Goal: Information Seeking & Learning: Check status

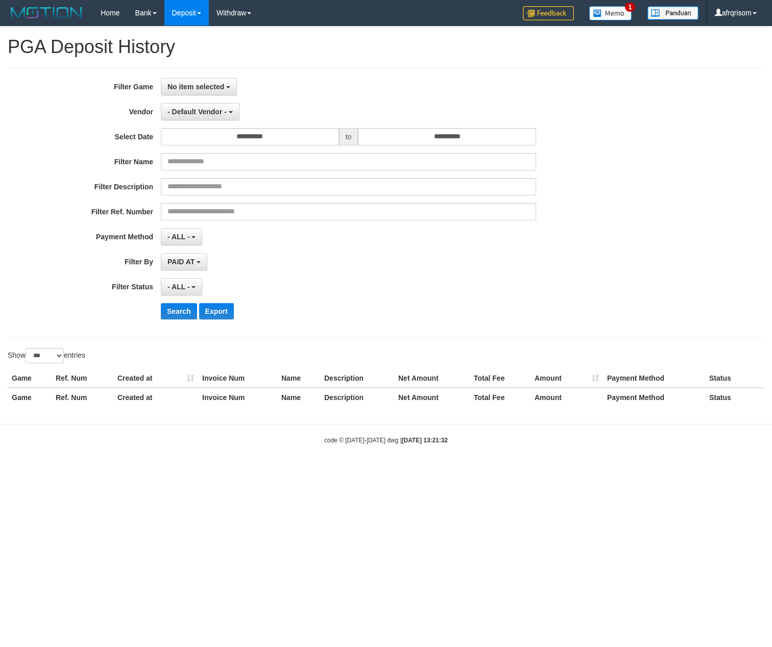
select select "**********"
select select "***"
click at [205, 83] on span "No item selected" at bounding box center [195, 87] width 57 height 8
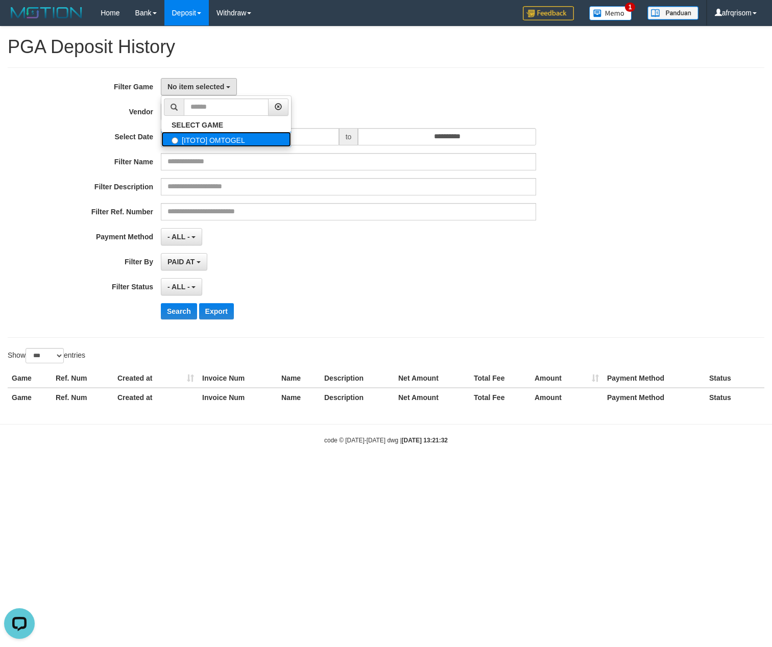
click at [203, 135] on label "[ITOTO] OMTOGEL" at bounding box center [226, 139] width 130 height 15
click at [193, 139] on label "[ITOTO] OMTOGEL" at bounding box center [226, 139] width 130 height 15
click at [213, 83] on link "PGA History" at bounding box center [205, 84] width 81 height 13
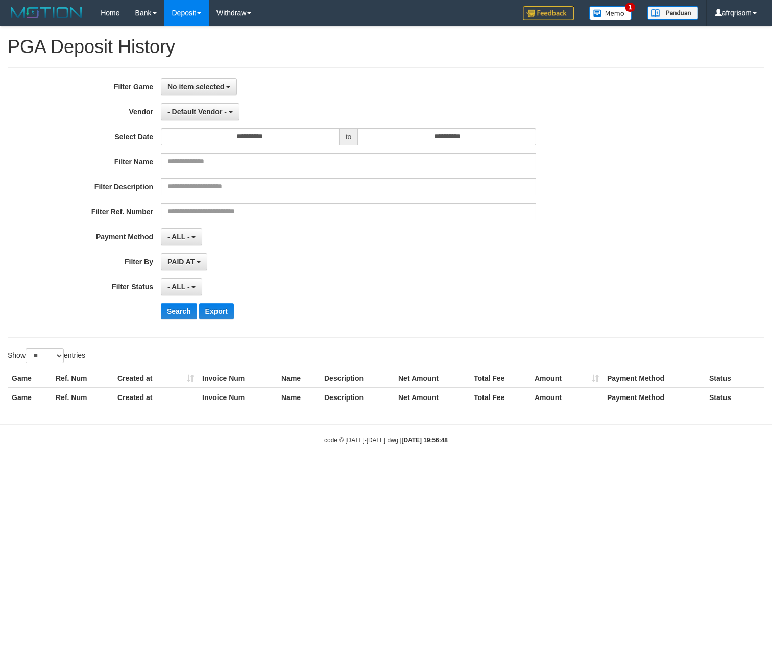
select select
select select "**"
click at [181, 90] on span "No item selected" at bounding box center [195, 87] width 57 height 8
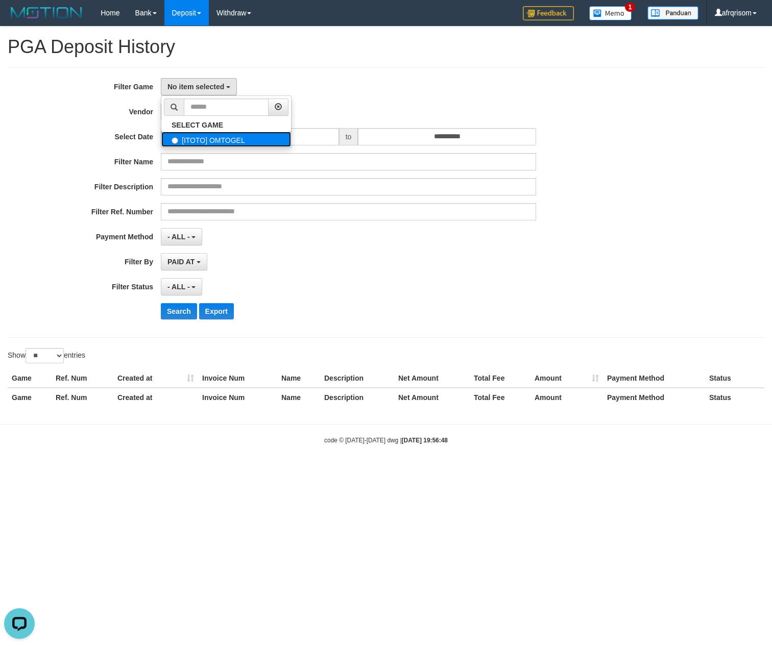
click at [194, 133] on label "[ITOTO] OMTOGEL" at bounding box center [226, 139] width 130 height 15
select select "***"
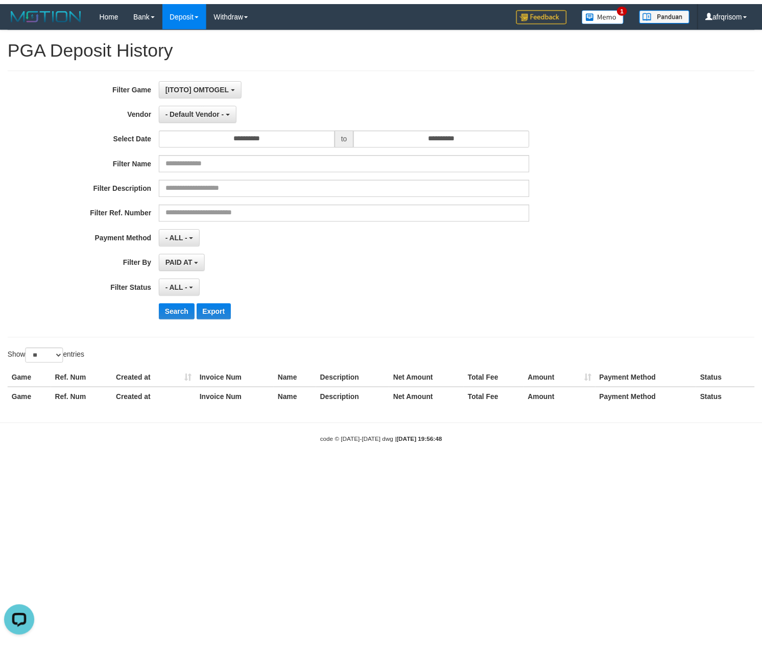
scroll to position [9, 0]
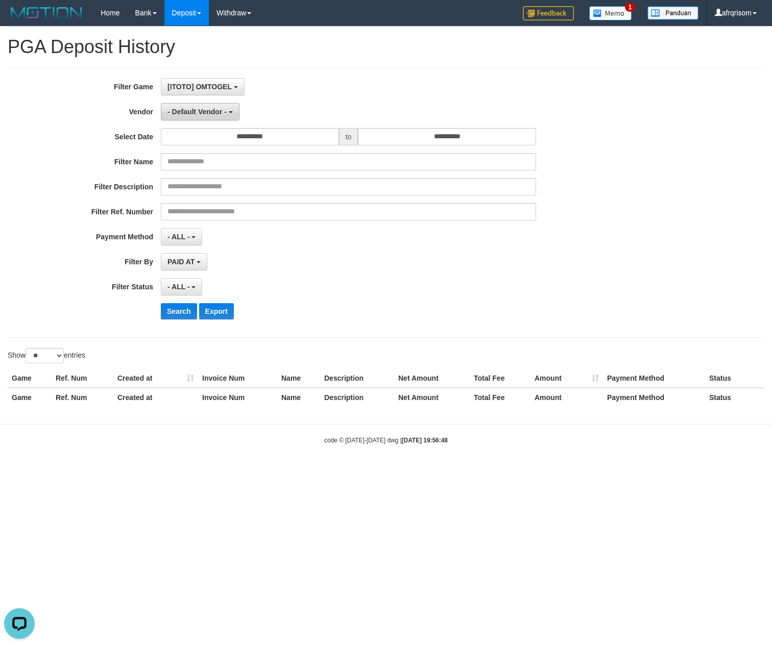
click at [192, 112] on span "- Default Vendor -" at bounding box center [196, 112] width 59 height 8
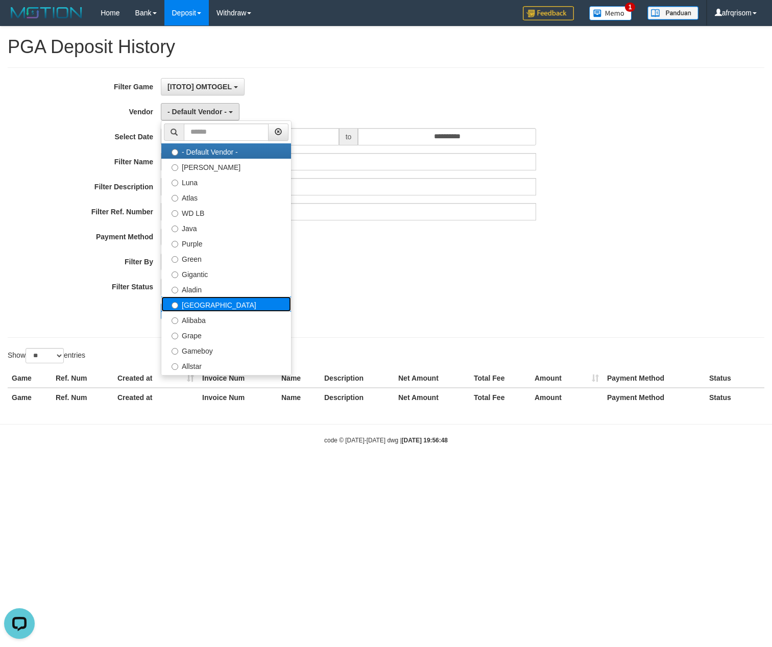
click at [194, 307] on label "[GEOGRAPHIC_DATA]" at bounding box center [226, 304] width 130 height 15
select select "**********"
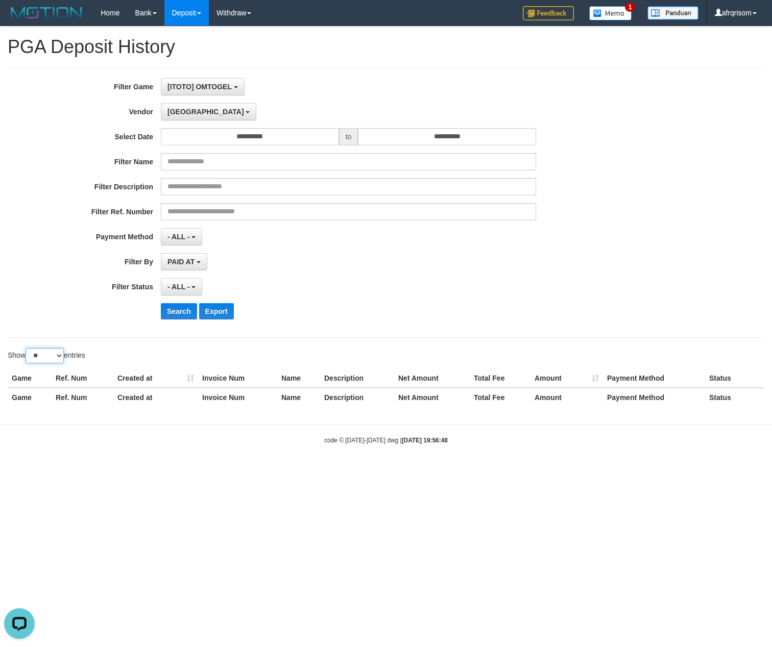
click at [41, 357] on select "** ** ** ***" at bounding box center [45, 355] width 38 height 15
select select "***"
click at [27, 350] on select "** ** ** ***" at bounding box center [45, 355] width 38 height 15
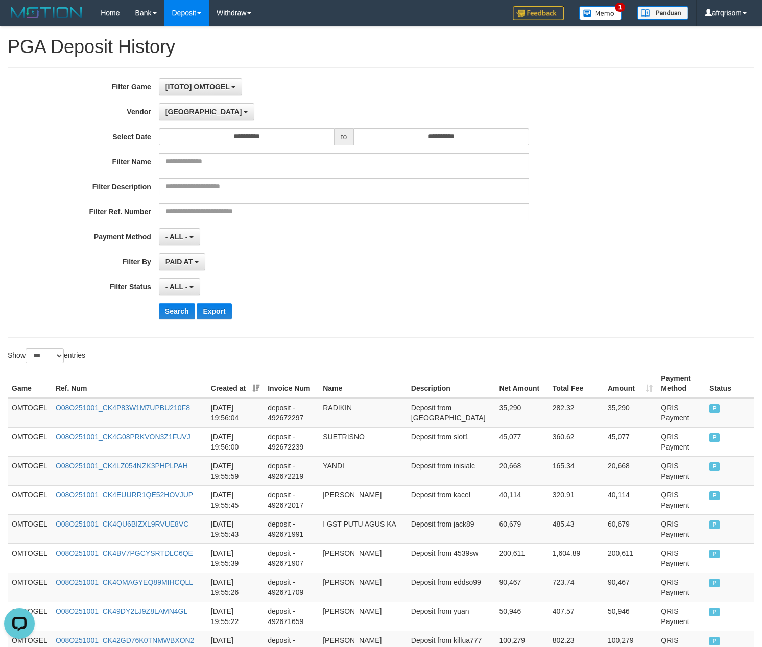
click at [262, 386] on th "Created at" at bounding box center [235, 383] width 57 height 29
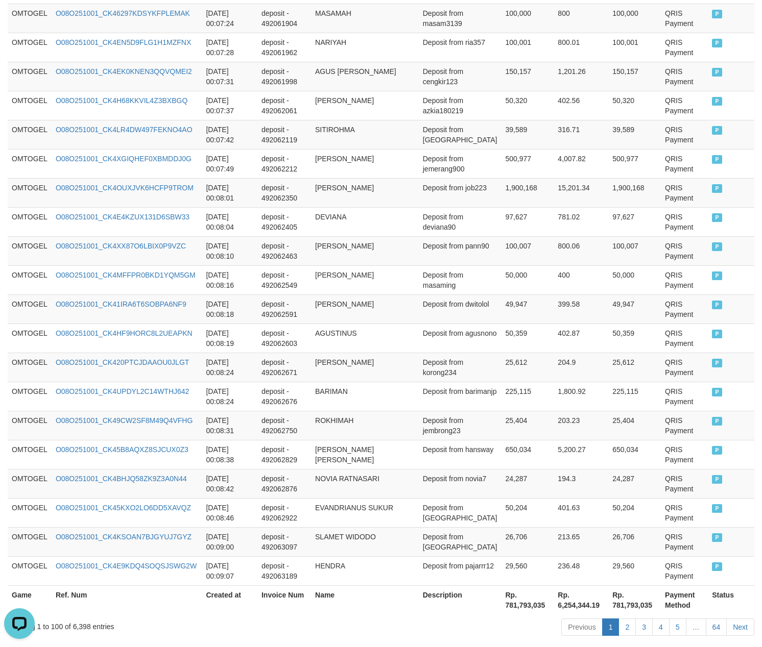
scroll to position [2790, 0]
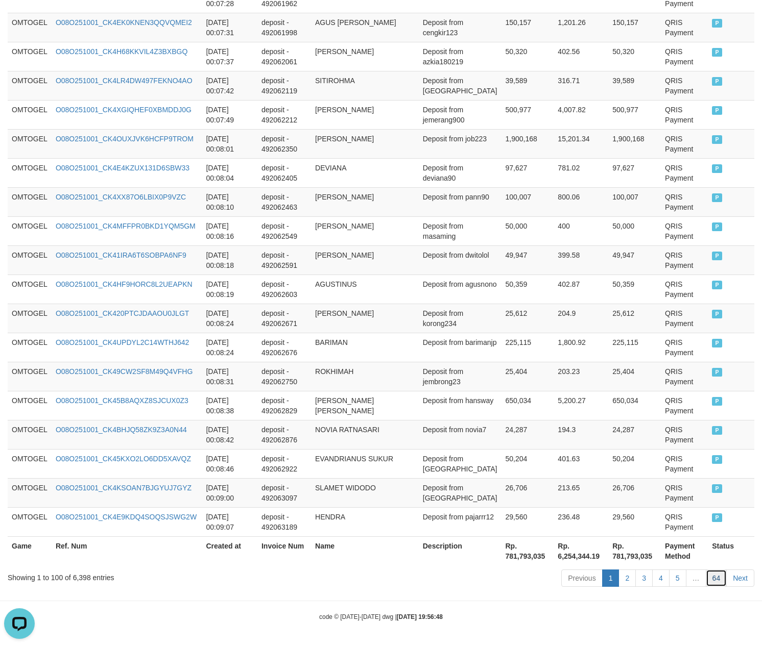
click at [709, 584] on link "64" at bounding box center [715, 578] width 21 height 17
click at [705, 570] on link "64" at bounding box center [715, 578] width 21 height 17
click at [658, 576] on link "4" at bounding box center [660, 578] width 17 height 17
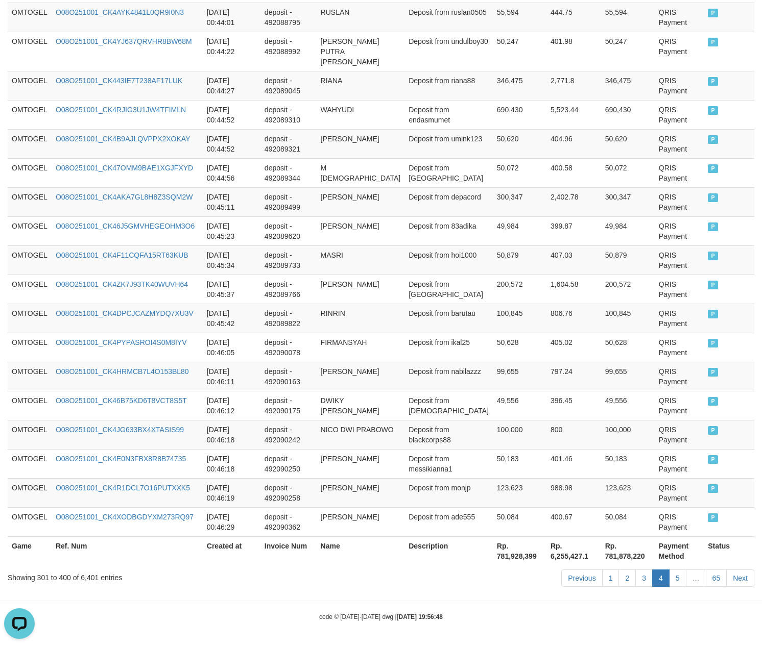
click at [709, 569] on div "Previous 1 2 3 4 5 … 65 Next" at bounding box center [539, 580] width 429 height 22
click at [715, 578] on link "65" at bounding box center [715, 578] width 21 height 17
click at [705, 570] on link "65" at bounding box center [715, 578] width 21 height 17
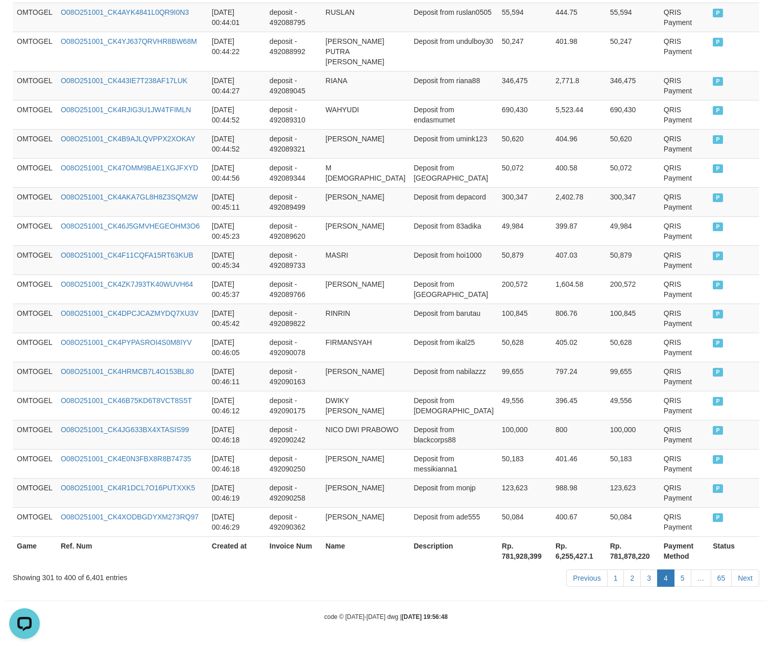
scroll to position [0, 0]
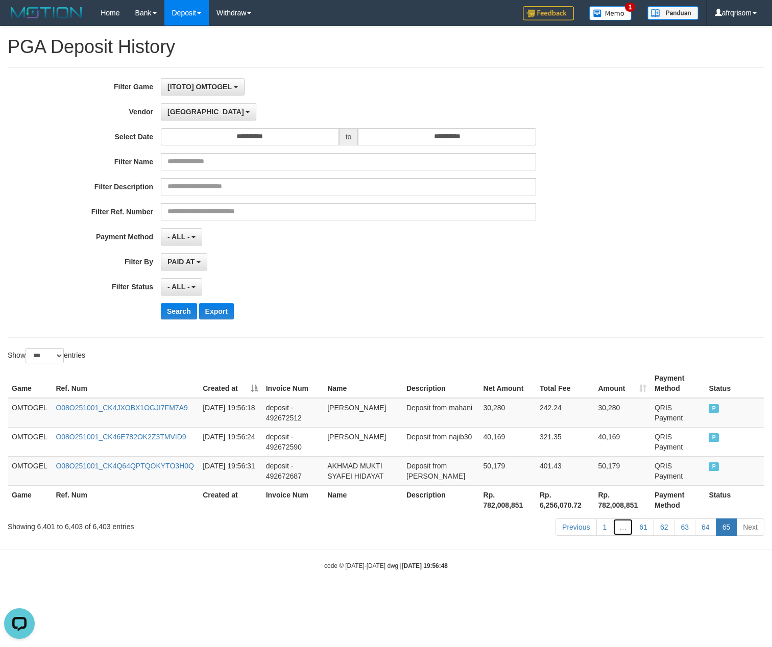
click at [625, 529] on link "…" at bounding box center [623, 527] width 20 height 17
click at [646, 526] on link "61" at bounding box center [642, 527] width 21 height 17
click at [632, 519] on link "61" at bounding box center [642, 527] width 21 height 17
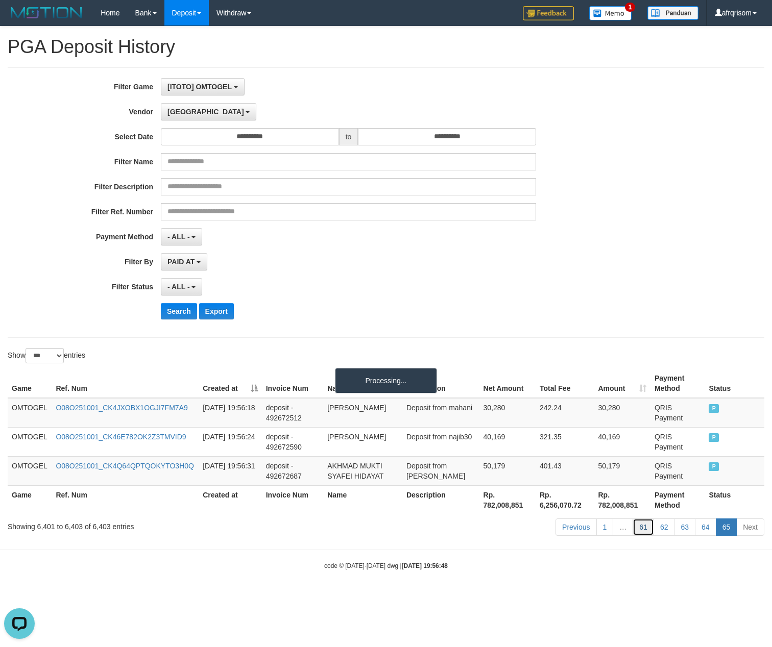
click at [632, 519] on link "61" at bounding box center [642, 527] width 21 height 17
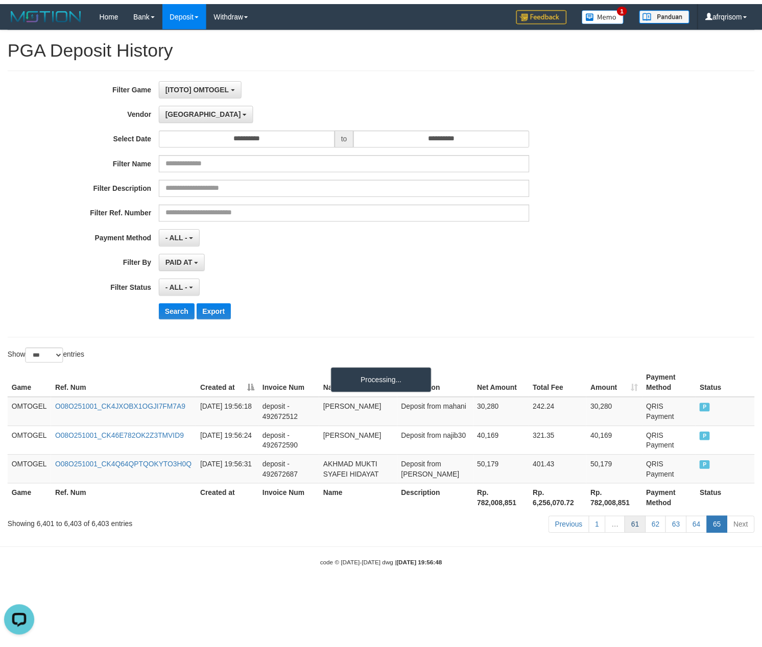
scroll to position [2790, 0]
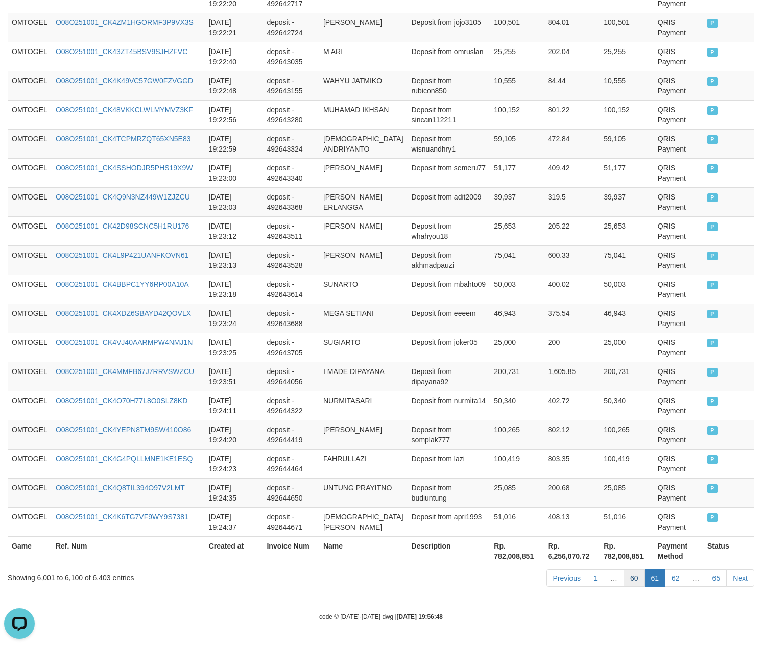
click at [626, 574] on link "60" at bounding box center [633, 578] width 21 height 17
click at [623, 570] on link "60" at bounding box center [633, 578] width 21 height 17
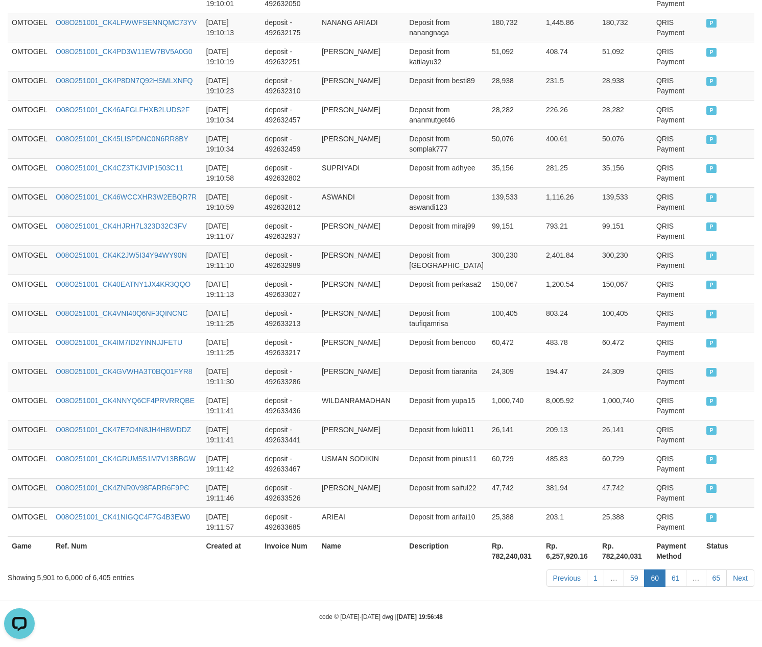
click at [623, 570] on link "59" at bounding box center [633, 578] width 21 height 17
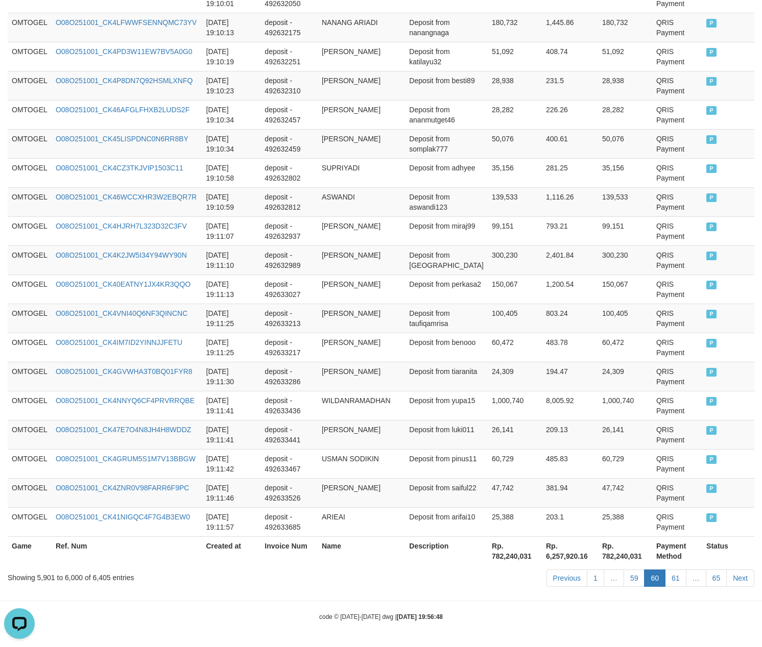
click at [623, 570] on link "59" at bounding box center [633, 578] width 21 height 17
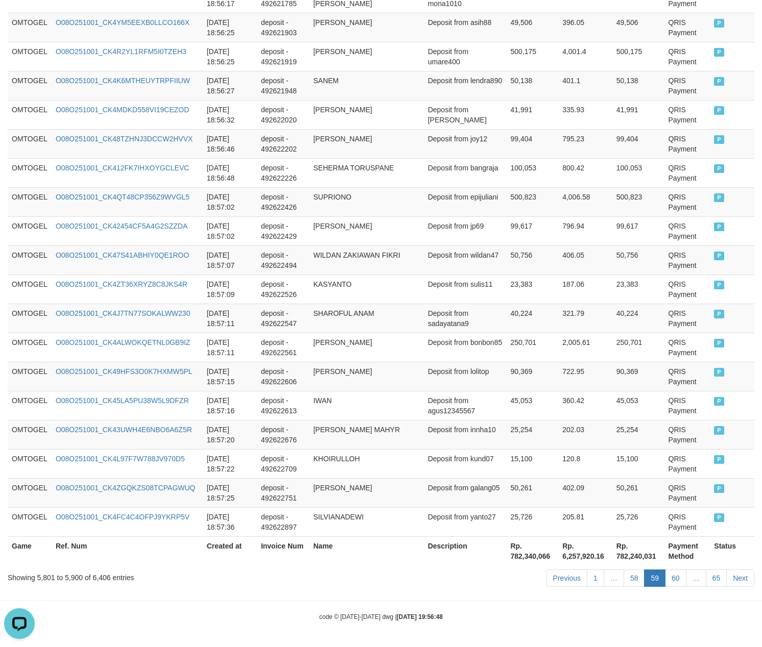
click at [623, 570] on link "58" at bounding box center [633, 578] width 21 height 17
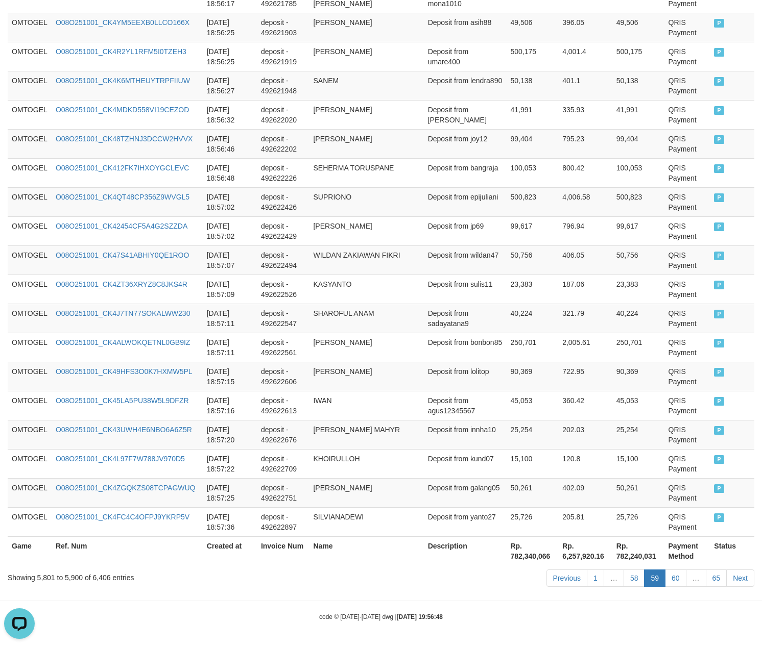
click at [623, 570] on link "58" at bounding box center [633, 578] width 21 height 17
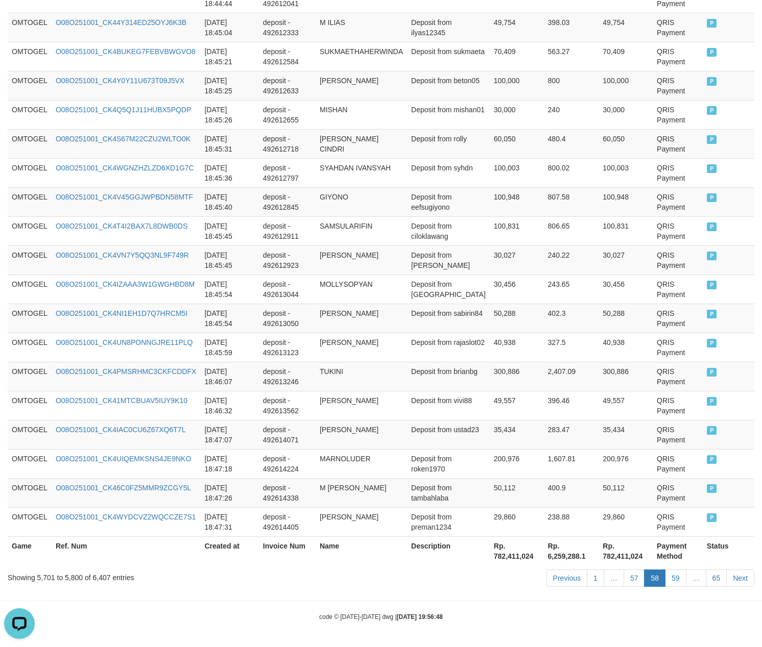
click at [623, 570] on link "57" at bounding box center [633, 578] width 21 height 17
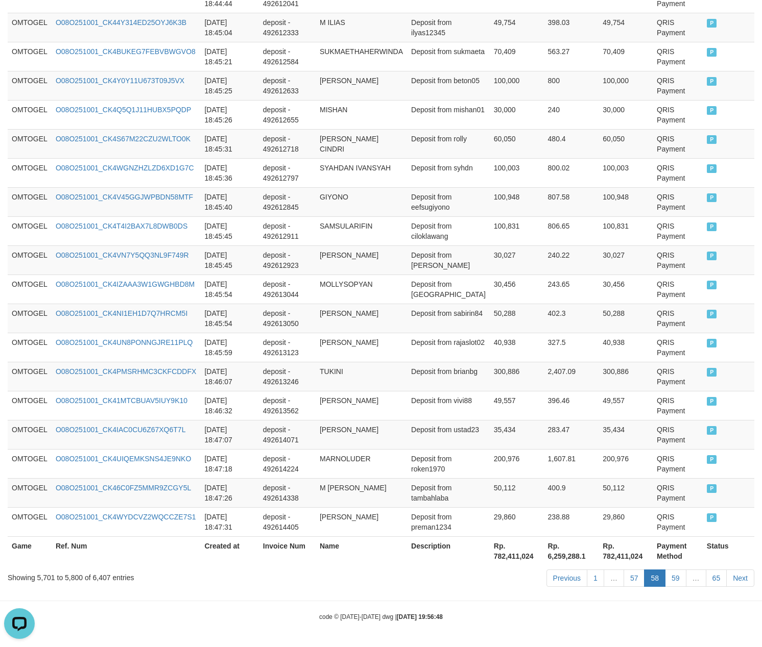
click at [623, 570] on link "57" at bounding box center [633, 578] width 21 height 17
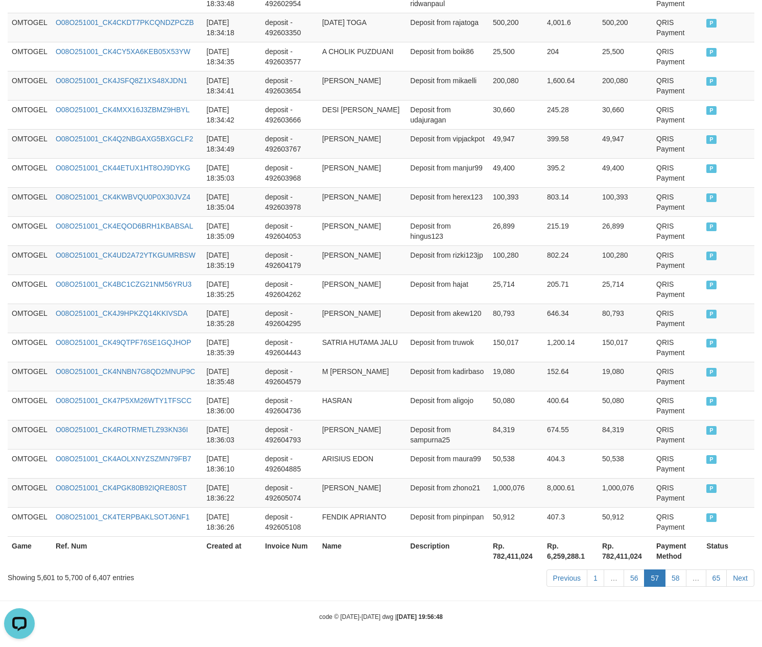
click at [623, 570] on link "56" at bounding box center [633, 578] width 21 height 17
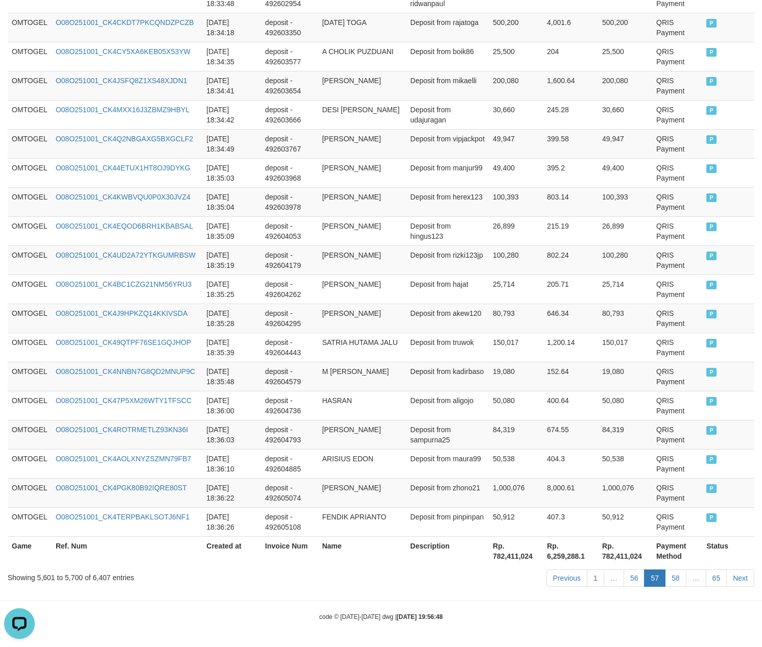
scroll to position [2790, 0]
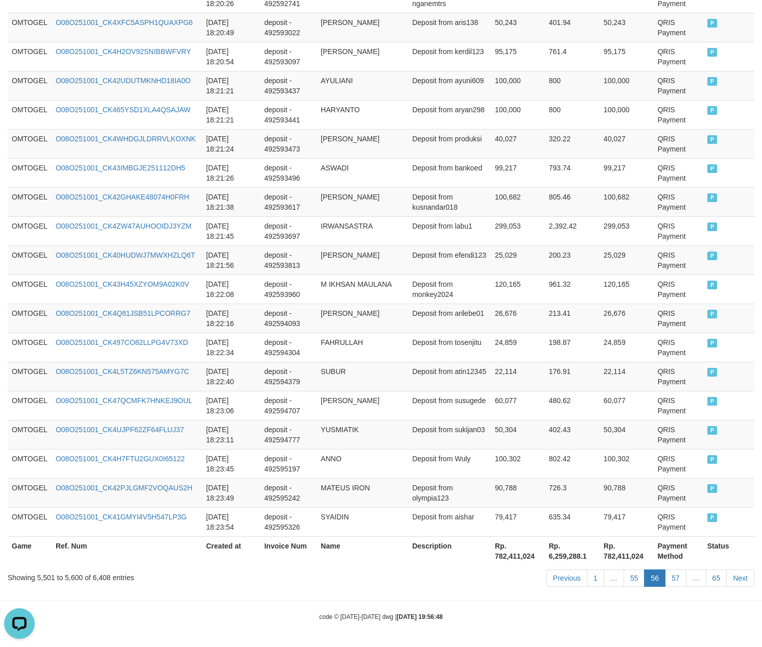
click at [623, 570] on link "55" at bounding box center [633, 578] width 21 height 17
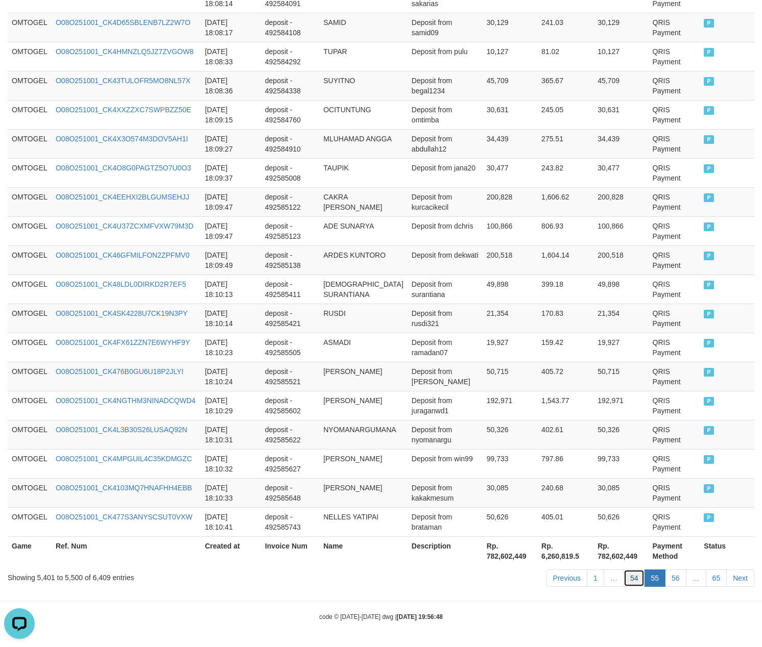
click at [630, 585] on link "54" at bounding box center [633, 578] width 21 height 17
click at [623, 570] on link "54" at bounding box center [633, 578] width 21 height 17
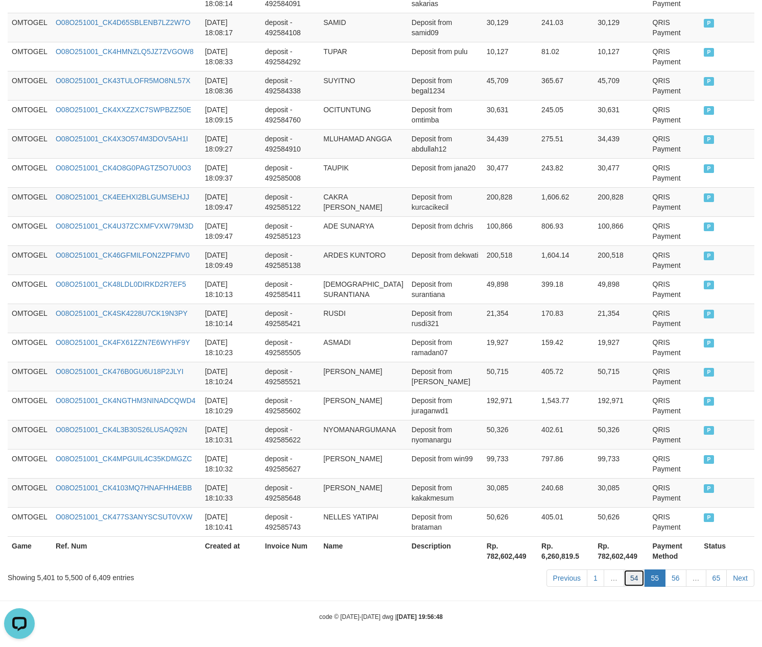
click at [623, 570] on link "54" at bounding box center [633, 578] width 21 height 17
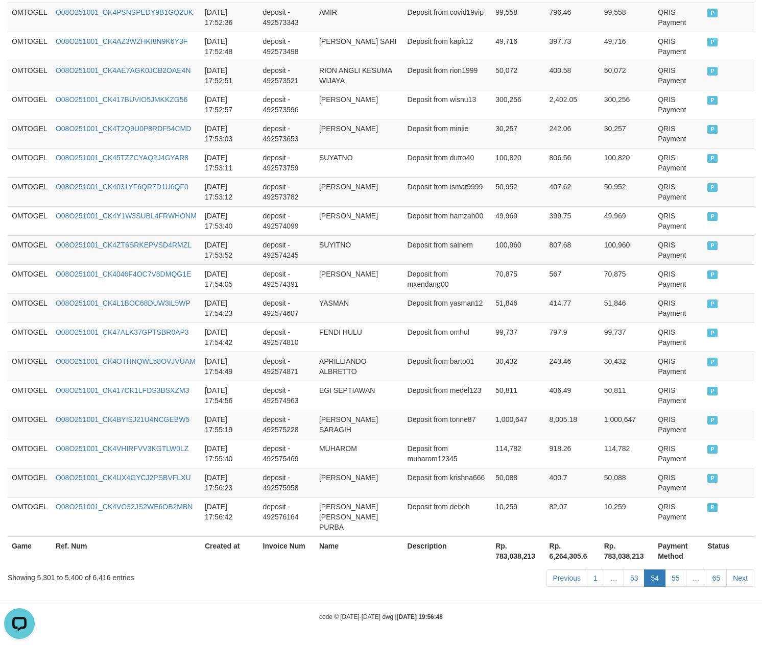
click at [623, 570] on link "53" at bounding box center [633, 578] width 21 height 17
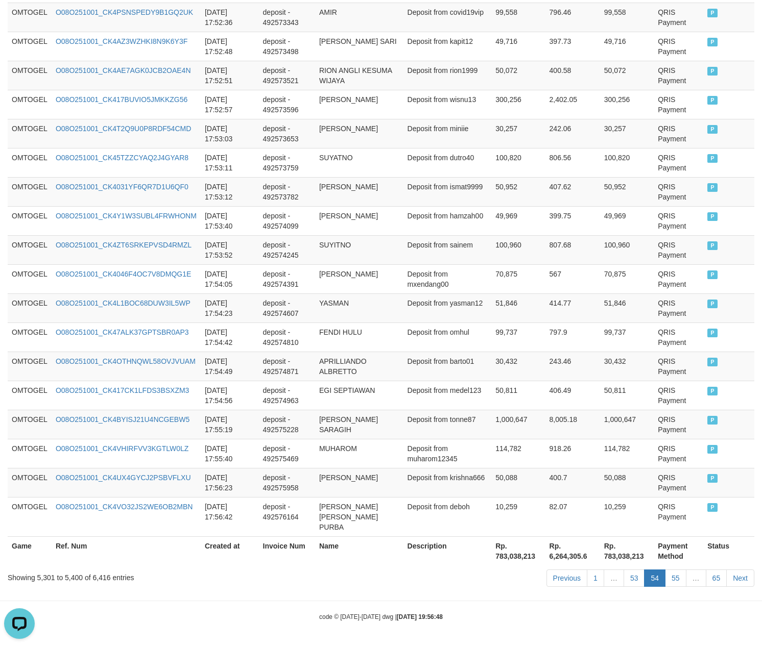
click at [623, 570] on link "53" at bounding box center [633, 578] width 21 height 17
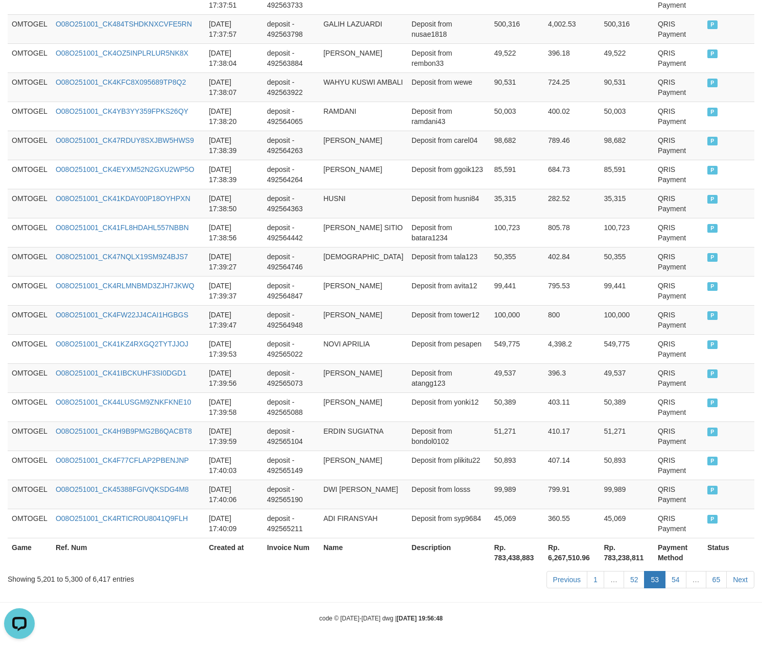
scroll to position [2810, 0]
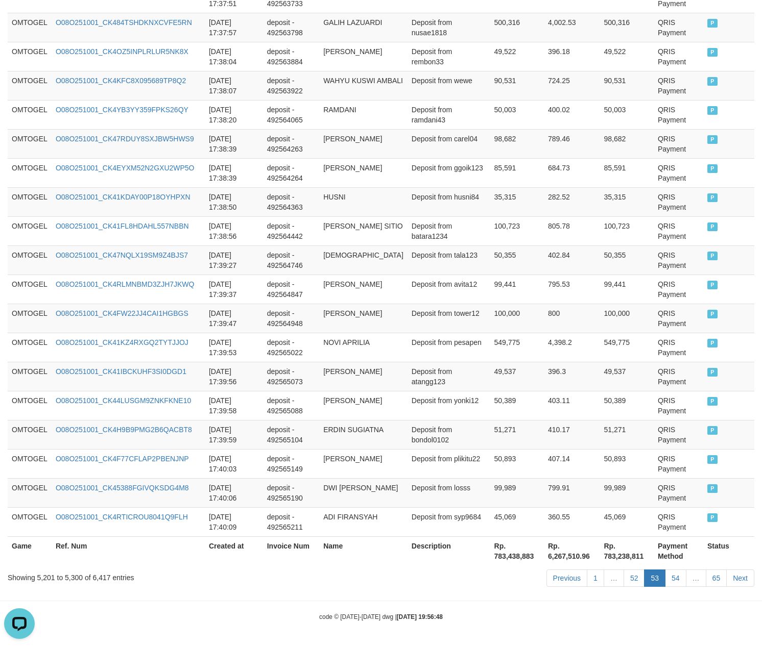
click at [623, 570] on link "52" at bounding box center [633, 578] width 21 height 17
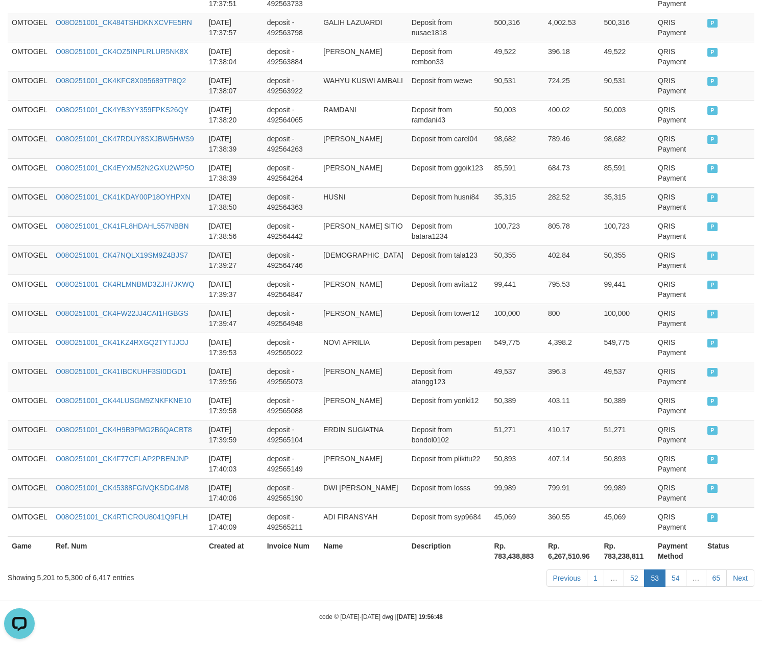
click at [623, 570] on link "52" at bounding box center [633, 578] width 21 height 17
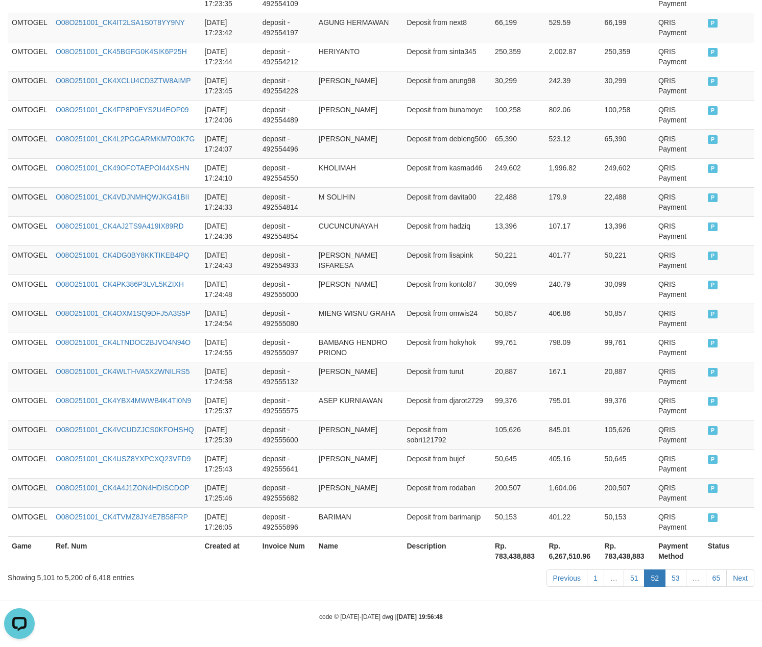
scroll to position [2790, 0]
click at [623, 570] on link "51" at bounding box center [633, 578] width 21 height 17
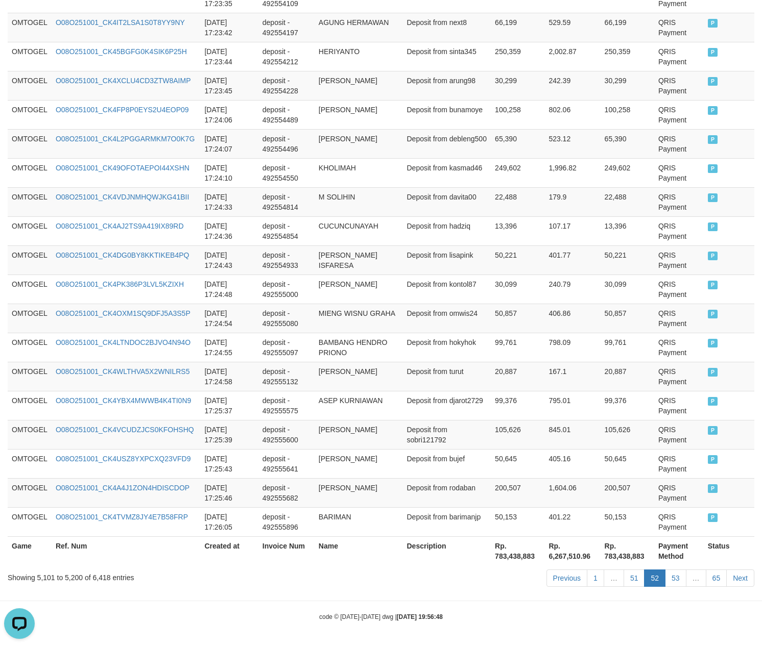
click at [623, 570] on link "51" at bounding box center [633, 578] width 21 height 17
click link "51" at bounding box center [633, 578] width 21 height 17
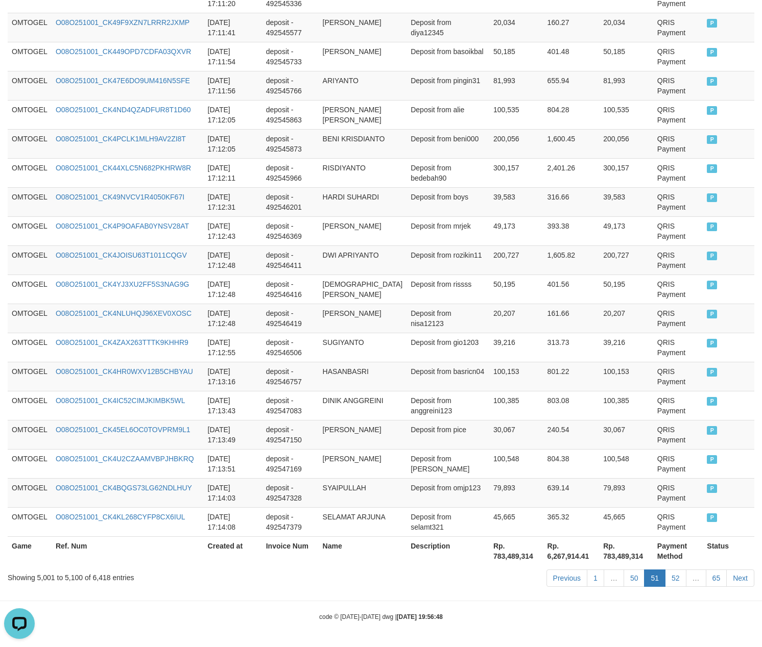
click at [623, 570] on link "50" at bounding box center [633, 578] width 21 height 17
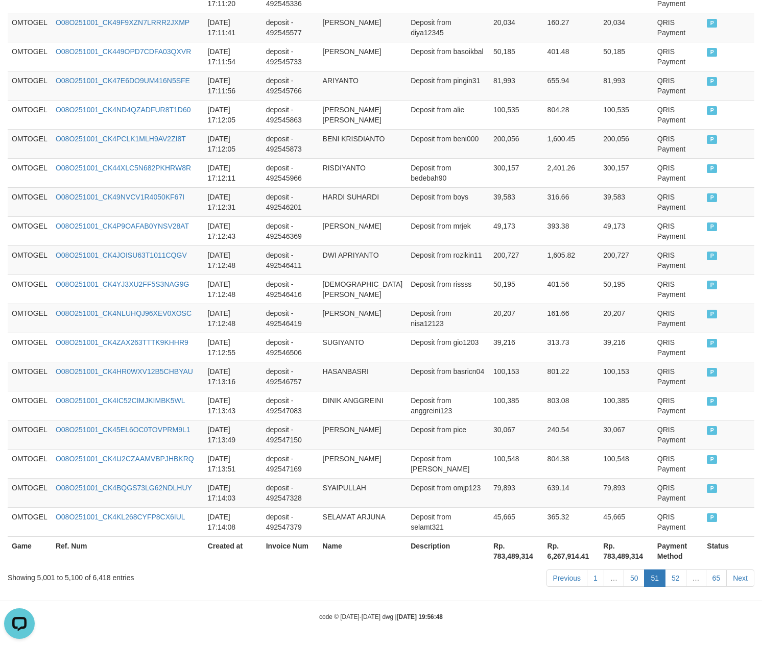
click at [623, 570] on link "50" at bounding box center [633, 578] width 21 height 17
click link "50" at bounding box center [633, 578] width 21 height 17
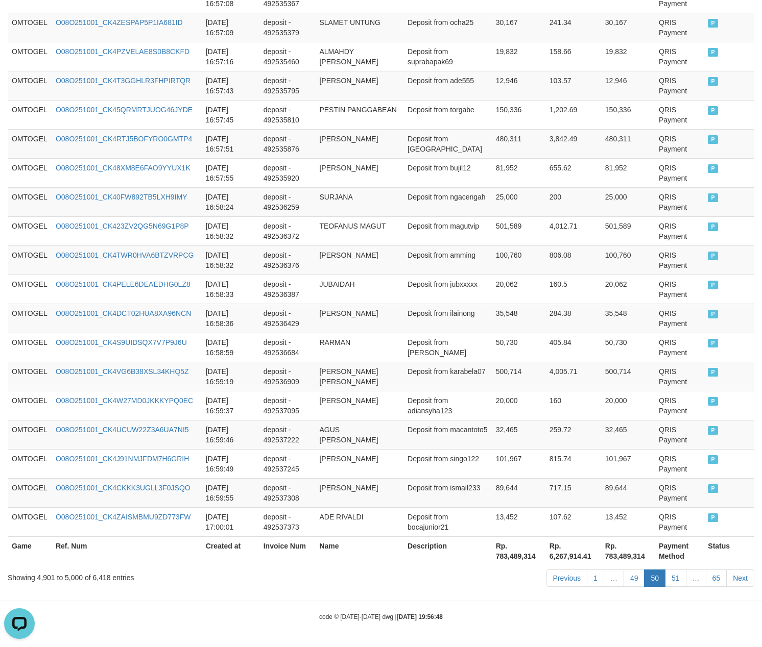
click at [623, 570] on link "49" at bounding box center [633, 578] width 21 height 17
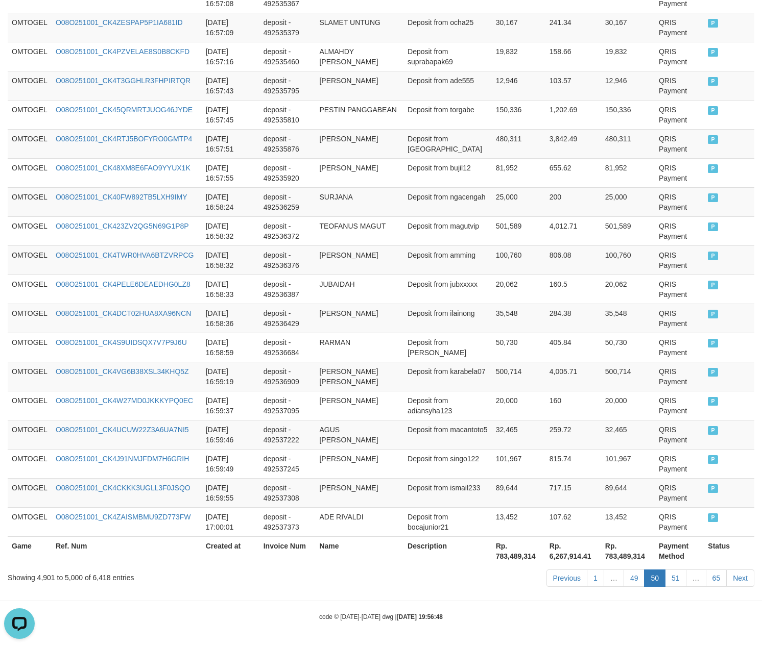
click at [623, 570] on link "49" at bounding box center [633, 578] width 21 height 17
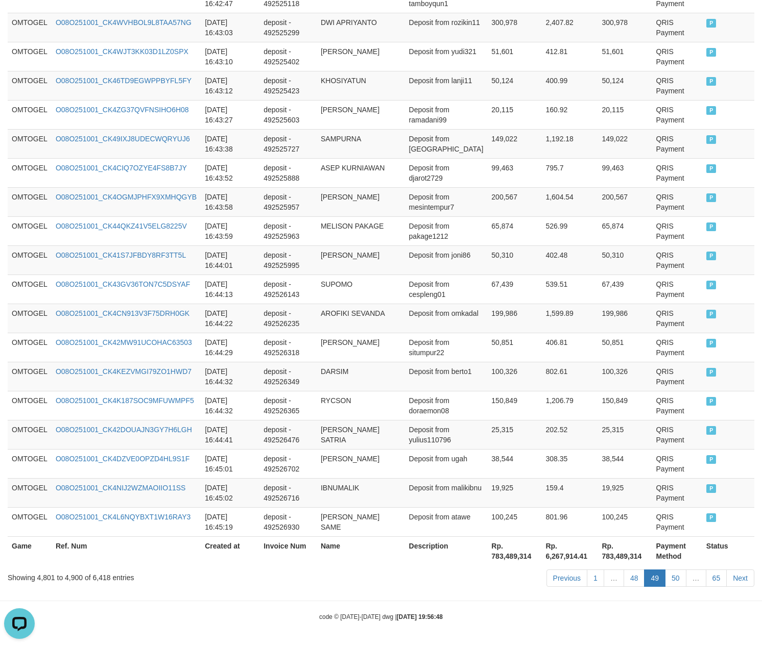
click at [623, 570] on link "48" at bounding box center [633, 578] width 21 height 17
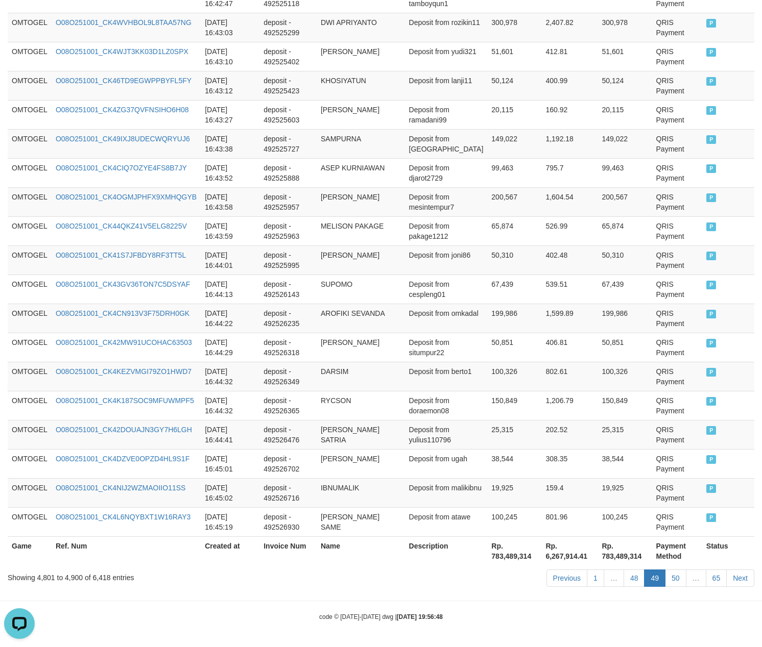
click at [623, 570] on link "48" at bounding box center [633, 578] width 21 height 17
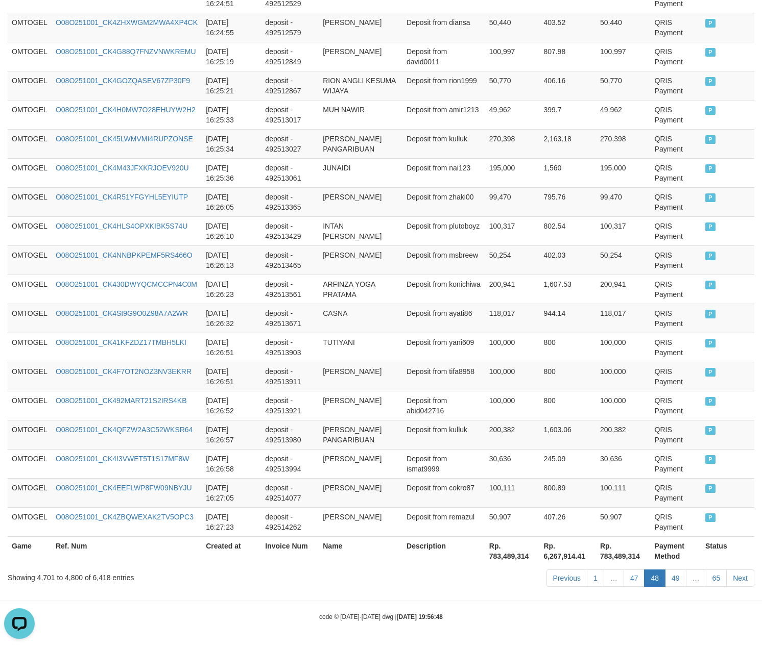
scroll to position [2800, 0]
click at [623, 570] on link "47" at bounding box center [633, 578] width 21 height 17
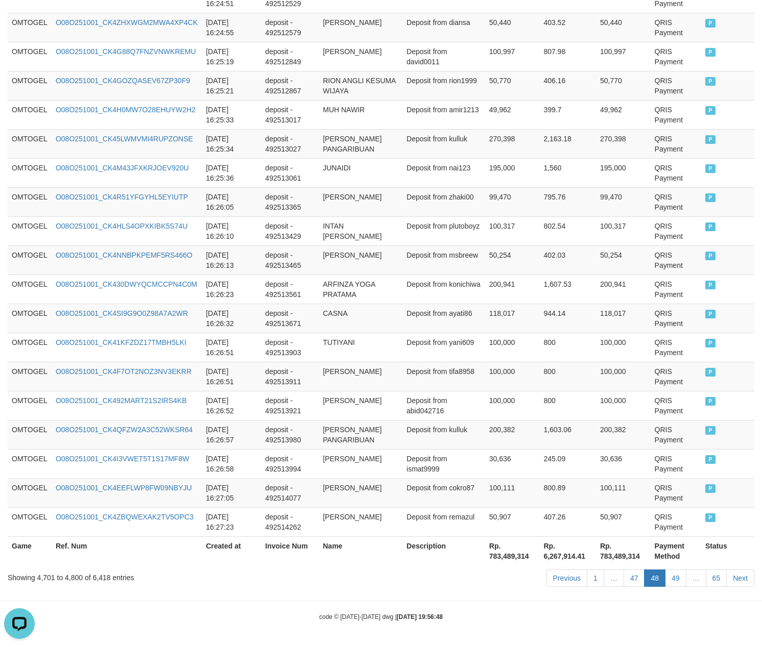
click at [623, 570] on link "47" at bounding box center [633, 578] width 21 height 17
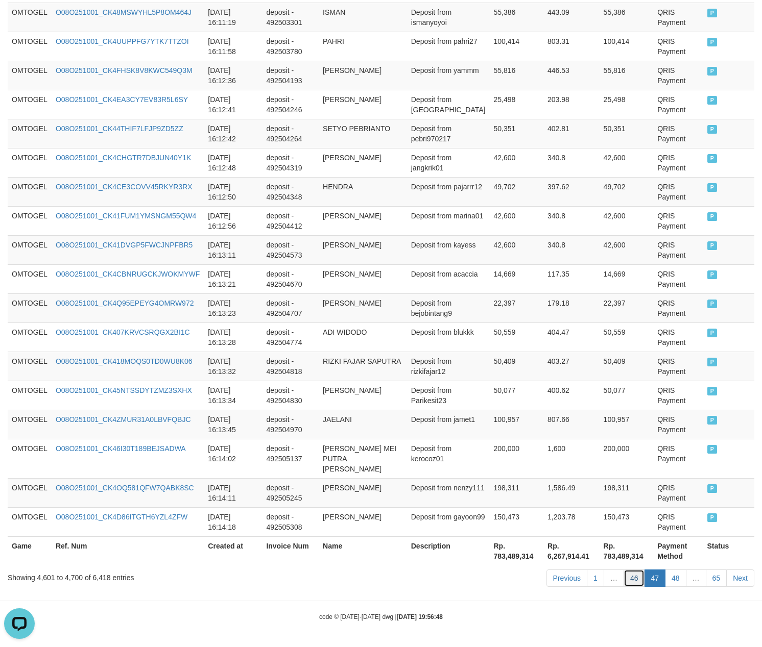
click at [635, 578] on link "46" at bounding box center [633, 578] width 21 height 17
click at [623, 570] on link "46" at bounding box center [633, 578] width 21 height 17
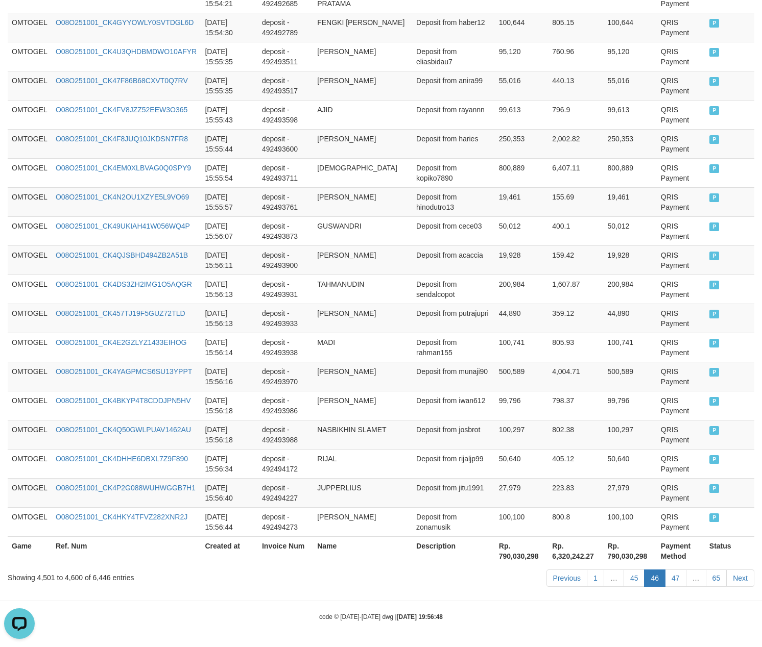
click at [623, 570] on link "45" at bounding box center [633, 578] width 21 height 17
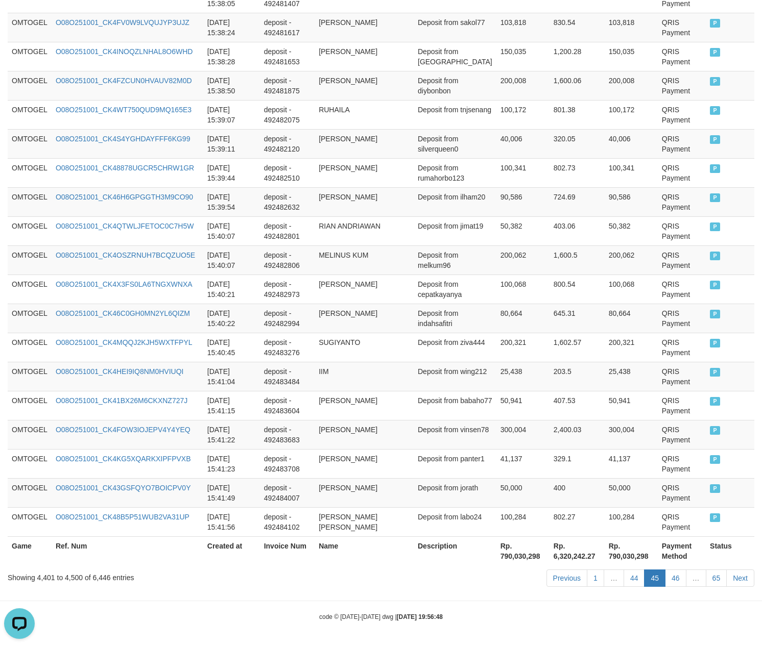
click at [623, 570] on link "44" at bounding box center [633, 578] width 21 height 17
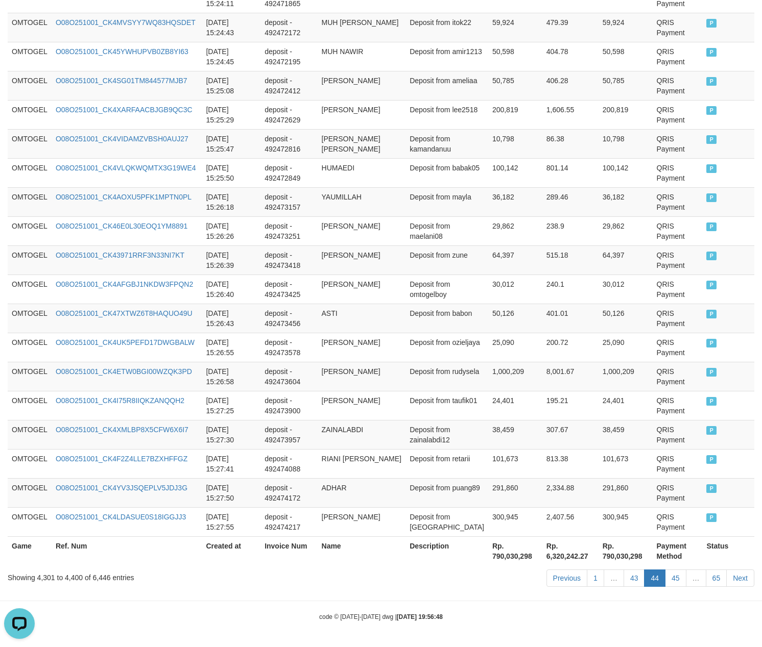
click at [623, 570] on link "43" at bounding box center [633, 578] width 21 height 17
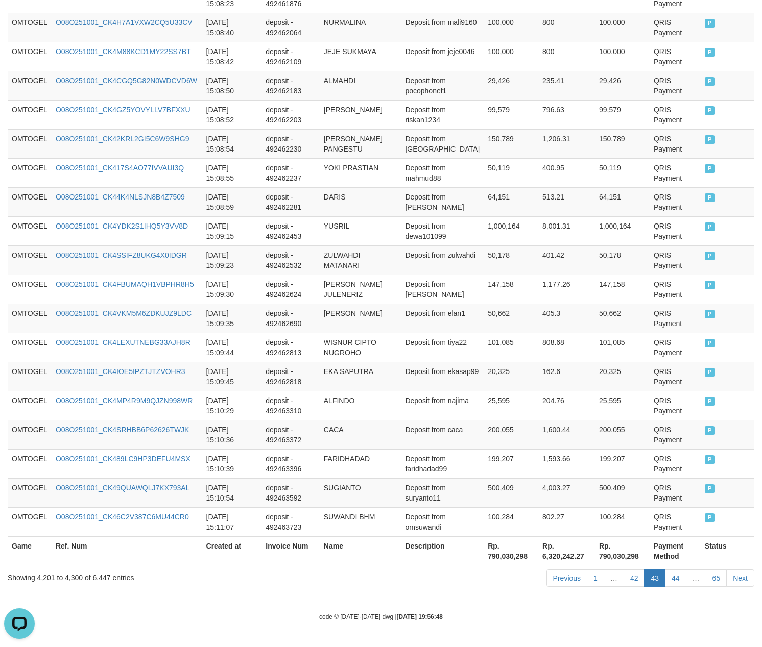
click at [623, 570] on link "42" at bounding box center [633, 578] width 21 height 17
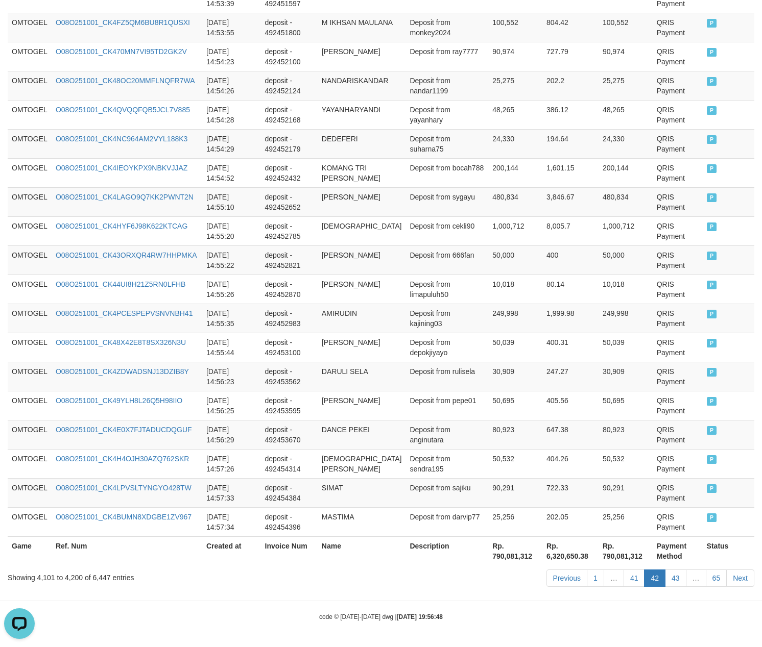
click at [623, 570] on link "41" at bounding box center [633, 578] width 21 height 17
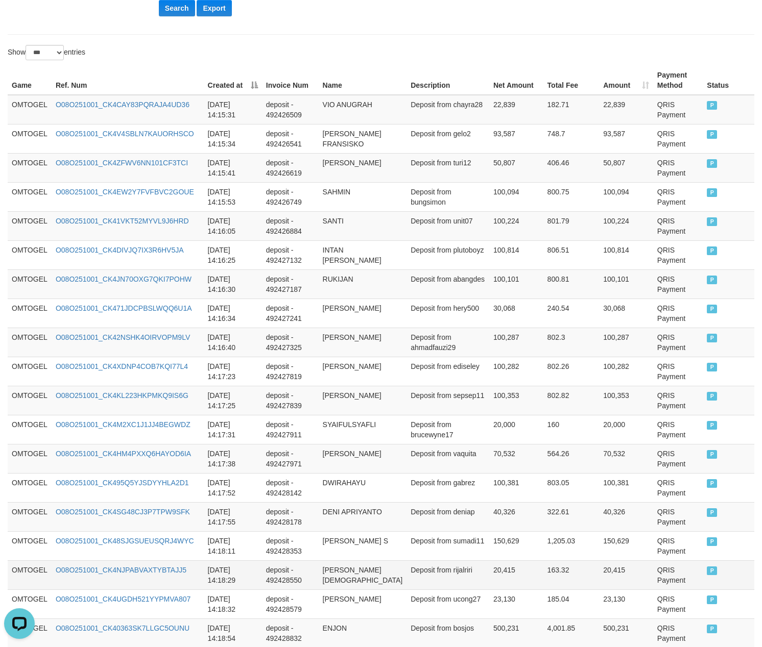
scroll to position [78, 0]
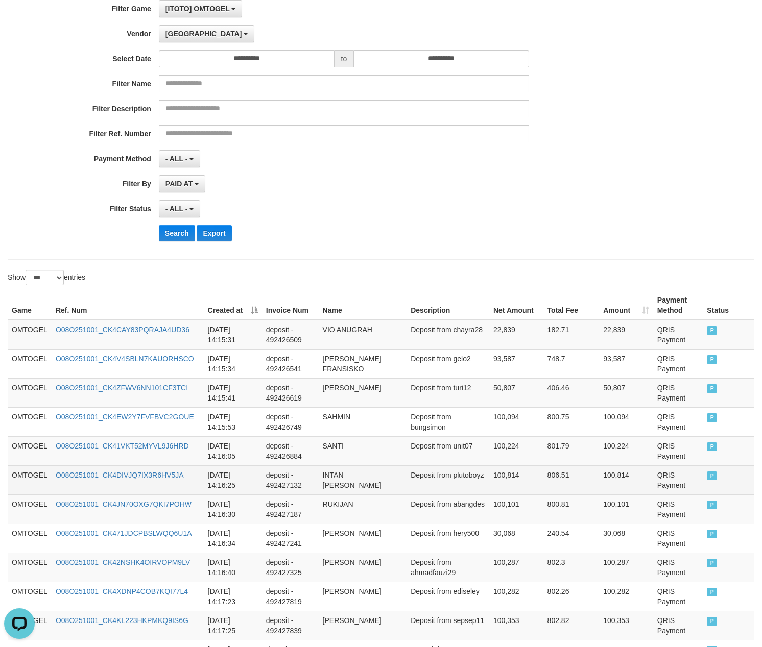
click at [611, 476] on td "100,814" at bounding box center [626, 480] width 54 height 29
click at [335, 481] on td "INTAN [PERSON_NAME]" at bounding box center [363, 480] width 88 height 29
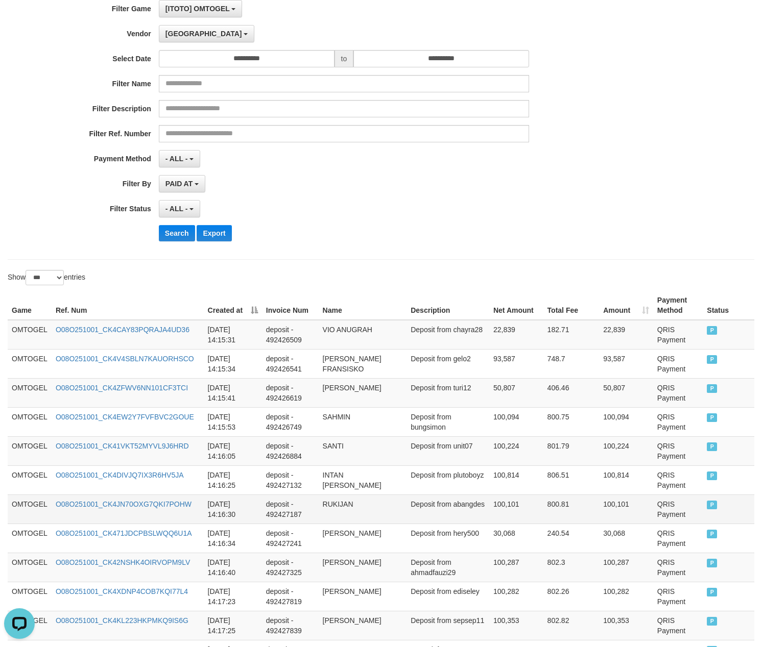
click at [624, 513] on td "100,101" at bounding box center [626, 509] width 54 height 29
click at [231, 466] on td "[DATE] 14:16:05" at bounding box center [233, 450] width 58 height 29
click at [358, 404] on td "[PERSON_NAME]" at bounding box center [363, 392] width 88 height 29
click at [554, 460] on td "801.79" at bounding box center [571, 450] width 56 height 29
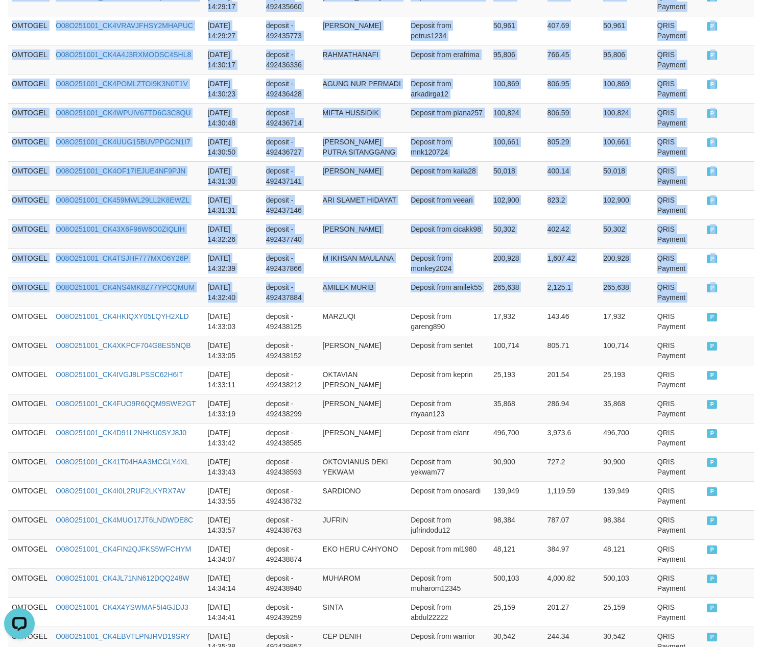
drag, startPoint x: 10, startPoint y: 357, endPoint x: 776, endPoint y: 233, distance: 776.2
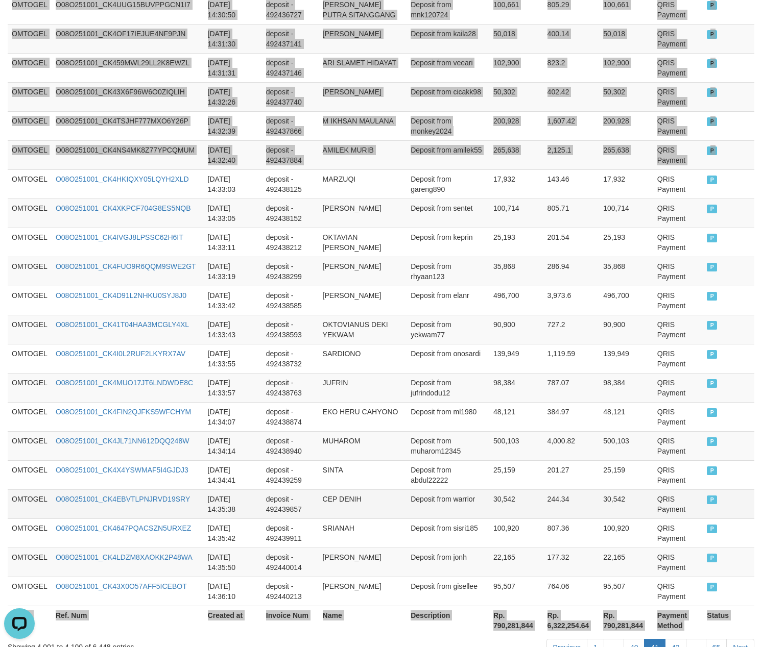
scroll to position [2800, 0]
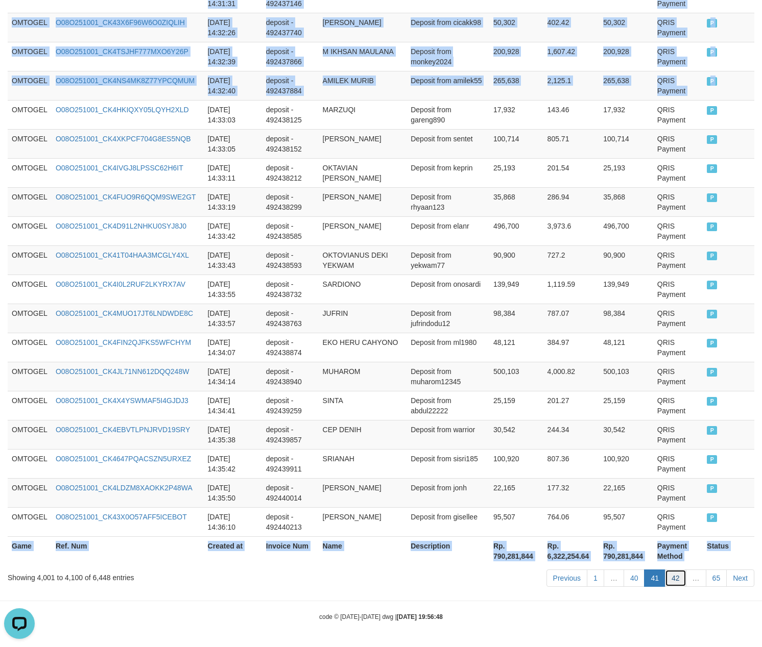
click at [674, 578] on link "42" at bounding box center [675, 578] width 21 height 17
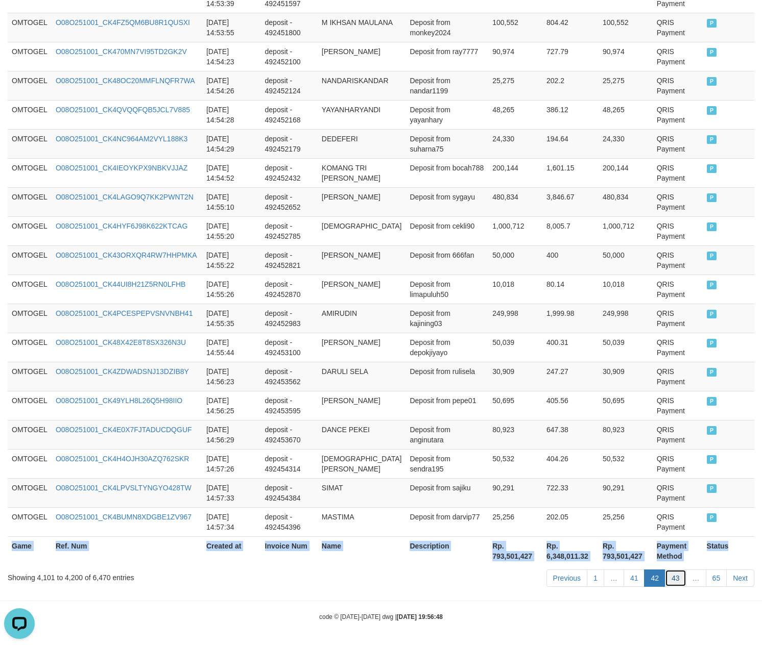
click at [668, 578] on link "43" at bounding box center [675, 578] width 21 height 17
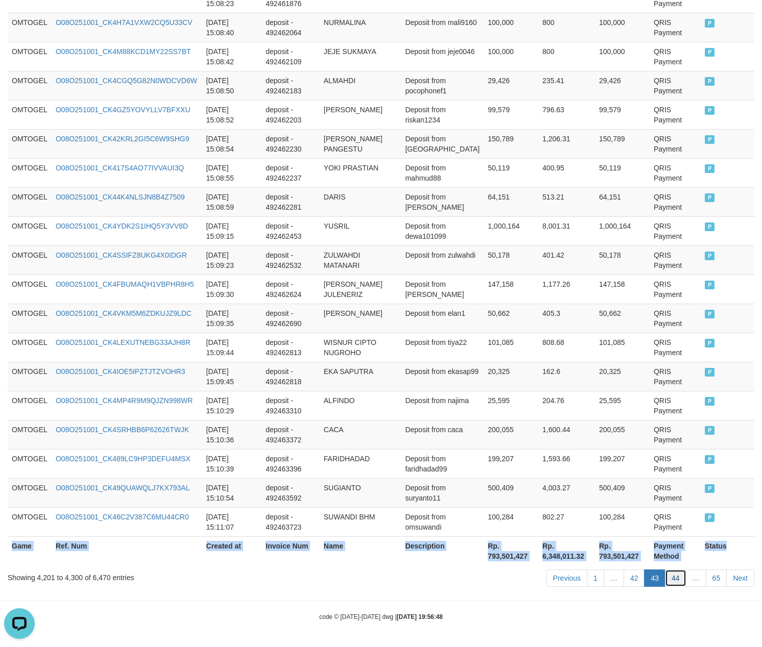
click at [674, 574] on link "44" at bounding box center [675, 578] width 21 height 17
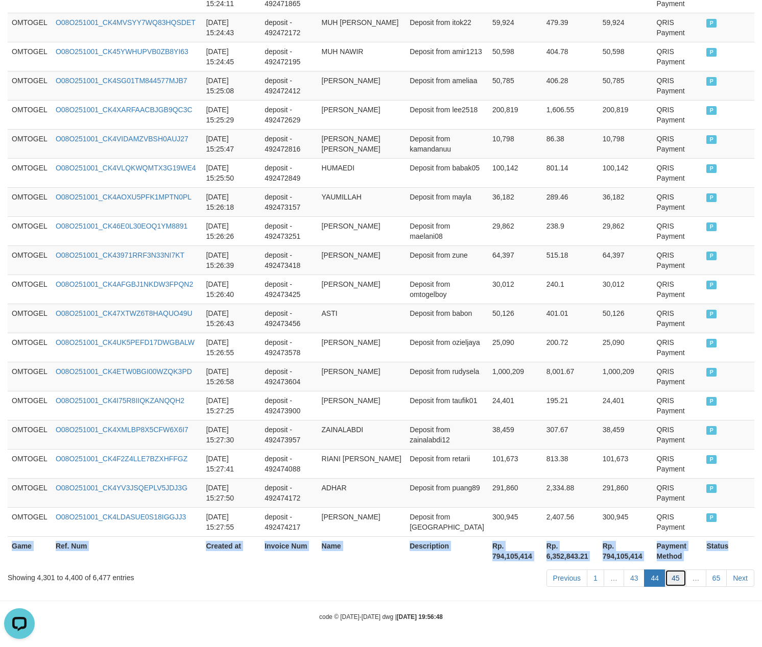
click at [675, 573] on link "45" at bounding box center [675, 578] width 21 height 17
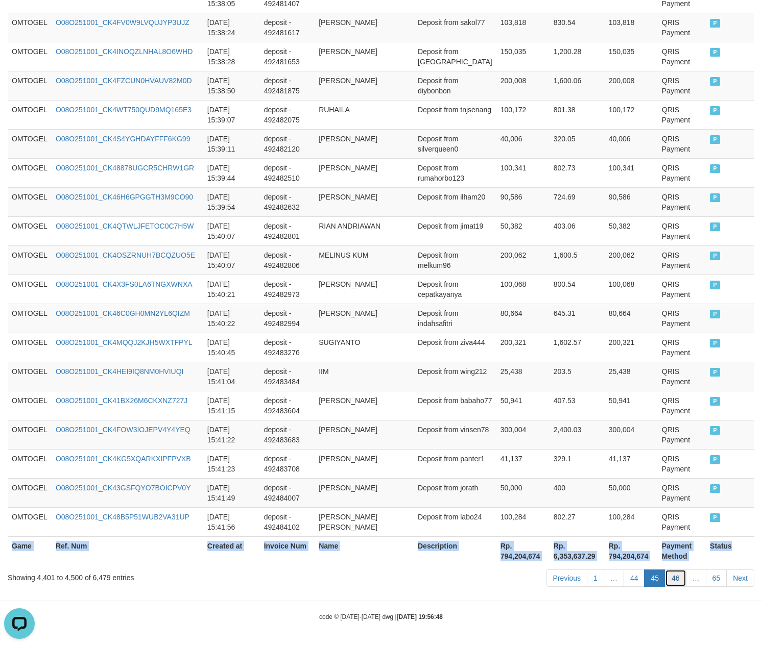
click at [675, 575] on link "46" at bounding box center [675, 578] width 21 height 17
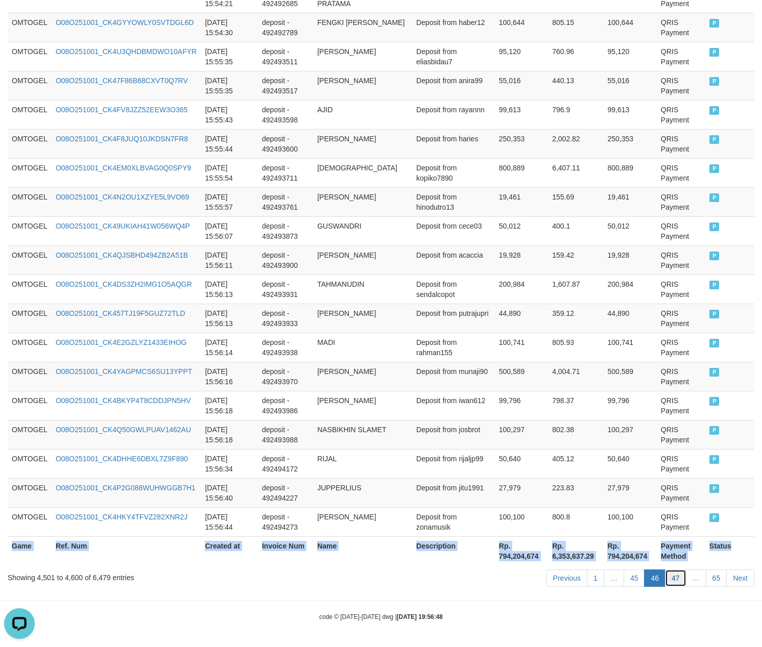
click at [666, 570] on link "47" at bounding box center [675, 578] width 21 height 17
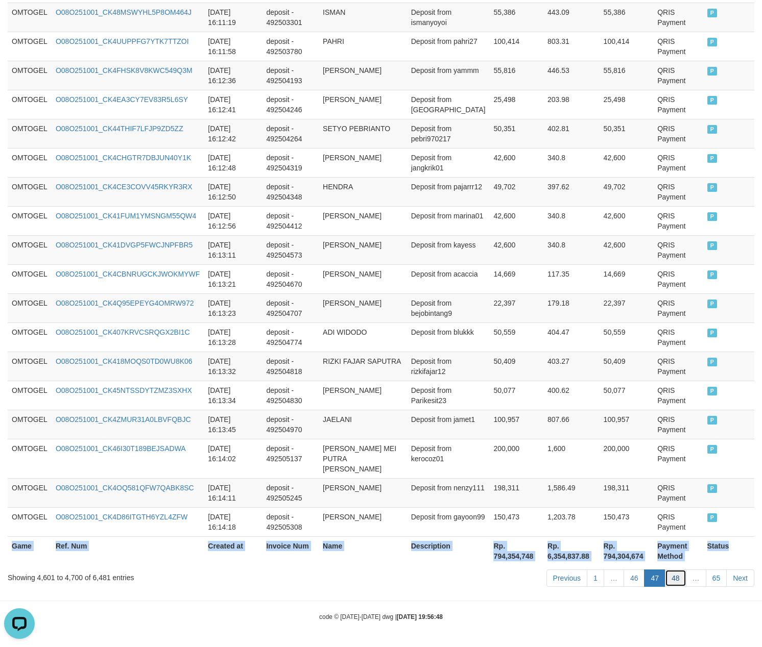
click at [678, 581] on link "48" at bounding box center [675, 578] width 21 height 17
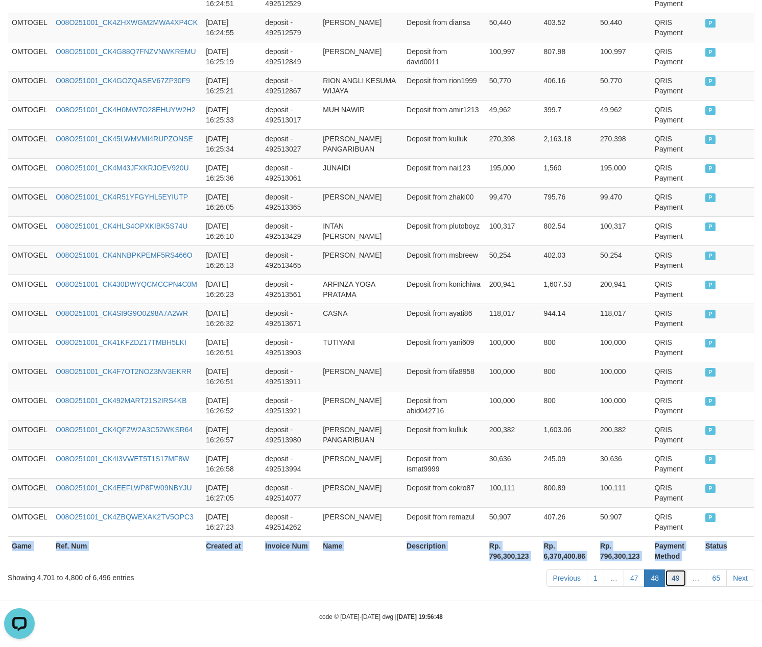
click at [666, 576] on link "49" at bounding box center [675, 578] width 21 height 17
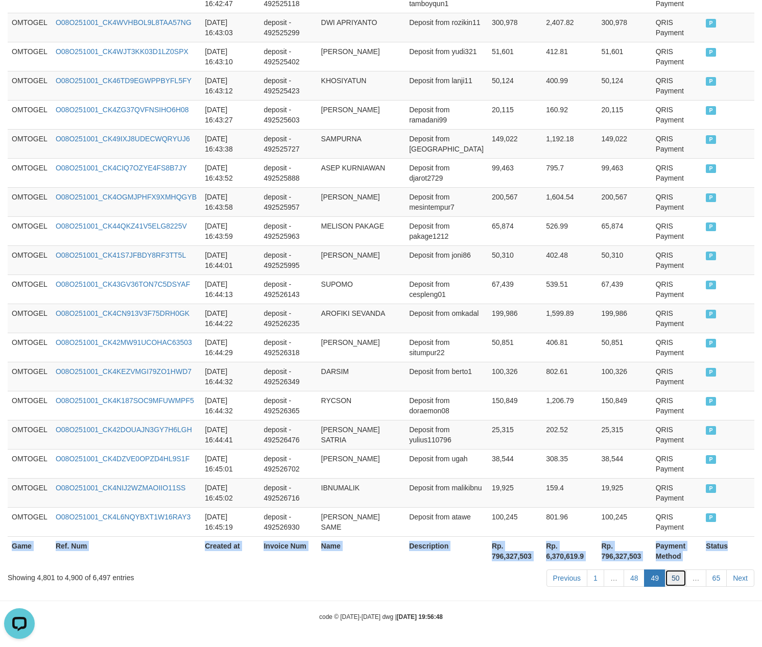
click at [674, 580] on link "50" at bounding box center [675, 578] width 21 height 17
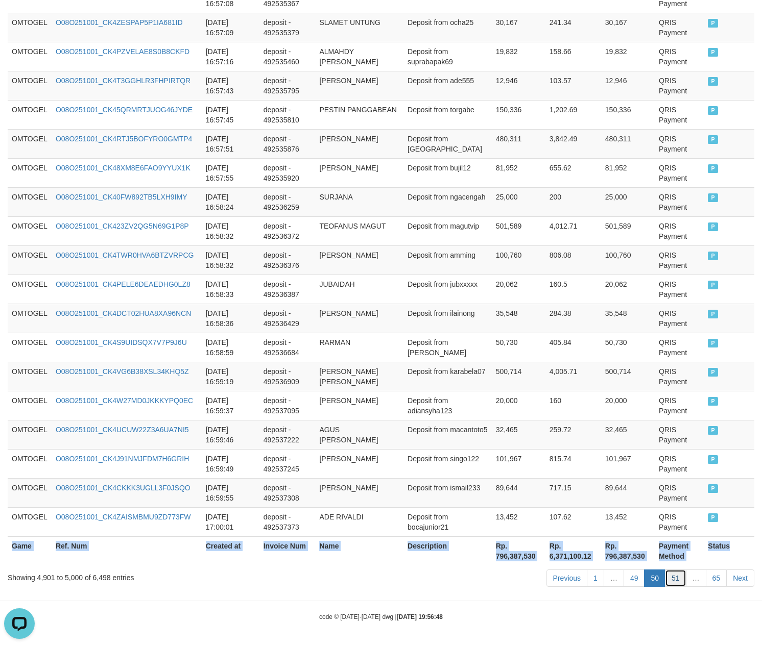
click at [673, 574] on link "51" at bounding box center [675, 578] width 21 height 17
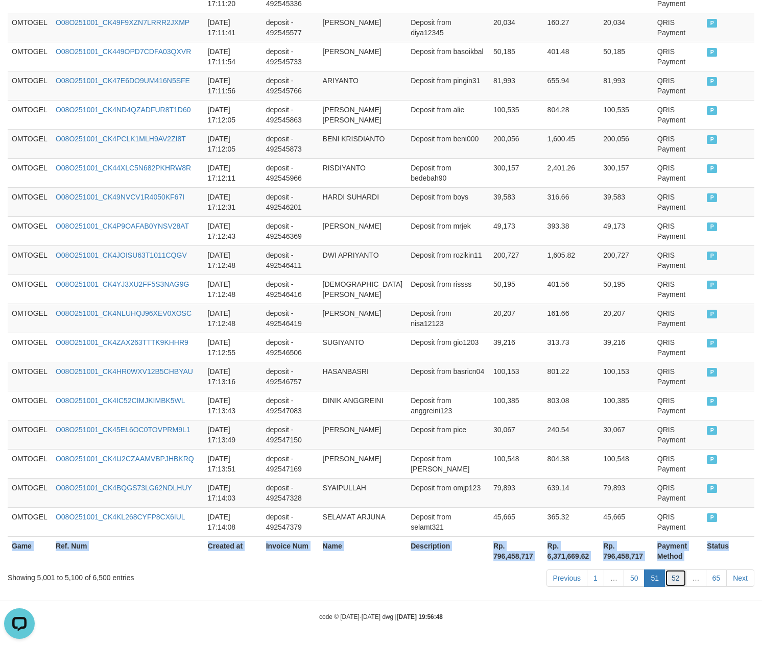
click at [677, 574] on link "52" at bounding box center [675, 578] width 21 height 17
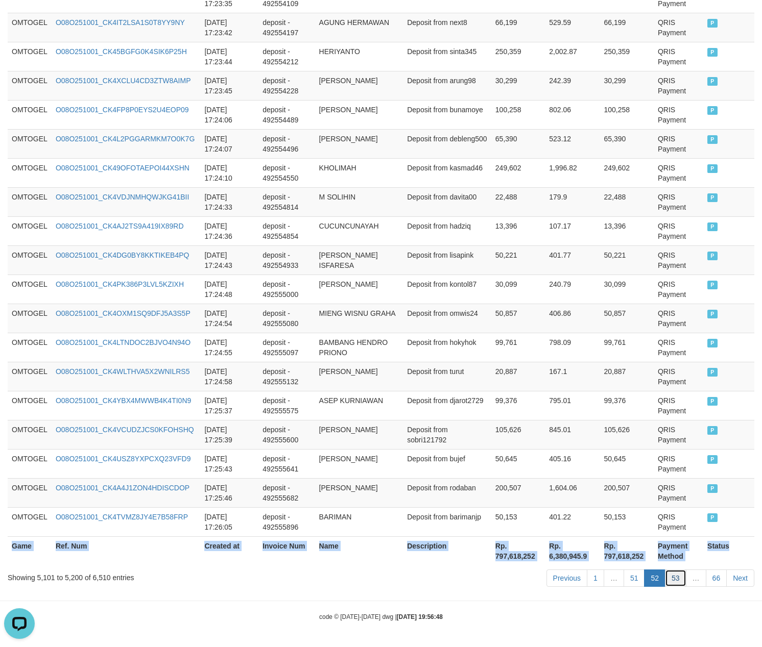
click at [678, 578] on link "53" at bounding box center [675, 578] width 21 height 17
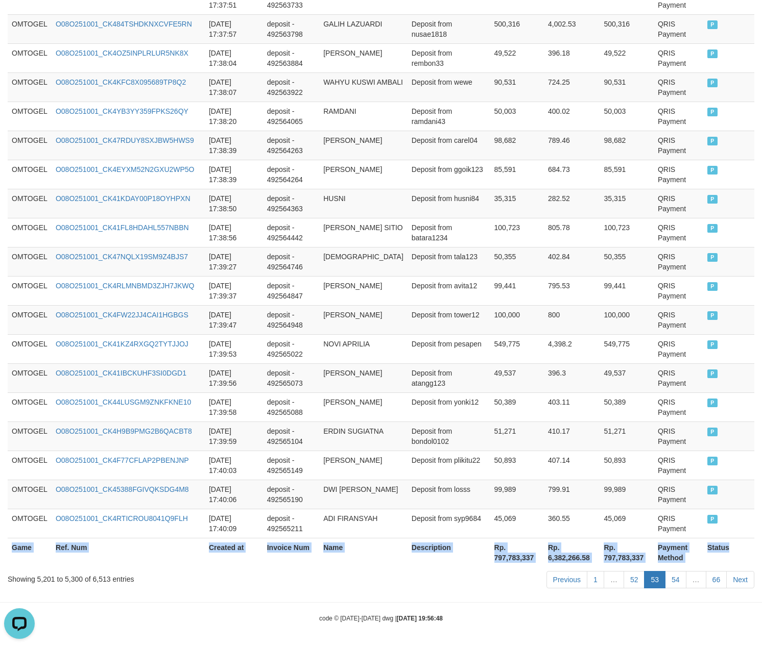
scroll to position [2810, 0]
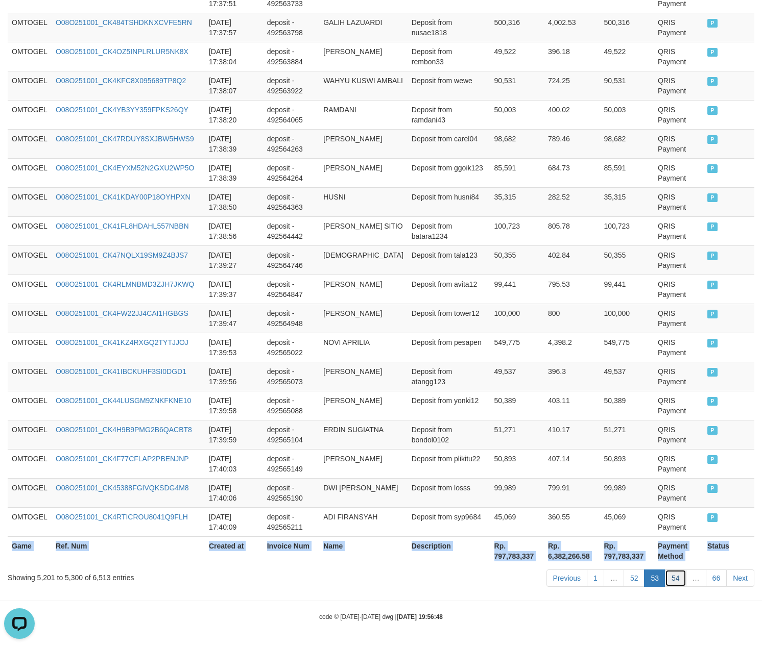
click at [680, 586] on link "54" at bounding box center [675, 578] width 21 height 17
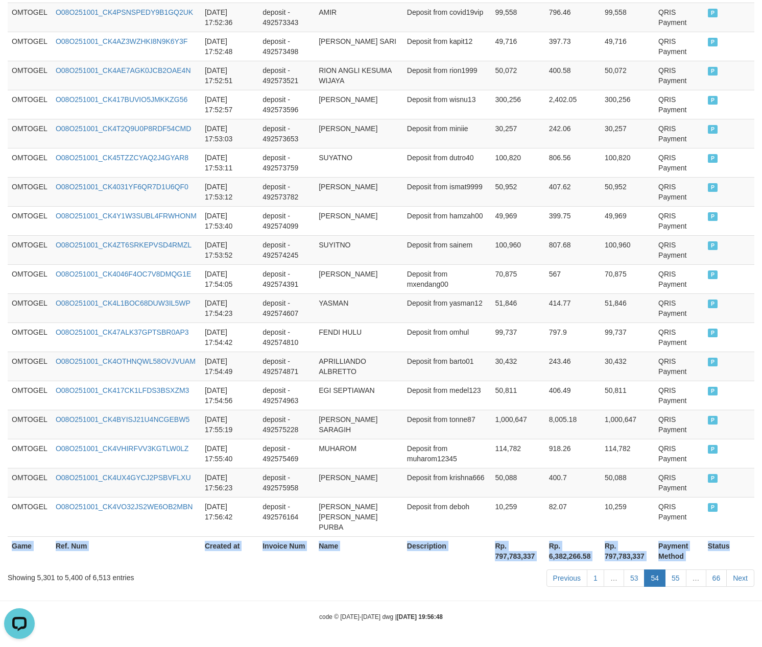
scroll to position [2790, 0]
click at [678, 582] on link "55" at bounding box center [675, 578] width 21 height 17
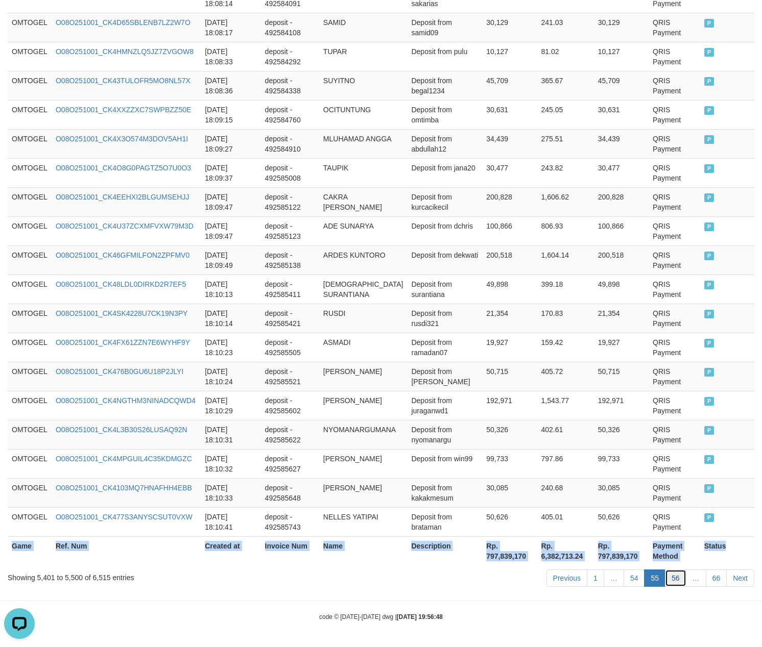
click at [677, 576] on link "56" at bounding box center [675, 578] width 21 height 17
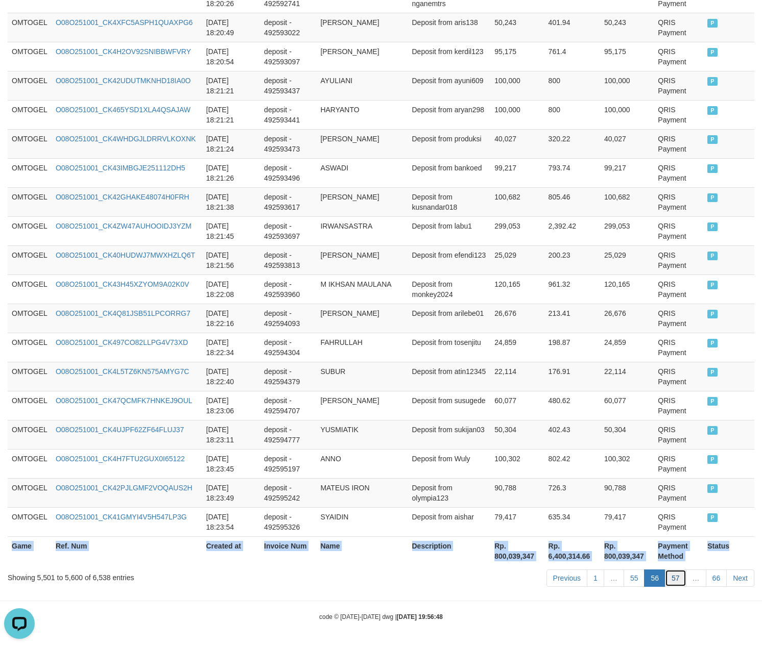
click at [667, 580] on link "57" at bounding box center [675, 578] width 21 height 17
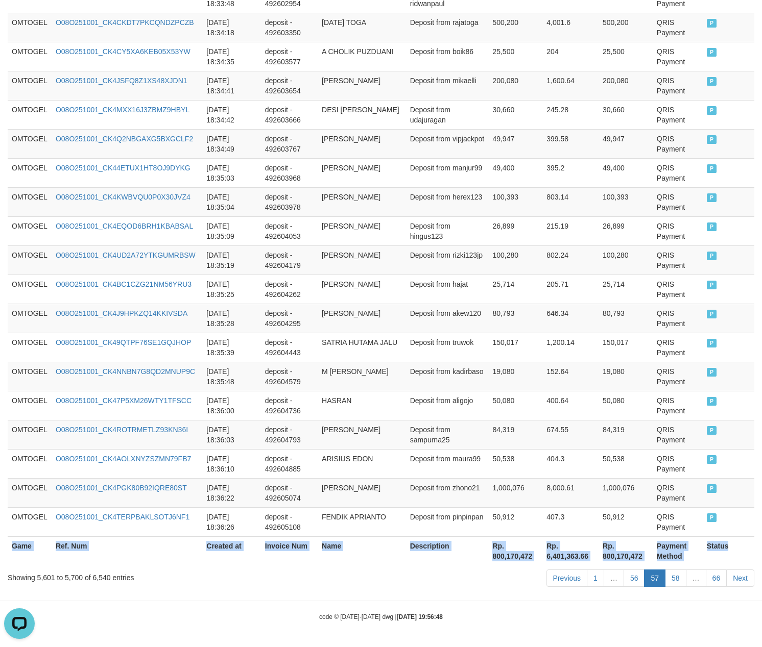
scroll to position [2800, 0]
click at [674, 578] on link "58" at bounding box center [675, 578] width 21 height 17
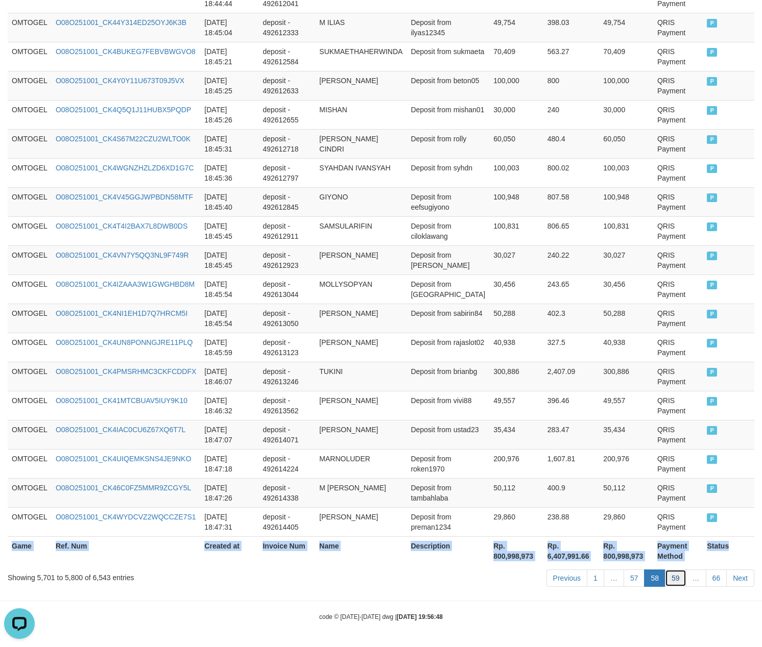
click at [676, 582] on link "59" at bounding box center [675, 578] width 21 height 17
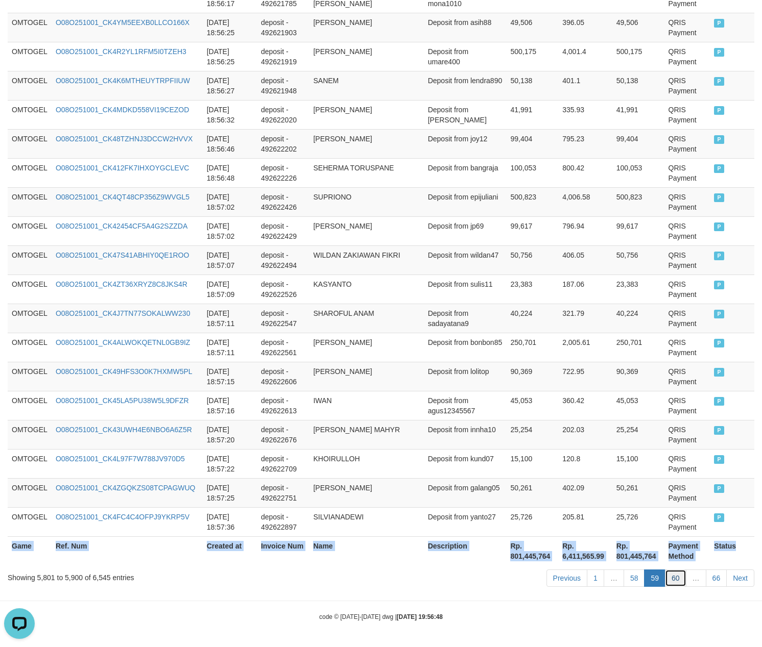
click at [676, 580] on link "60" at bounding box center [675, 578] width 21 height 17
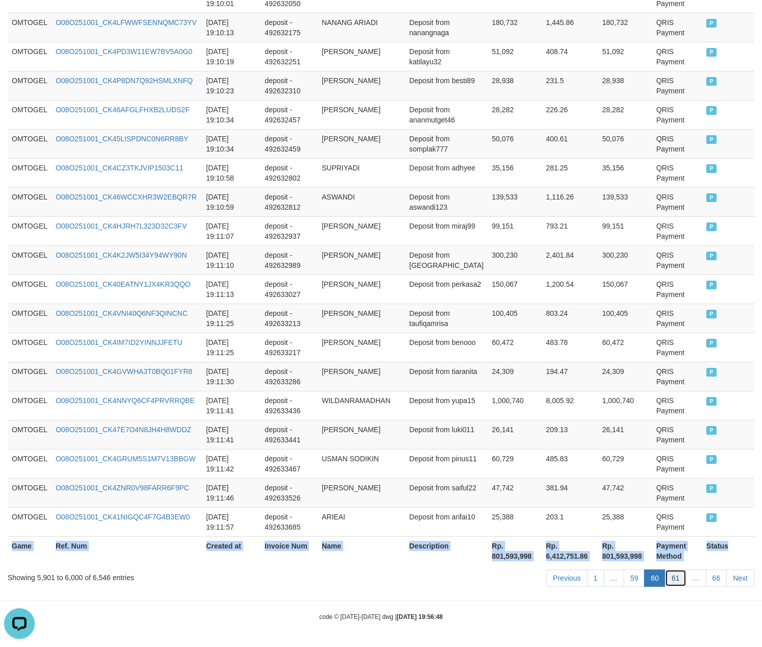
click at [675, 576] on link "61" at bounding box center [675, 578] width 21 height 17
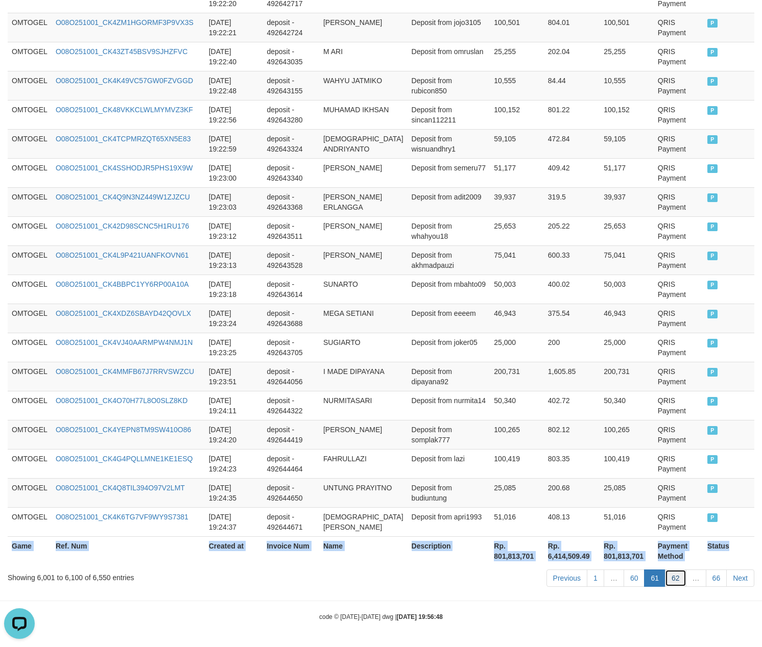
click at [683, 581] on link "62" at bounding box center [675, 578] width 21 height 17
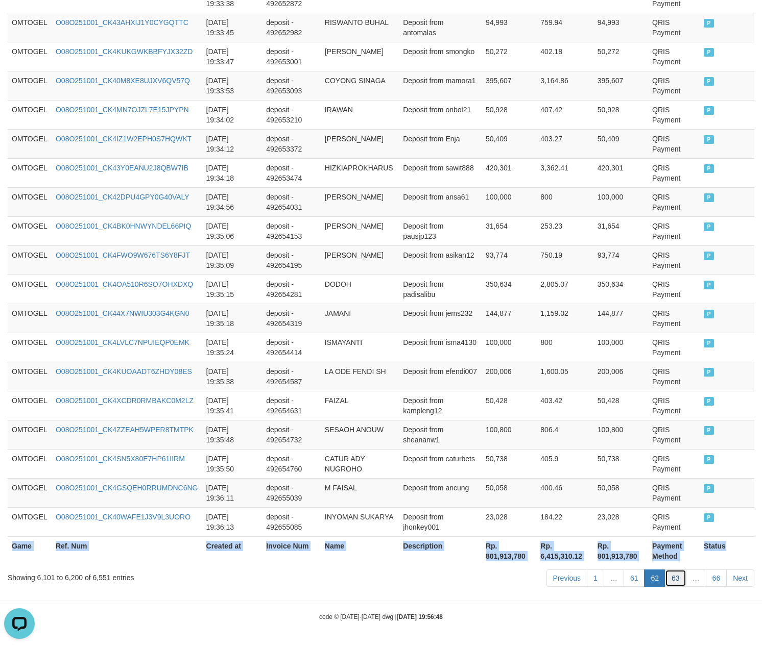
click at [672, 577] on link "63" at bounding box center [675, 578] width 21 height 17
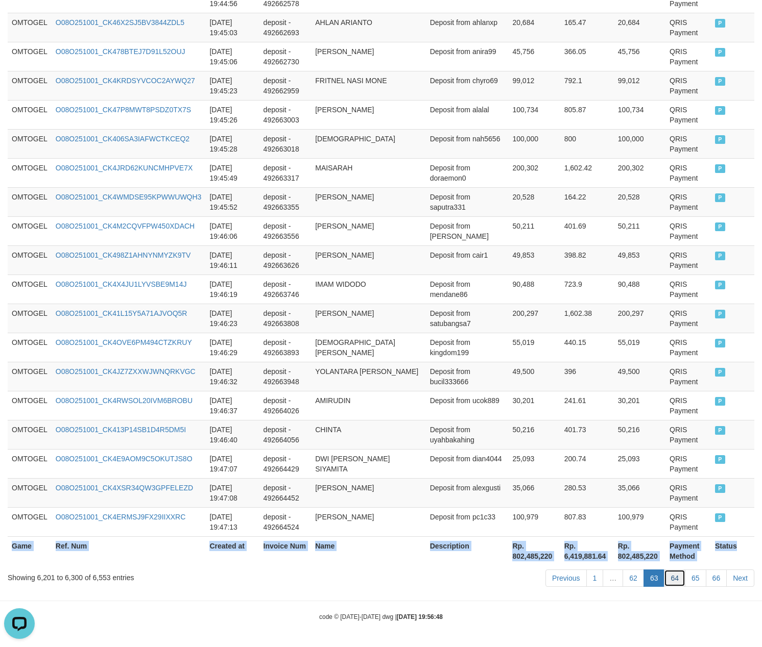
click at [669, 577] on link "64" at bounding box center [674, 578] width 21 height 17
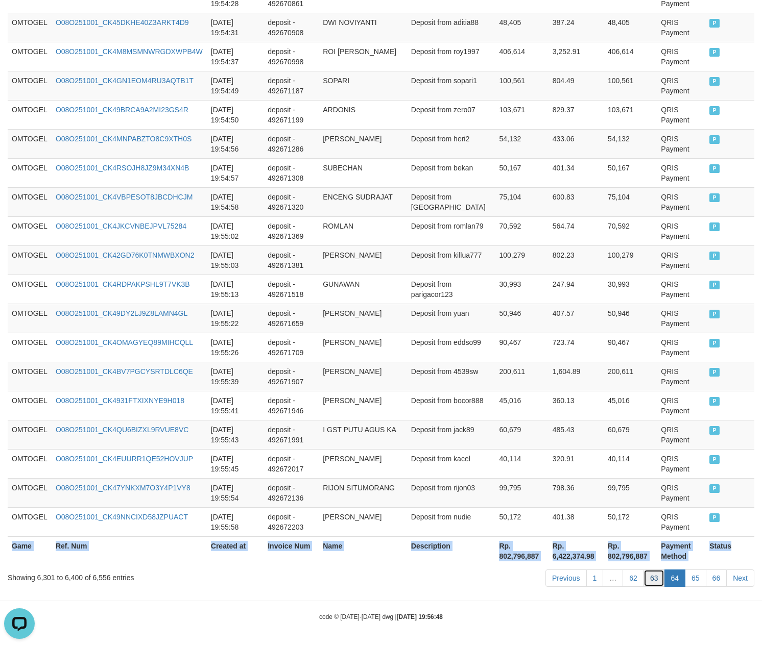
click at [654, 582] on link "63" at bounding box center [653, 578] width 21 height 17
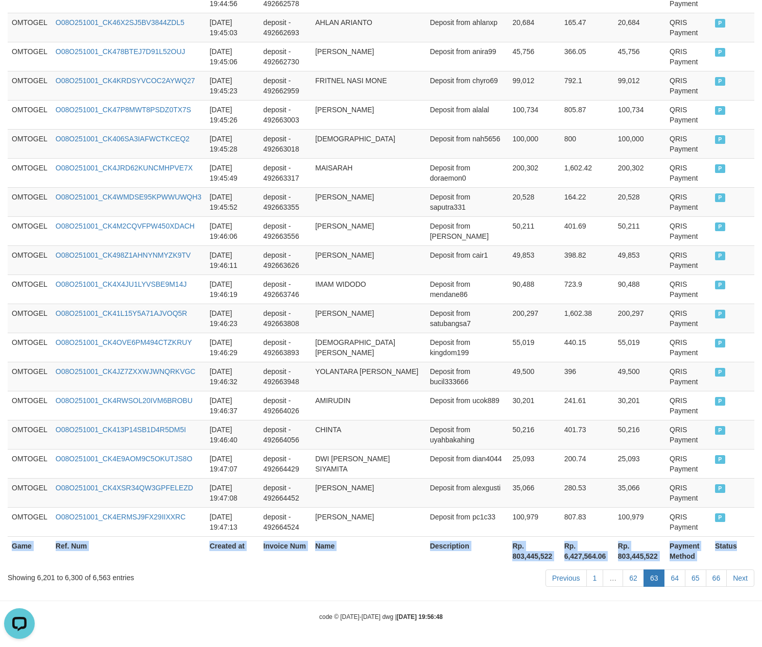
drag, startPoint x: 654, startPoint y: 582, endPoint x: 664, endPoint y: 578, distance: 10.3
click at [654, 581] on link "63" at bounding box center [653, 578] width 21 height 17
click at [667, 578] on link "64" at bounding box center [674, 578] width 21 height 17
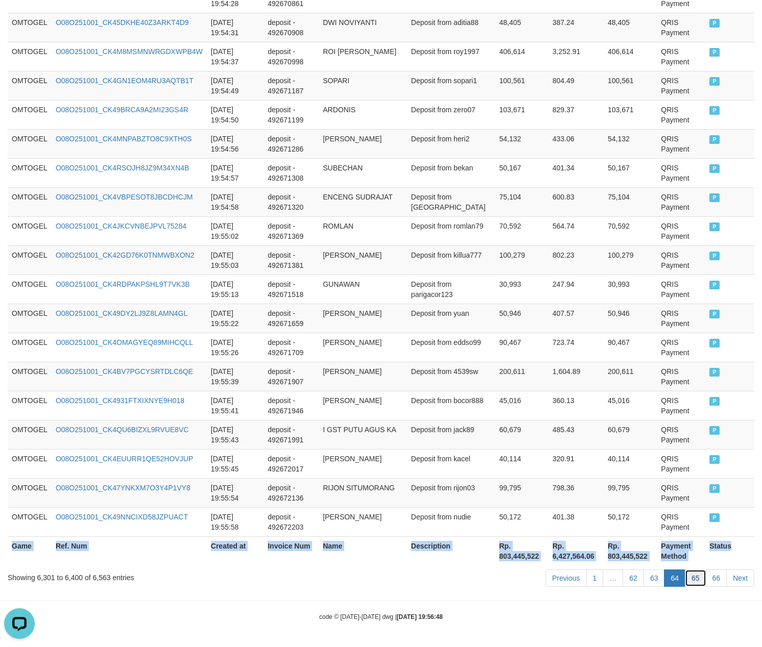
click at [692, 580] on link "65" at bounding box center [694, 578] width 21 height 17
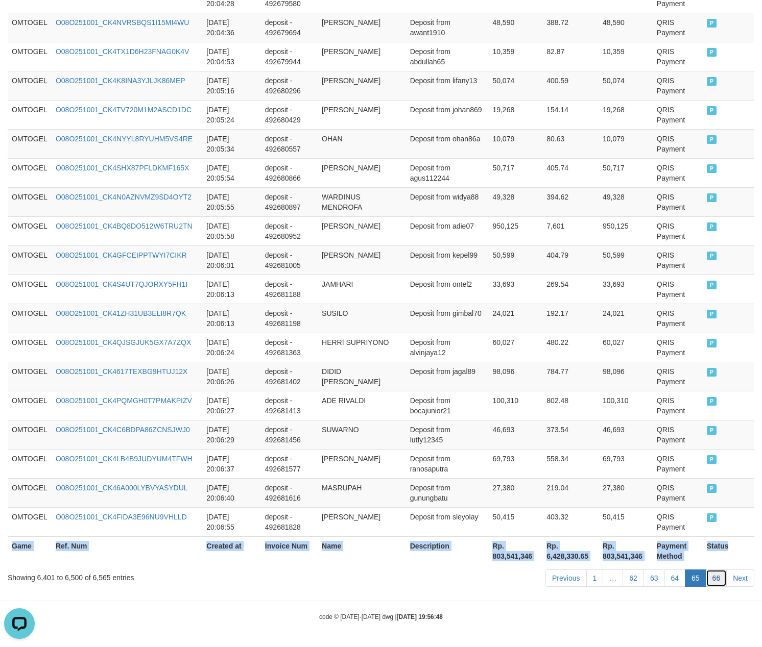
click at [705, 582] on link "66" at bounding box center [715, 578] width 21 height 17
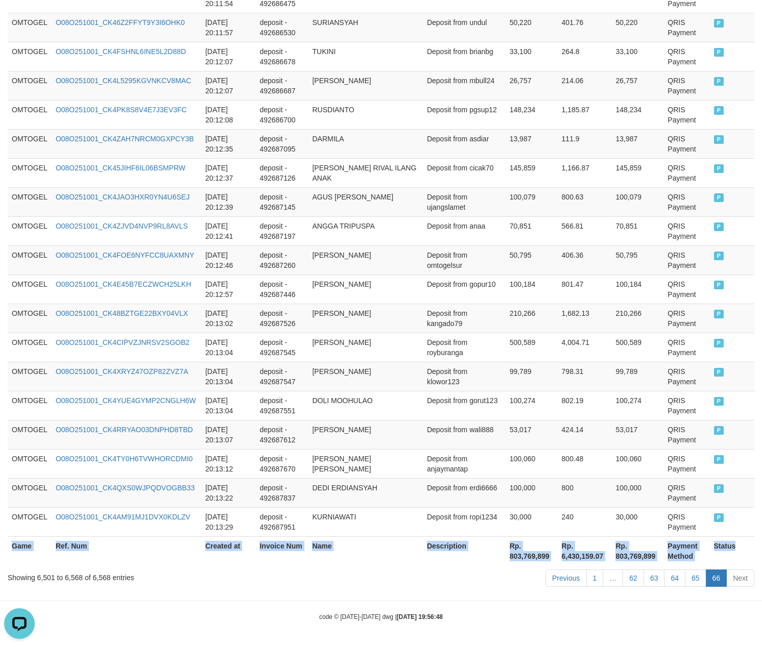
scroll to position [1854, 0]
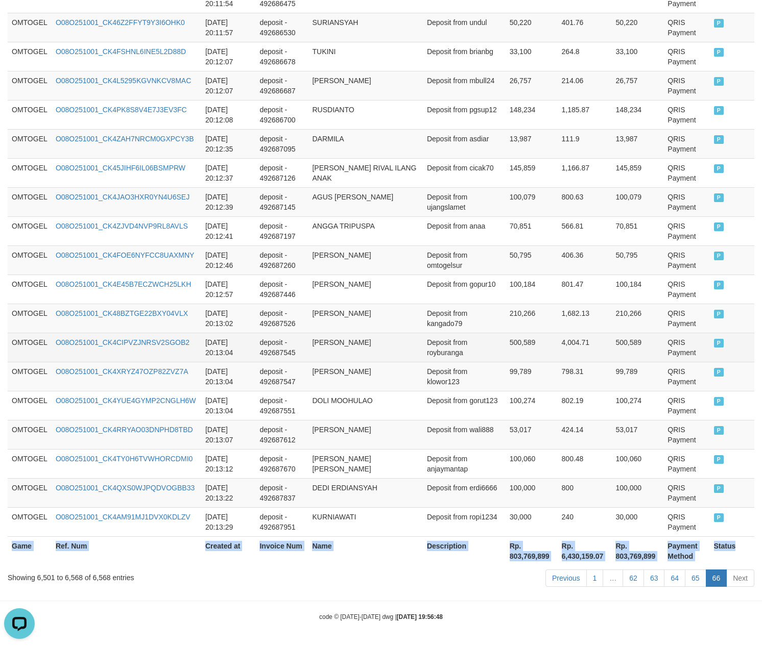
click at [395, 352] on td "[PERSON_NAME]" at bounding box center [365, 347] width 114 height 29
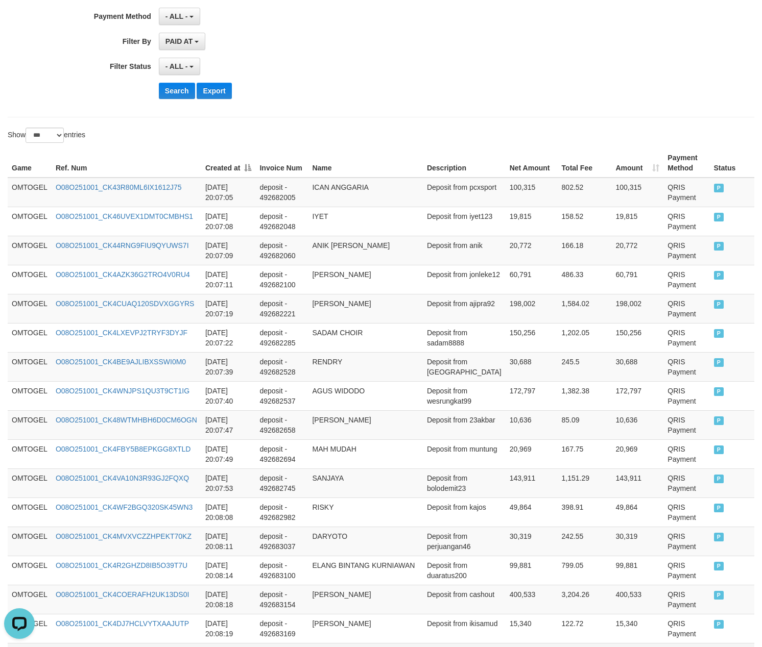
scroll to position [0, 0]
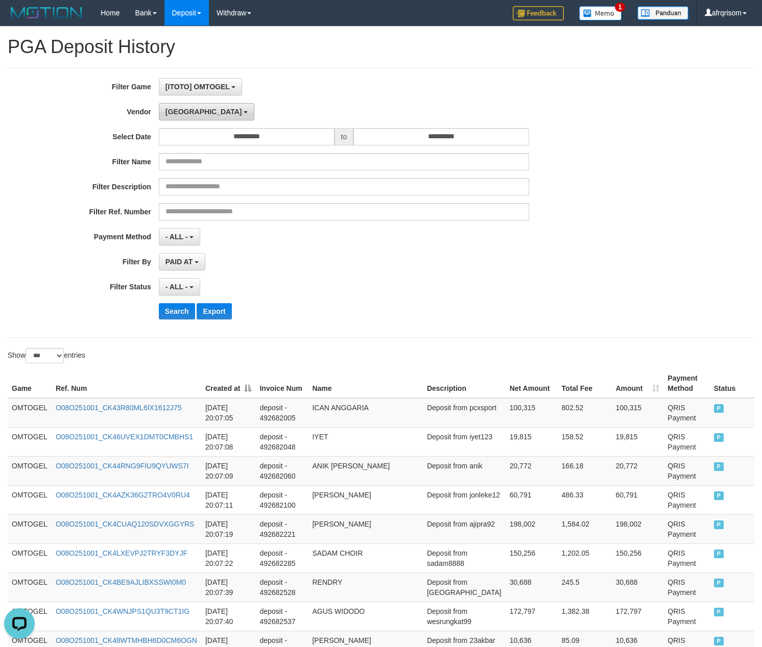
click at [174, 107] on button "[GEOGRAPHIC_DATA]" at bounding box center [206, 111] width 95 height 17
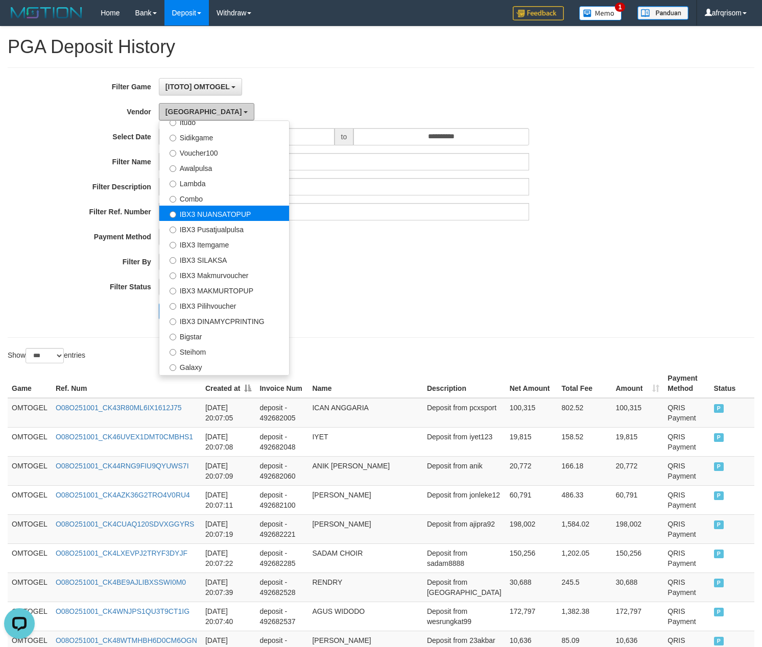
scroll to position [382, 0]
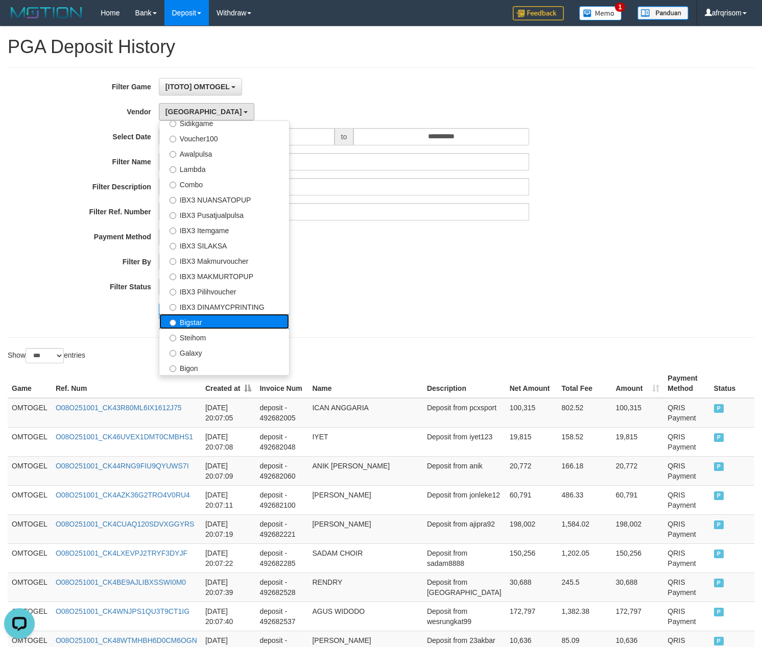
click at [201, 321] on label "Bigstar" at bounding box center [224, 321] width 130 height 15
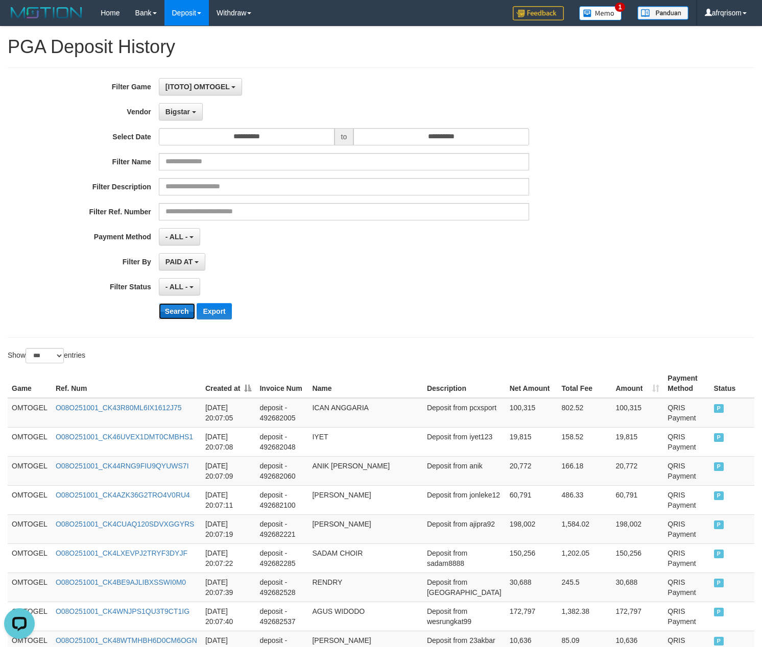
click at [175, 319] on button "Search" at bounding box center [177, 311] width 36 height 16
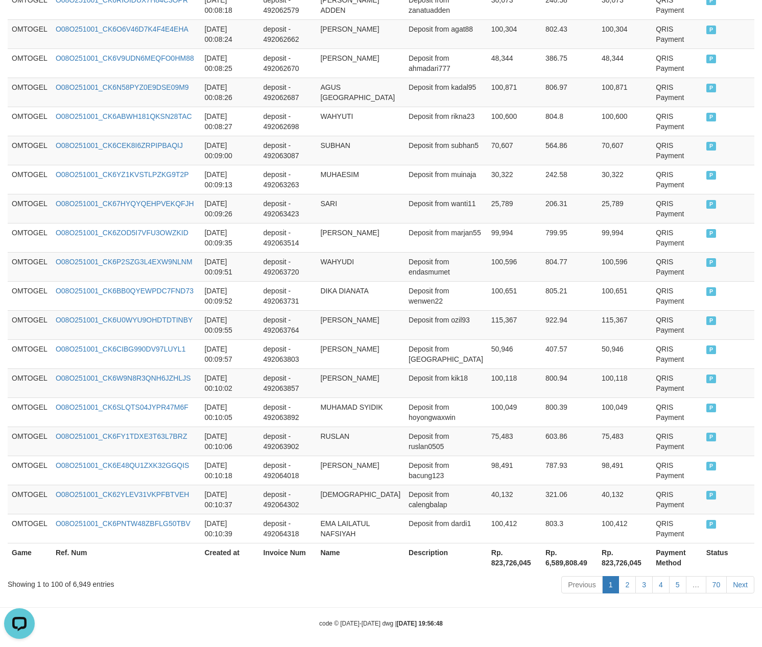
scroll to position [2790, 0]
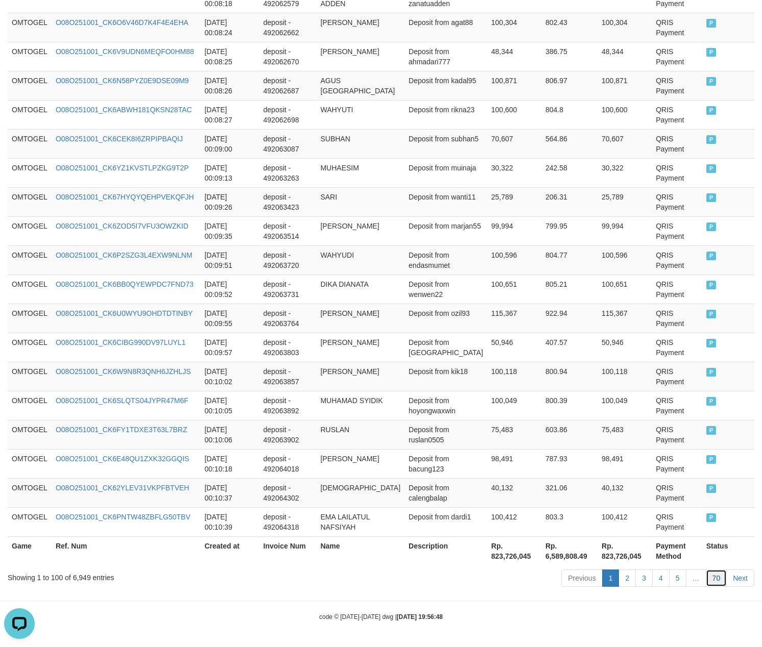
click at [717, 578] on link "70" at bounding box center [715, 578] width 21 height 17
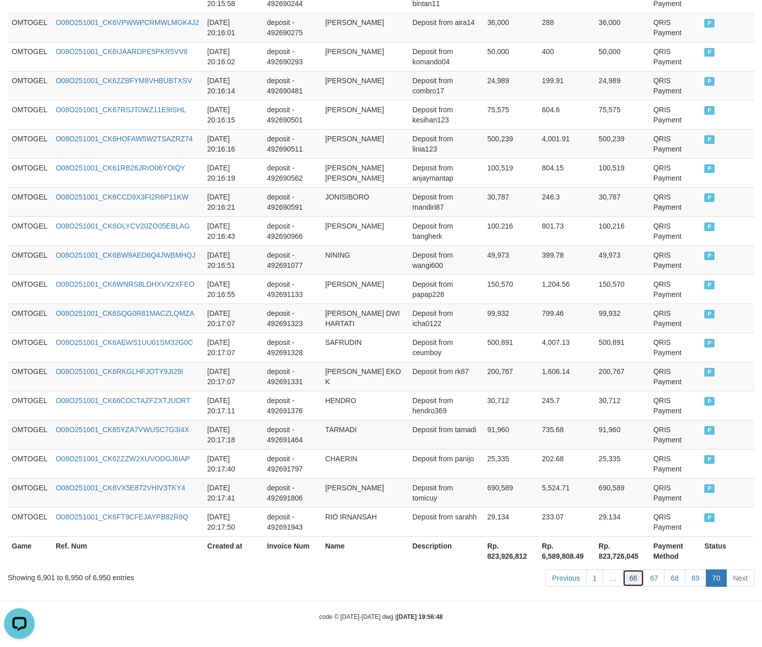
click at [633, 575] on link "66" at bounding box center [632, 578] width 21 height 17
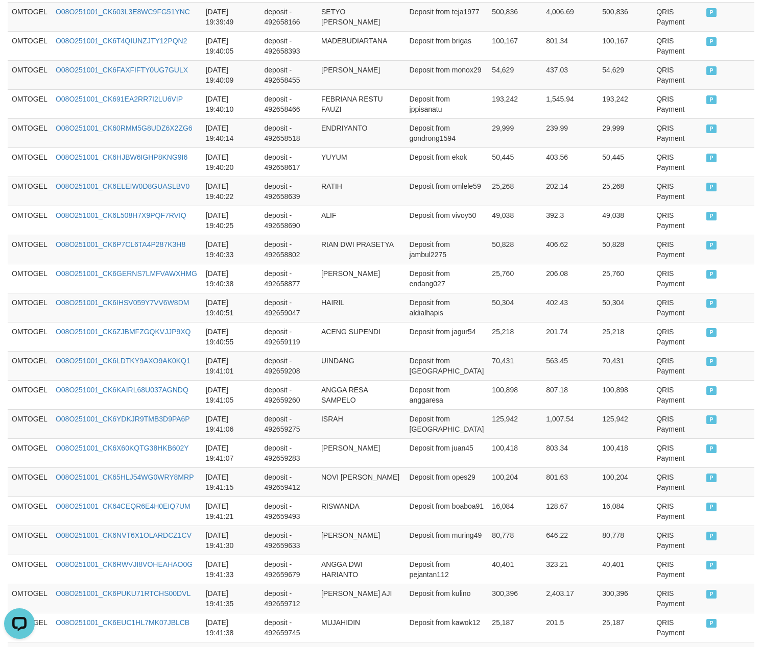
scroll to position [2790, 0]
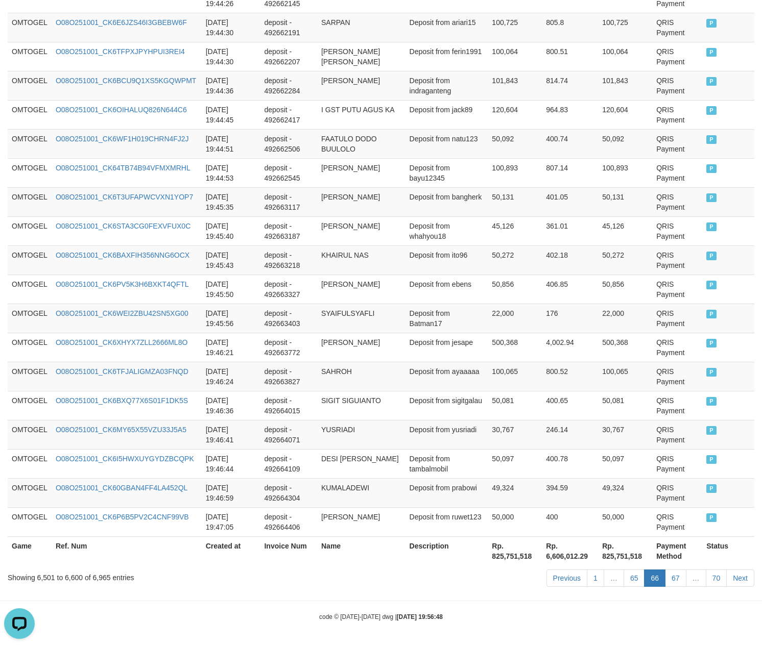
click at [623, 570] on link "65" at bounding box center [633, 578] width 21 height 17
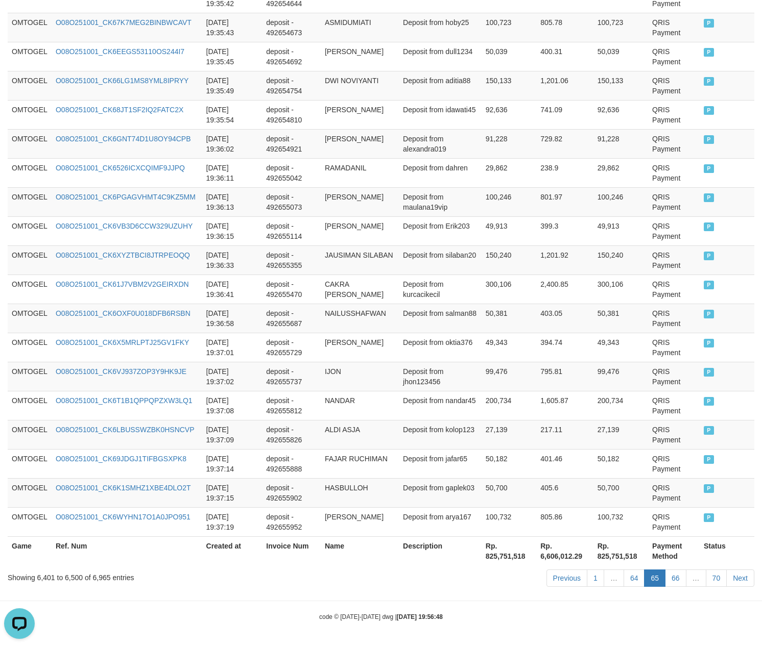
click at [623, 570] on link "64" at bounding box center [633, 578] width 21 height 17
click link "64" at bounding box center [633, 578] width 21 height 17
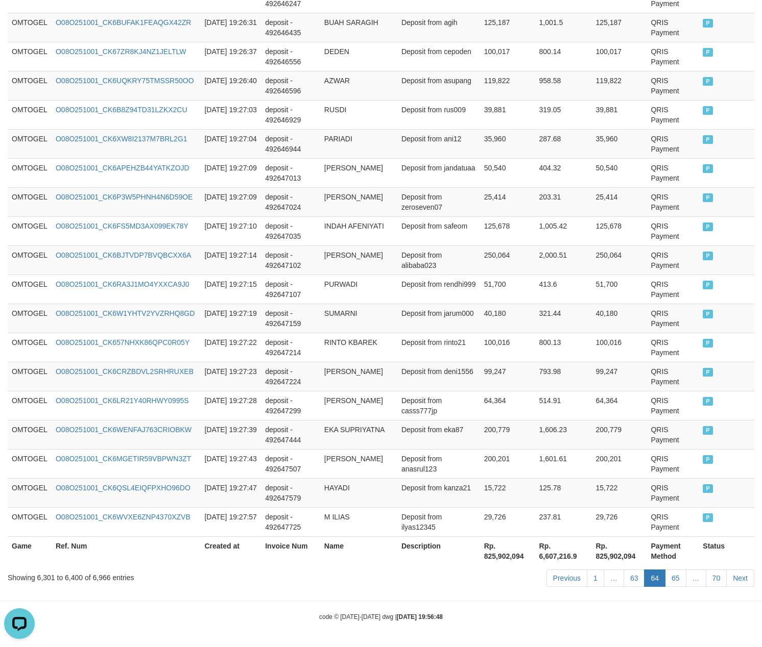
scroll to position [2800, 0]
click at [623, 570] on link "63" at bounding box center [633, 578] width 21 height 17
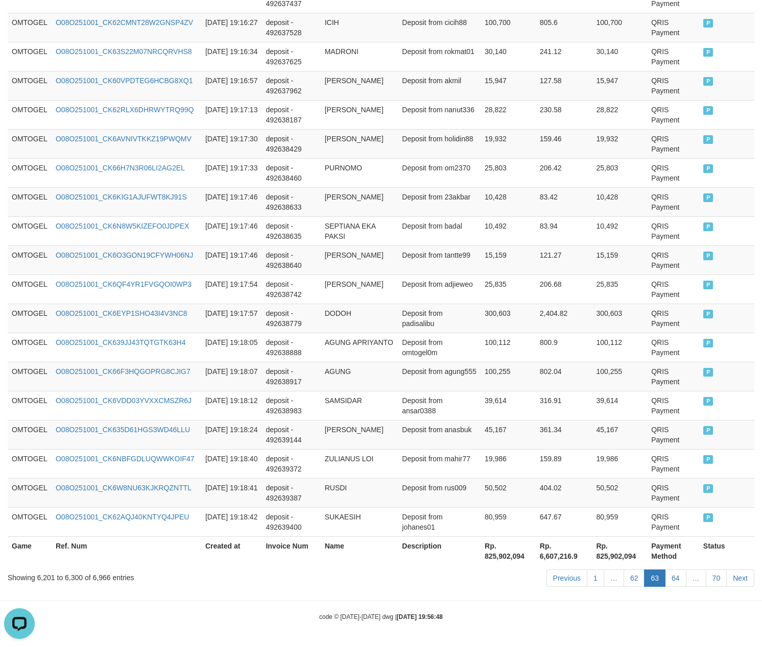
scroll to position [2790, 0]
click at [623, 570] on link "62" at bounding box center [633, 578] width 21 height 17
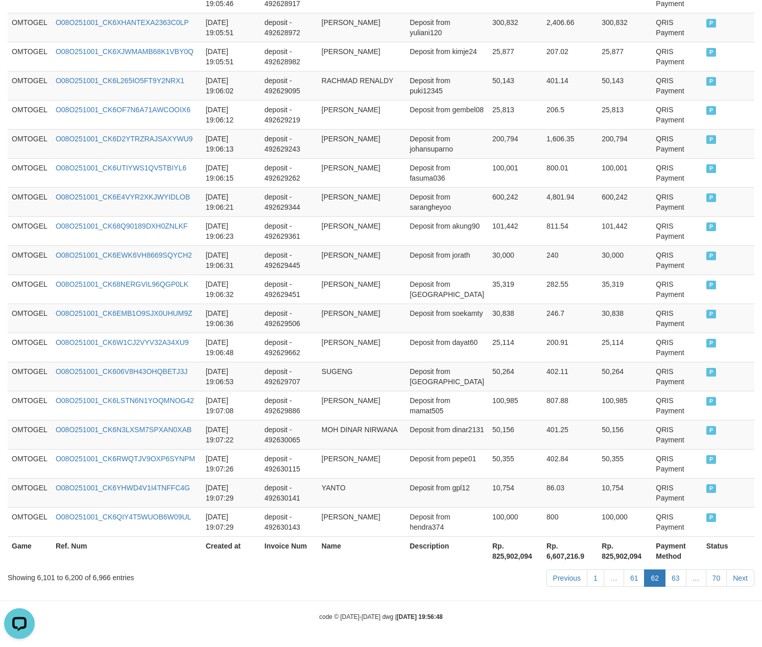
click at [623, 570] on link "61" at bounding box center [633, 578] width 21 height 17
click link "61" at bounding box center [633, 578] width 21 height 17
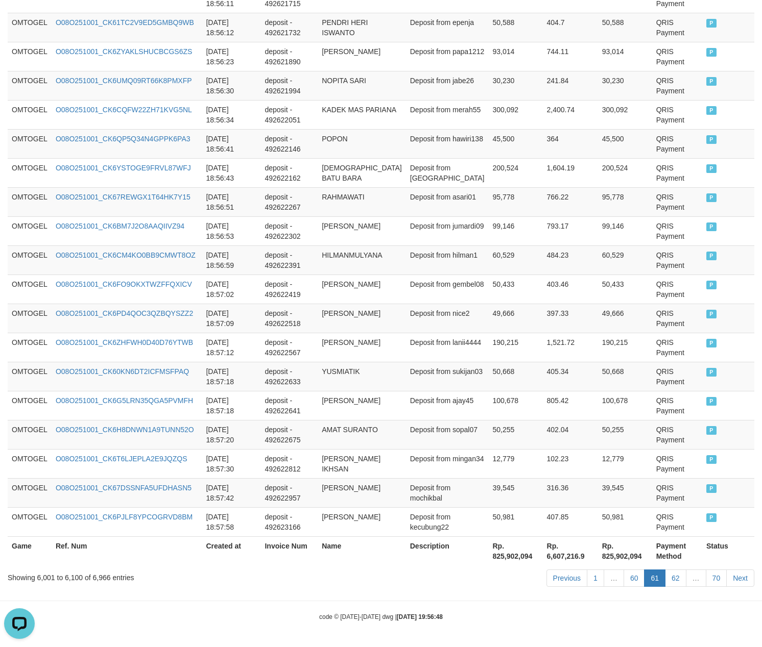
click at [623, 570] on link "60" at bounding box center [633, 578] width 21 height 17
click link "60" at bounding box center [633, 578] width 21 height 17
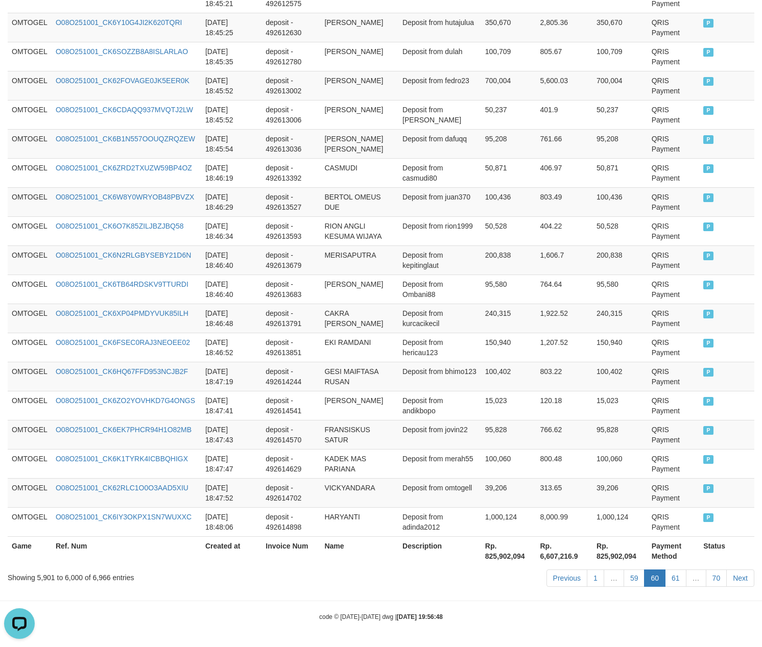
click at [623, 570] on link "59" at bounding box center [633, 578] width 21 height 17
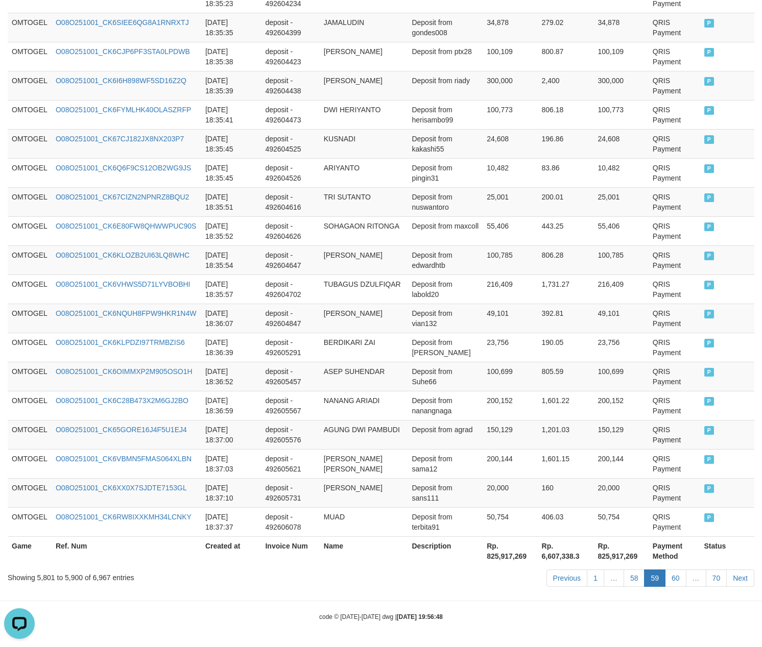
click at [623, 570] on link "58" at bounding box center [633, 578] width 21 height 17
click link "58" at bounding box center [633, 578] width 21 height 17
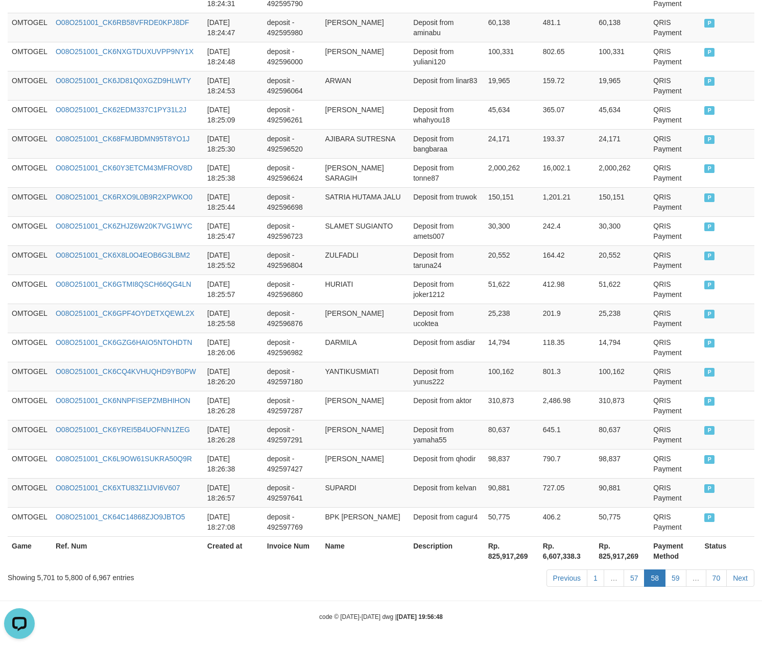
click at [623, 570] on link "57" at bounding box center [633, 578] width 21 height 17
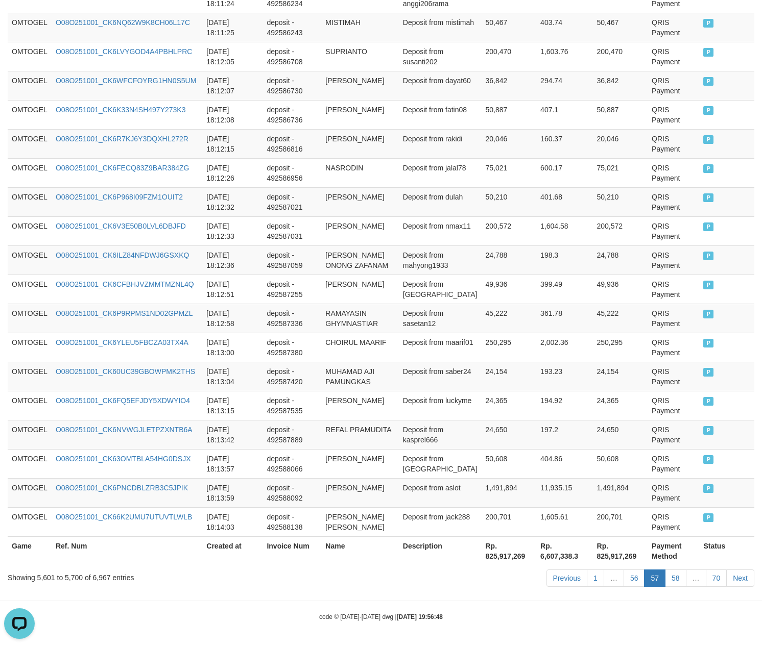
click at [623, 570] on link "56" at bounding box center [633, 578] width 21 height 17
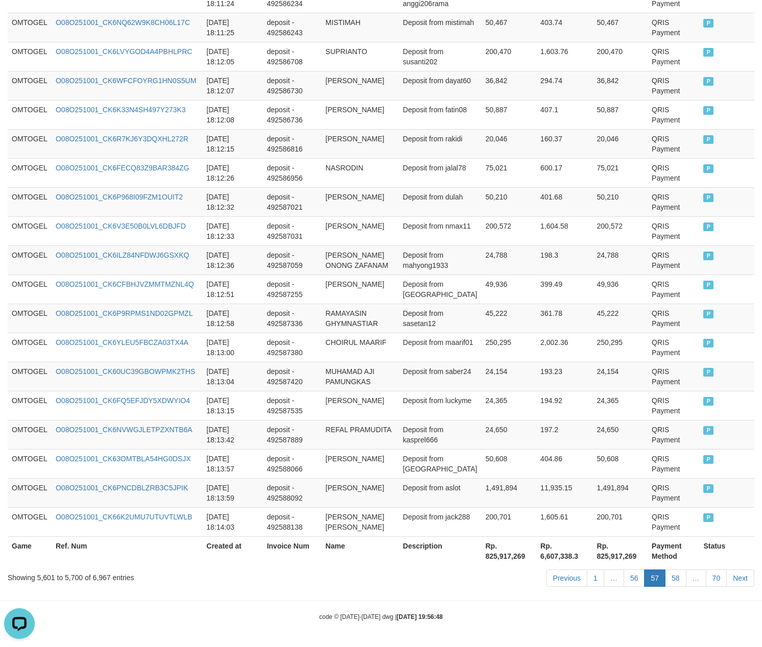
click at [623, 570] on link "56" at bounding box center [633, 578] width 21 height 17
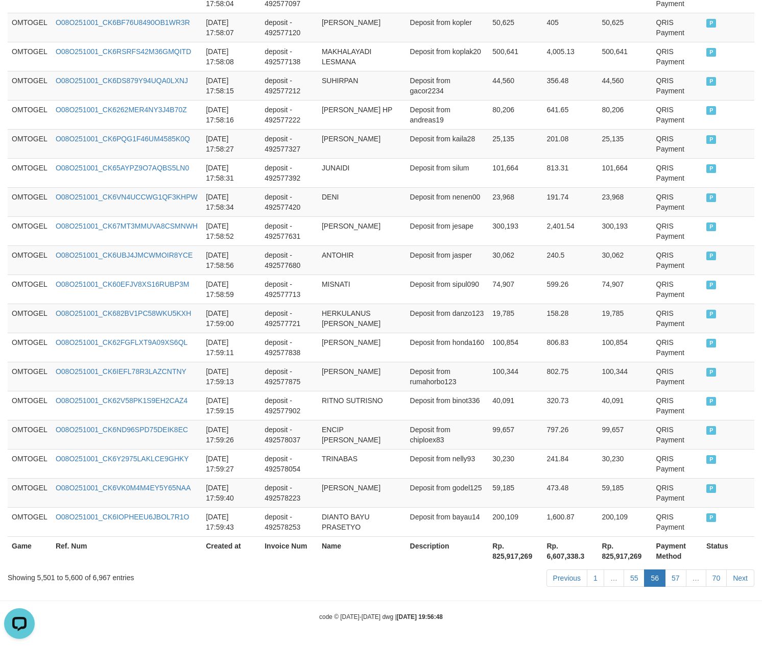
click at [623, 570] on link "55" at bounding box center [633, 578] width 21 height 17
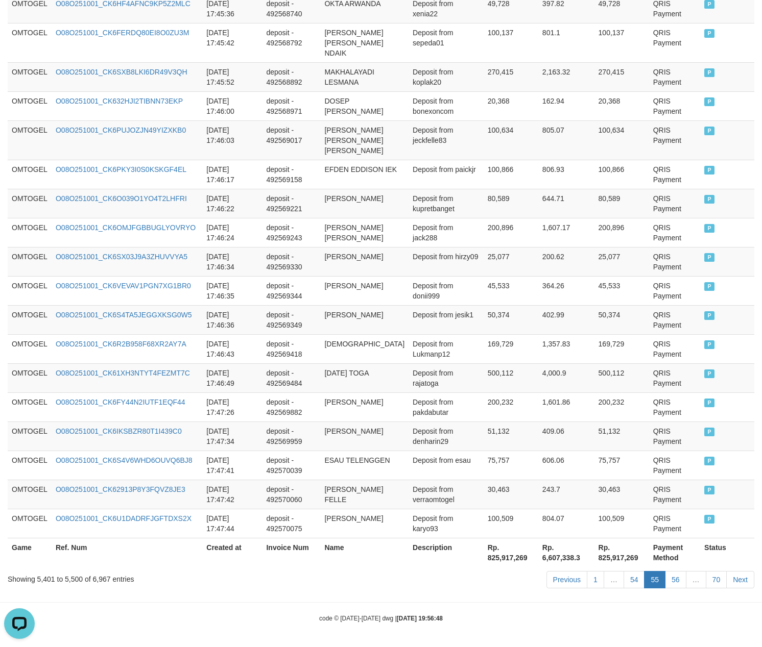
scroll to position [2800, 0]
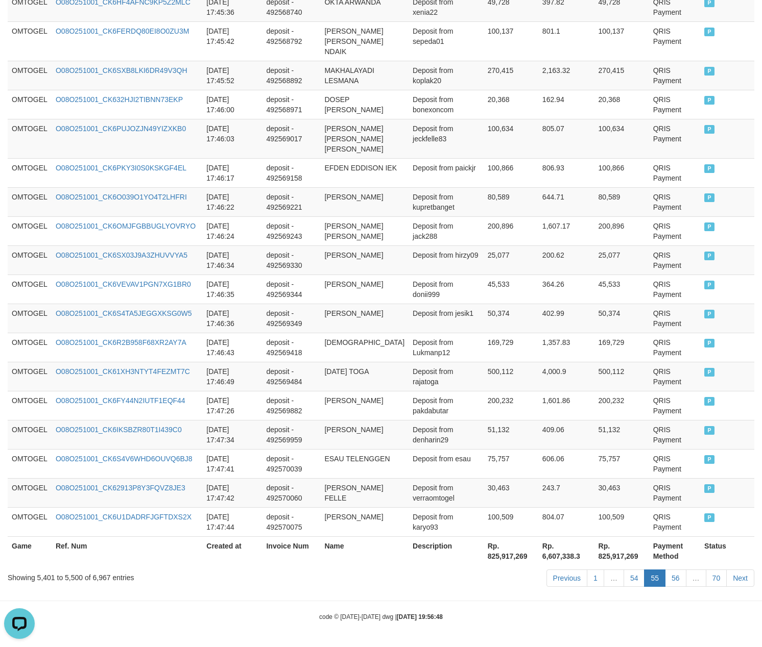
click at [623, 570] on link "54" at bounding box center [633, 578] width 21 height 17
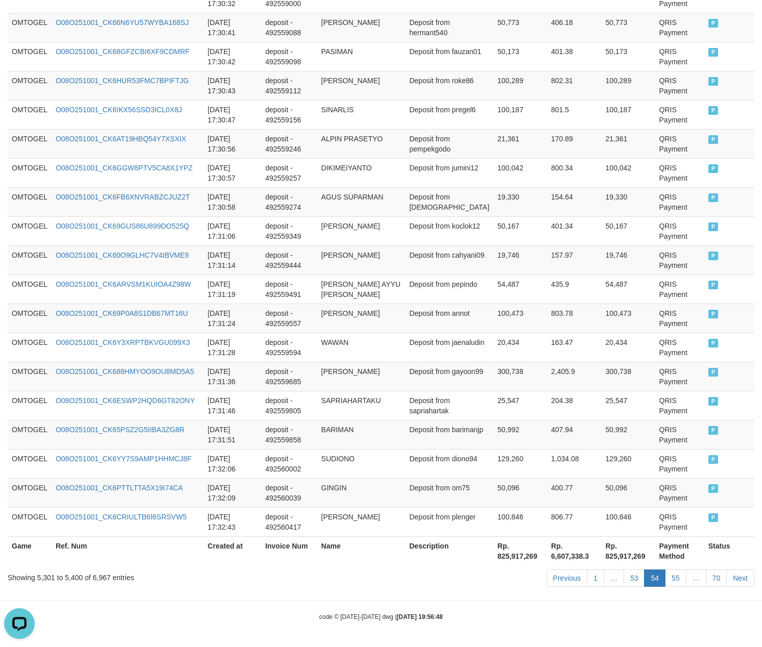
click at [623, 570] on link "53" at bounding box center [633, 578] width 21 height 17
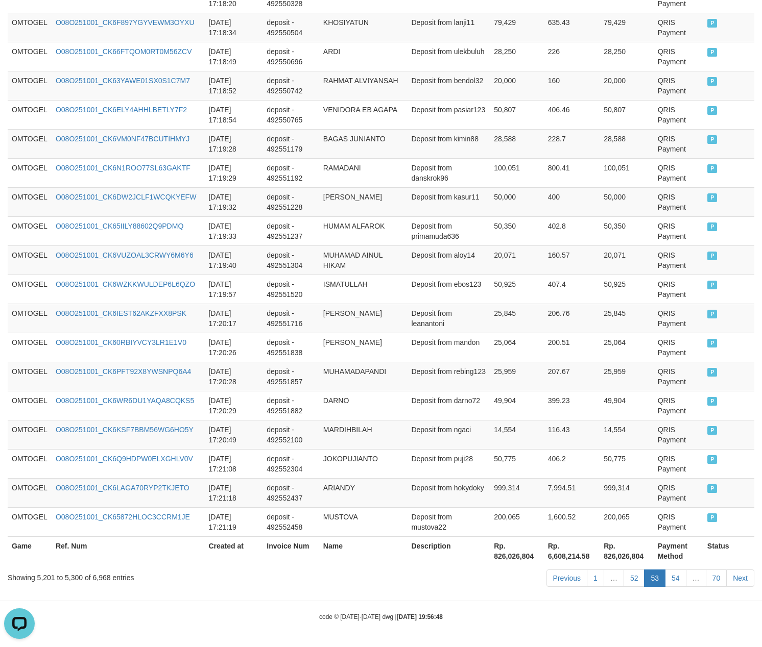
click at [623, 570] on link "52" at bounding box center [633, 578] width 21 height 17
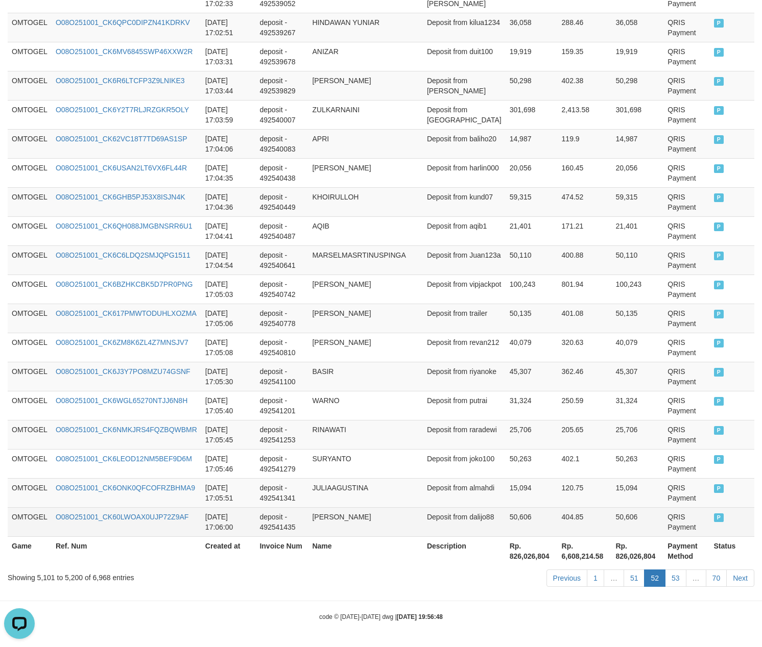
click at [571, 519] on td "404.85" at bounding box center [584, 521] width 54 height 29
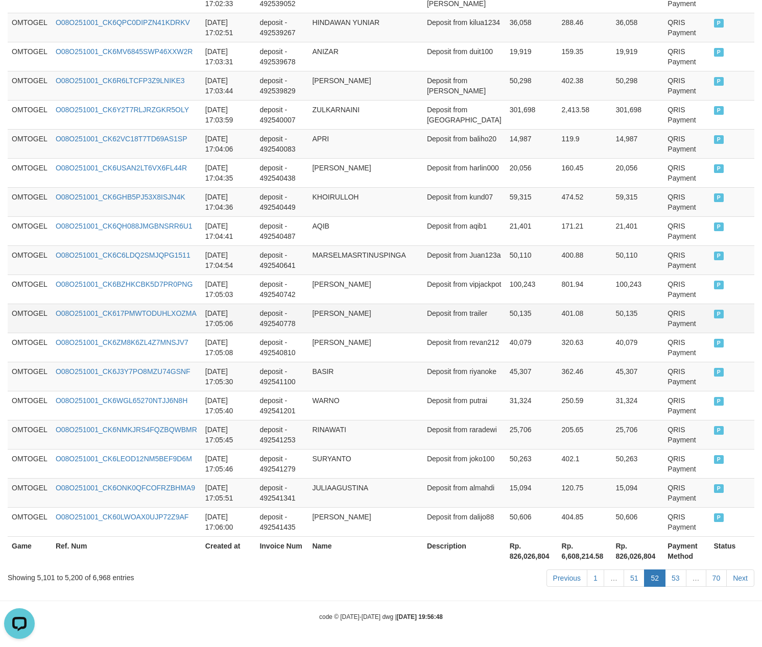
click at [433, 309] on td "Deposit from trailer" at bounding box center [464, 318] width 83 height 29
click at [348, 317] on td "[PERSON_NAME]" at bounding box center [365, 318] width 114 height 29
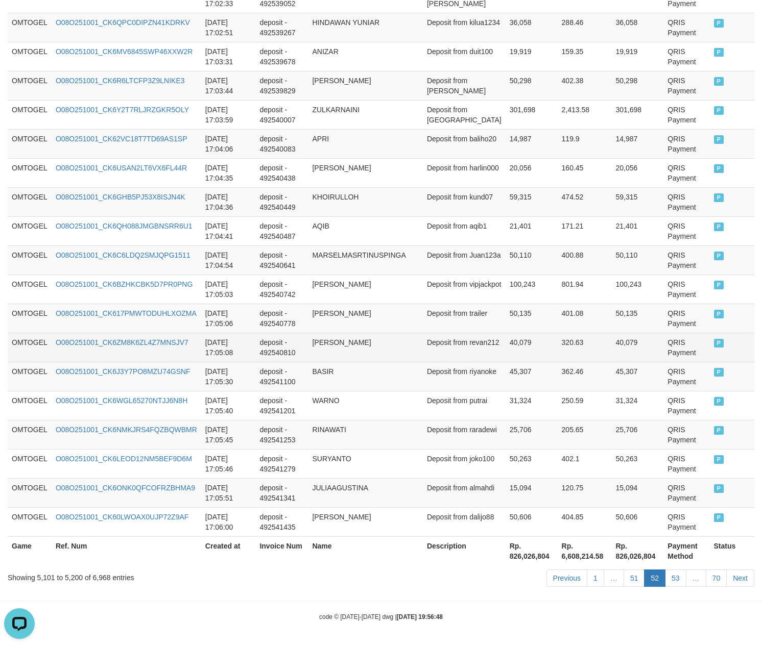
click at [437, 340] on td "Deposit from revan212" at bounding box center [464, 347] width 83 height 29
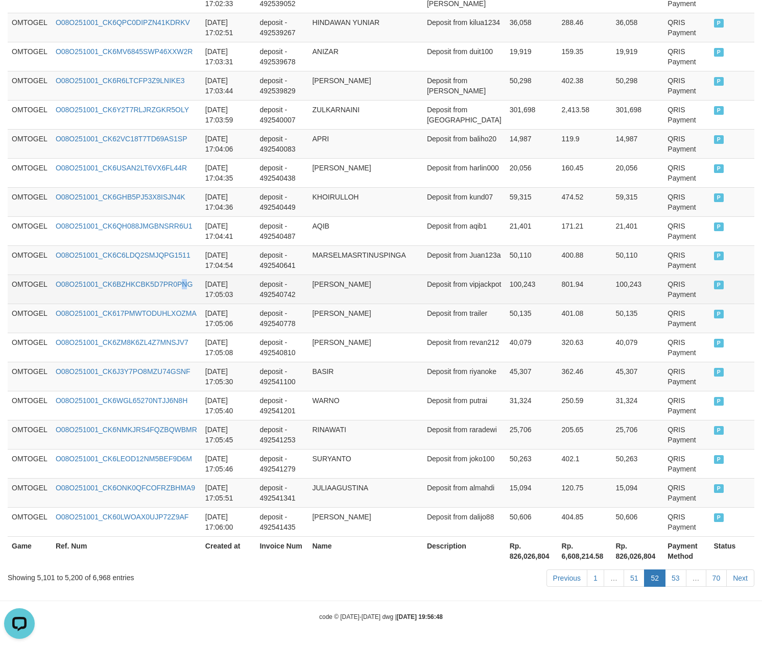
click at [185, 276] on td "O08O251001_CK6BZHKCBK5D7PR0PNG" at bounding box center [127, 289] width 150 height 29
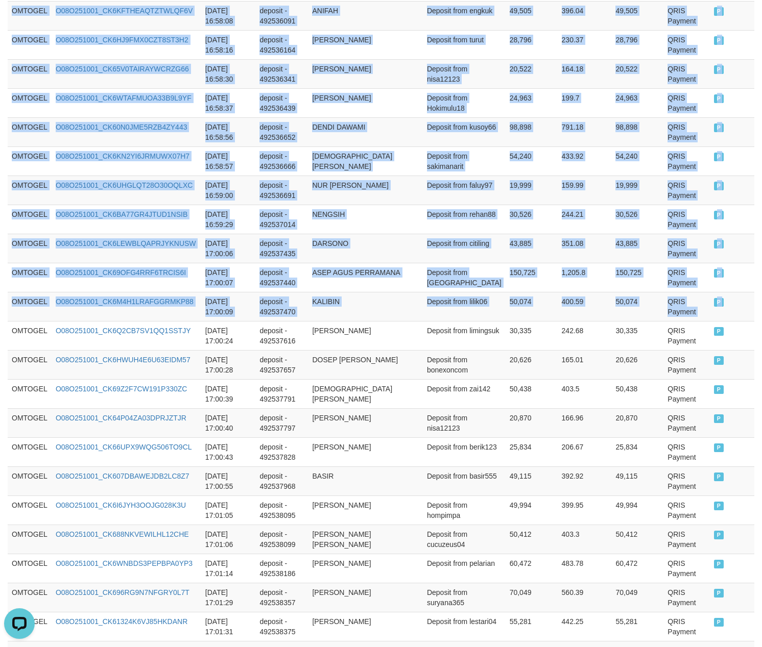
drag, startPoint x: 12, startPoint y: 345, endPoint x: 776, endPoint y: 328, distance: 764.3
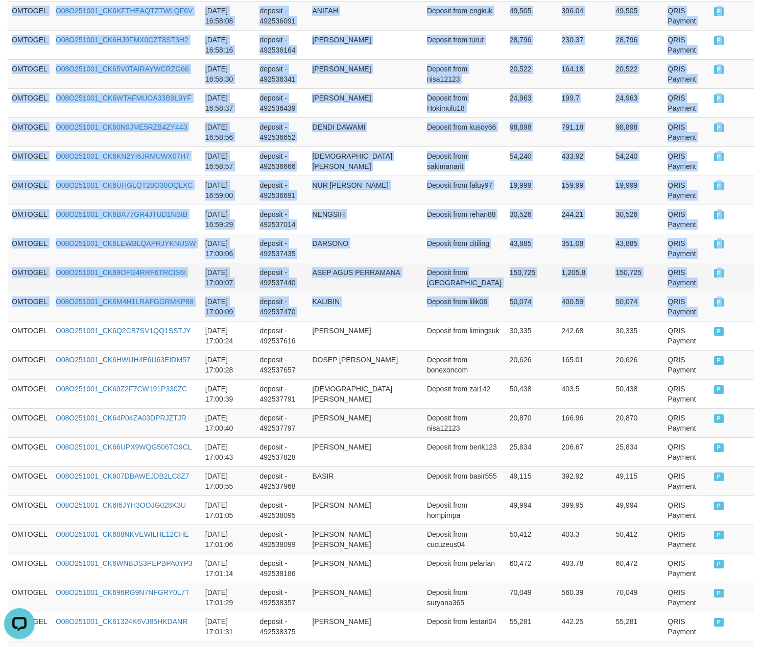
copy table "Game Ref. Num Created at Invoice Num Name Description Net Amount Total Fee Amou…"
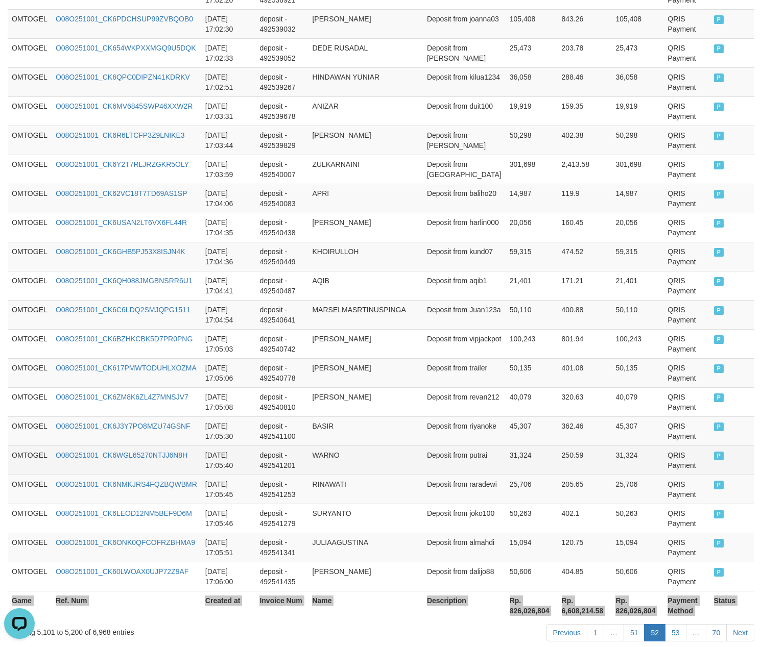
scroll to position [2790, 0]
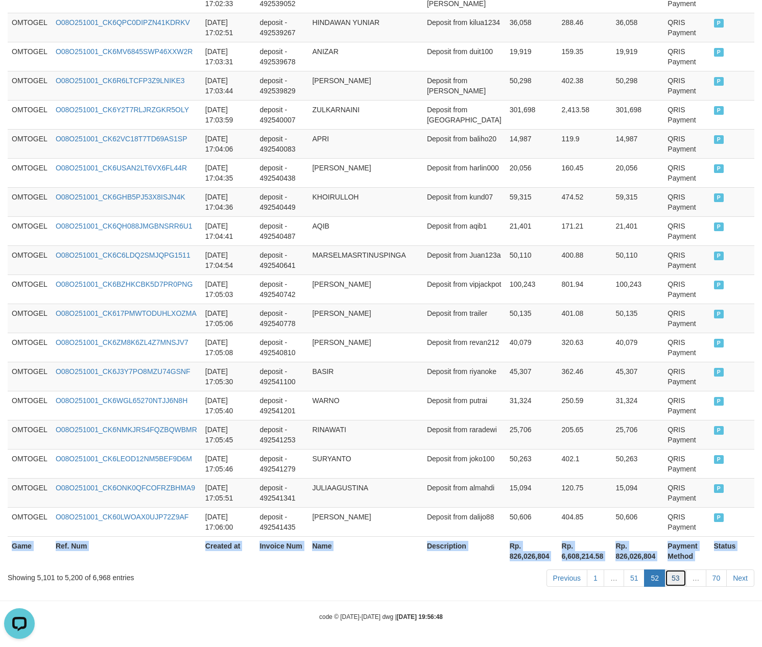
click at [670, 584] on link "53" at bounding box center [675, 578] width 21 height 17
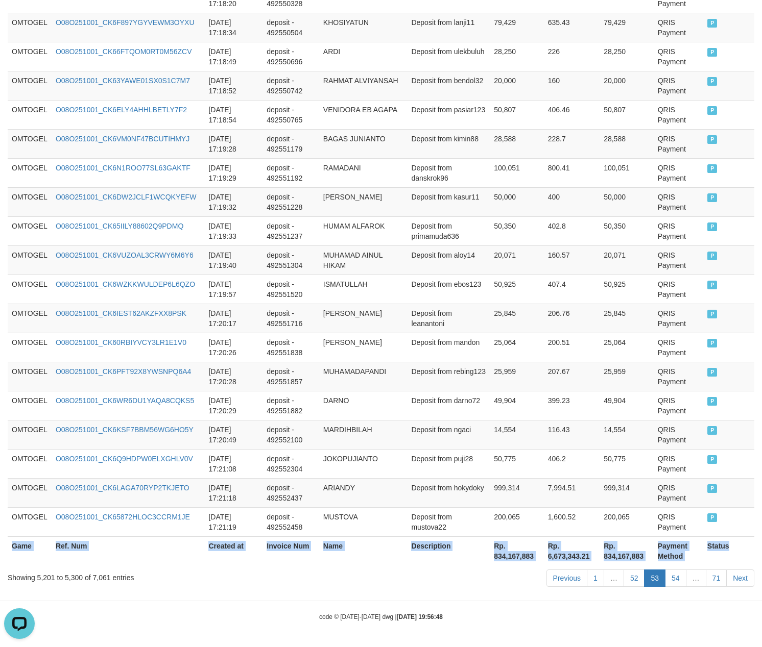
copy table "Game Ref. Num Created at Invoice Num Name Description Net Amount Total Fee Amou…"
click at [674, 576] on link "54" at bounding box center [675, 578] width 21 height 17
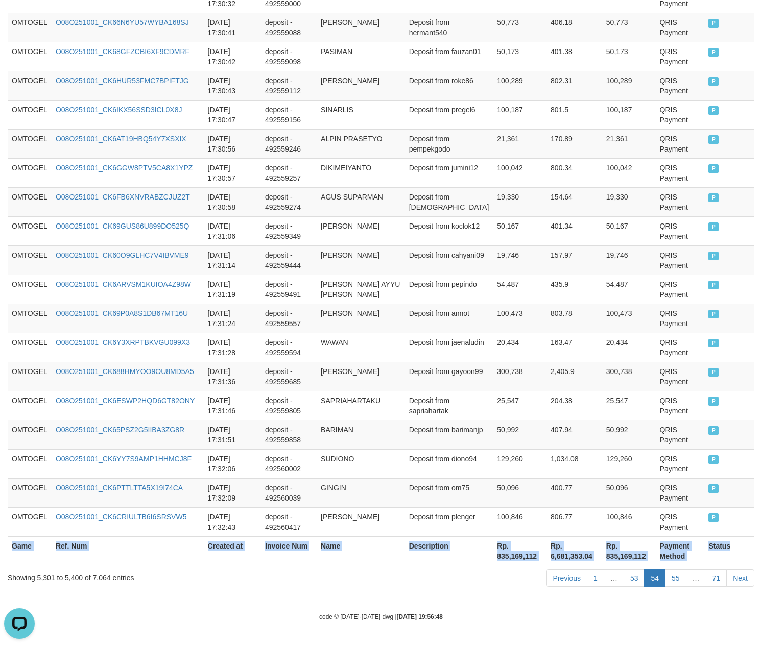
copy table "Game Ref. Num Created at Invoice Num Name Description Net Amount Total Fee Amou…"
click at [678, 578] on link "55" at bounding box center [675, 578] width 21 height 17
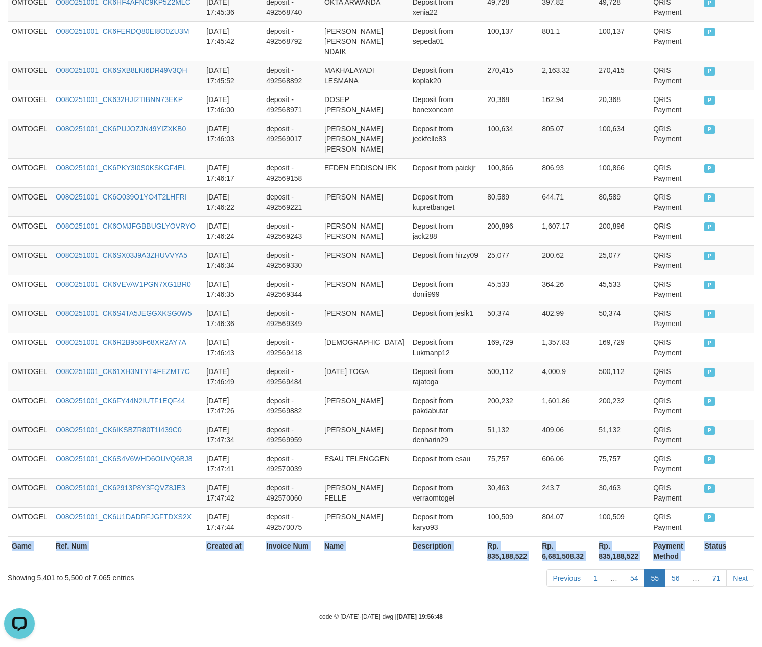
copy table "Game Ref. Num Created at Invoice Num Name Description Net Amount Total Fee Amou…"
click at [672, 574] on link "56" at bounding box center [675, 578] width 21 height 17
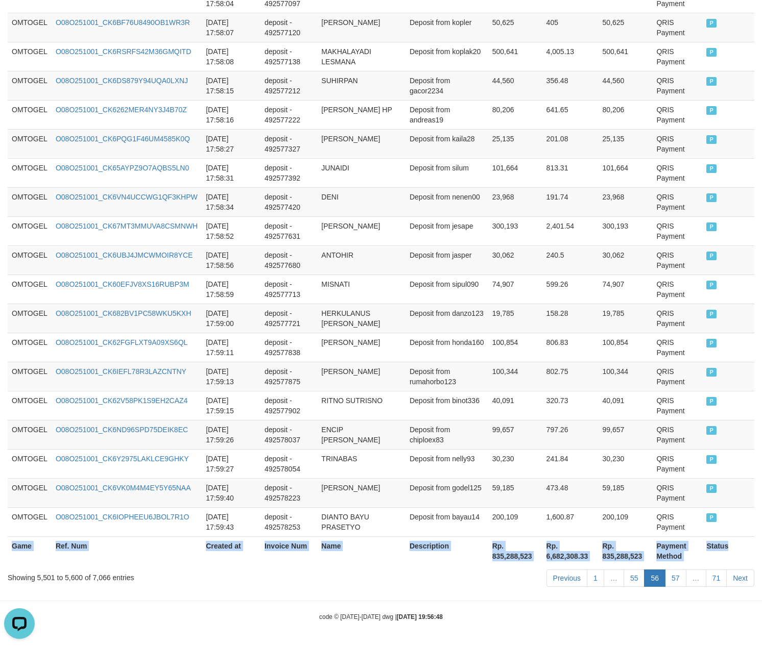
scroll to position [2790, 0]
copy table "Game Ref. Num Created at Invoice Num Name Description Net Amount Total Fee Amou…"
click at [675, 578] on link "57" at bounding box center [675, 578] width 21 height 17
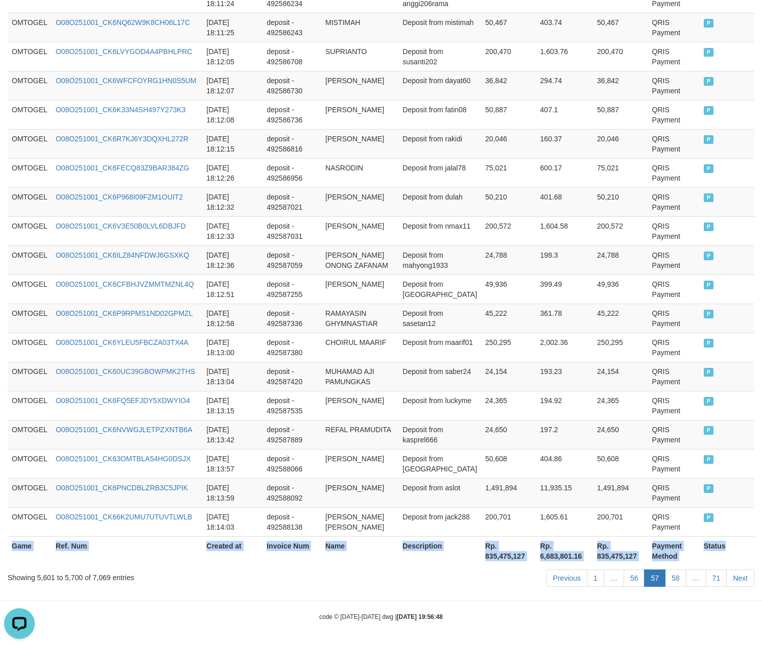
scroll to position [2800, 0]
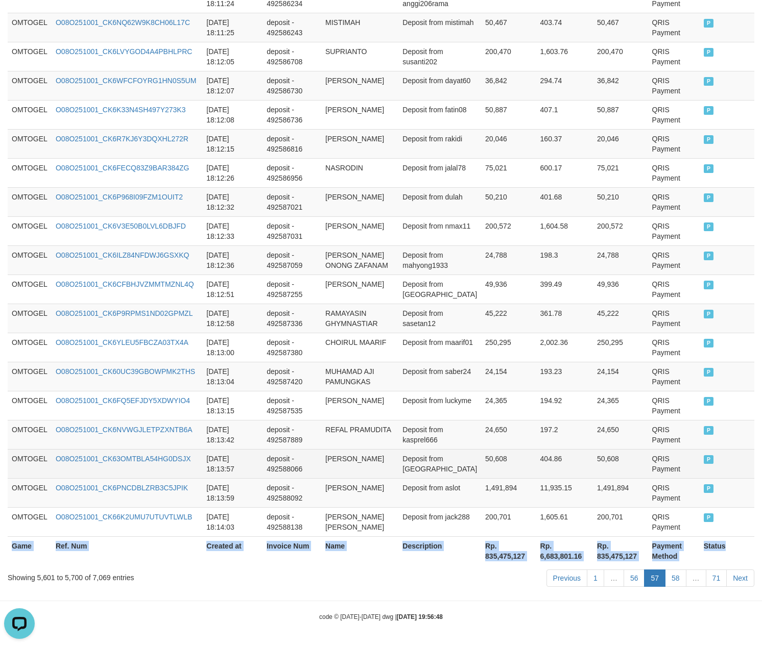
copy table "Game Ref. Num Created at Invoice Num Name Description Net Amount Total Fee Amou…"
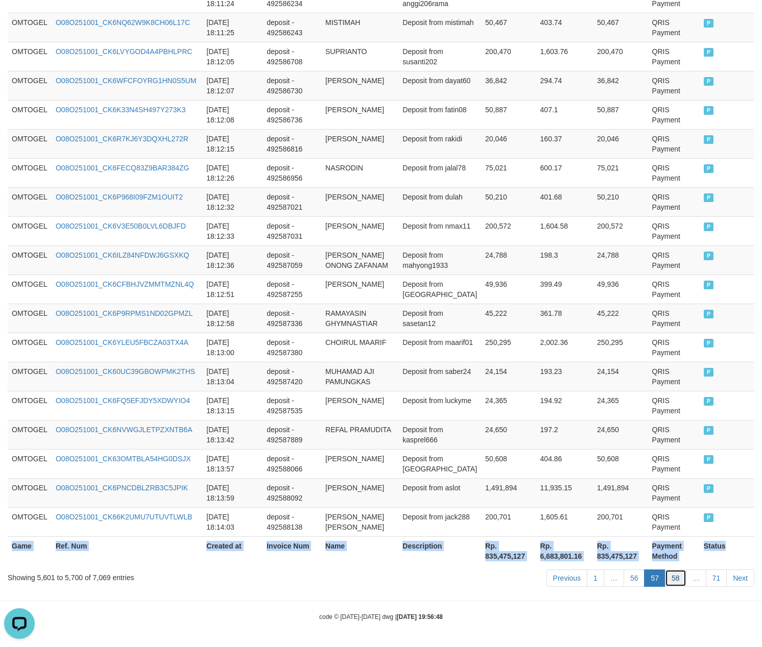
click at [672, 578] on link "58" at bounding box center [675, 578] width 21 height 17
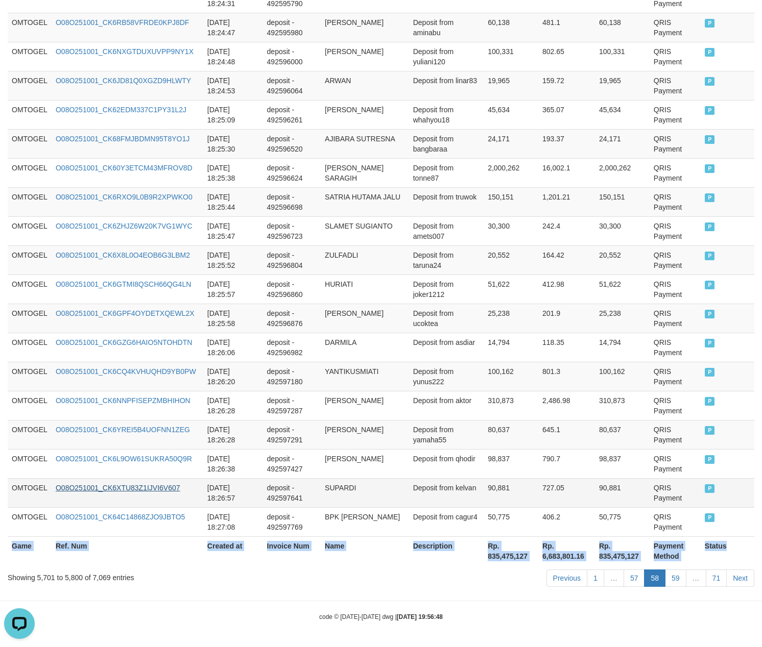
copy table "Game Ref. Num Created at Invoice Num Name Description Net Amount Total Fee Amou…"
click at [674, 577] on link "59" at bounding box center [675, 578] width 21 height 17
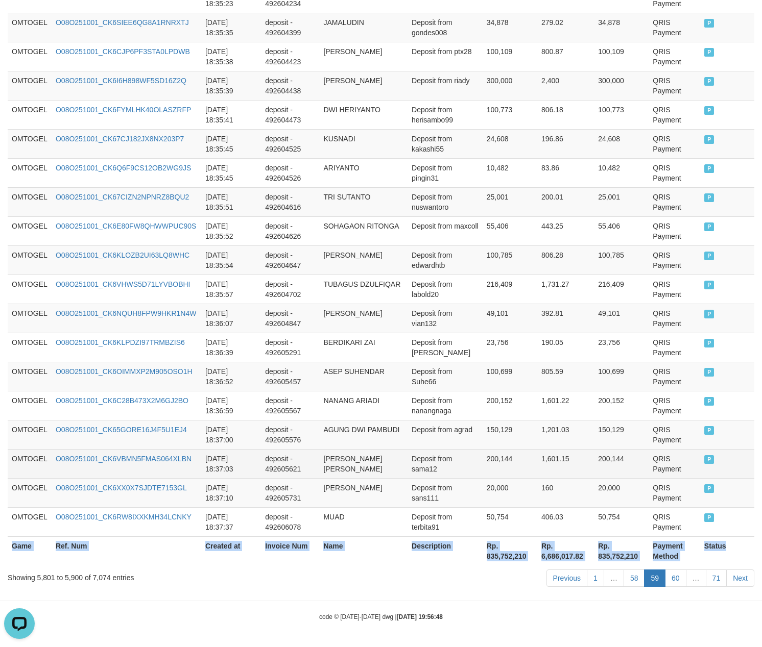
copy table "Game Ref. Num Created at Invoice Num Name Description Net Amount Total Fee Amou…"
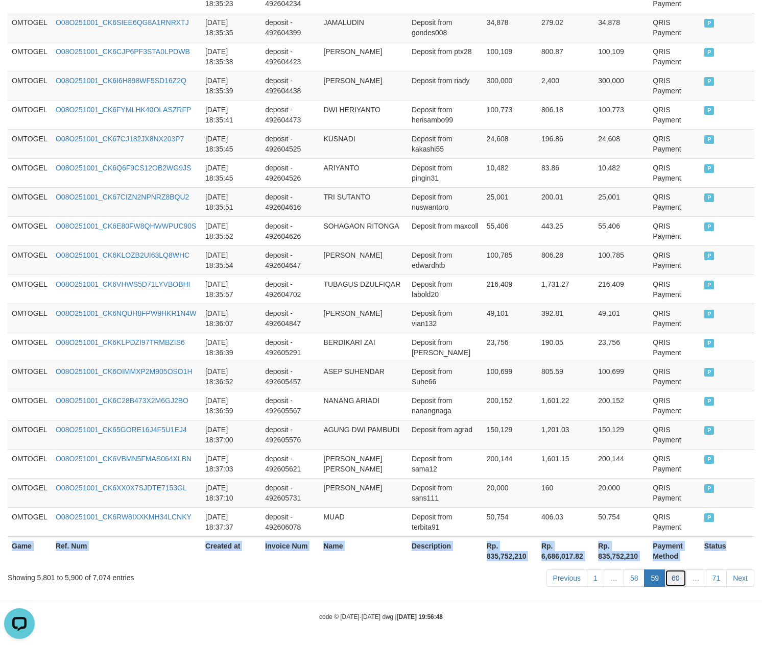
click at [666, 574] on link "60" at bounding box center [675, 578] width 21 height 17
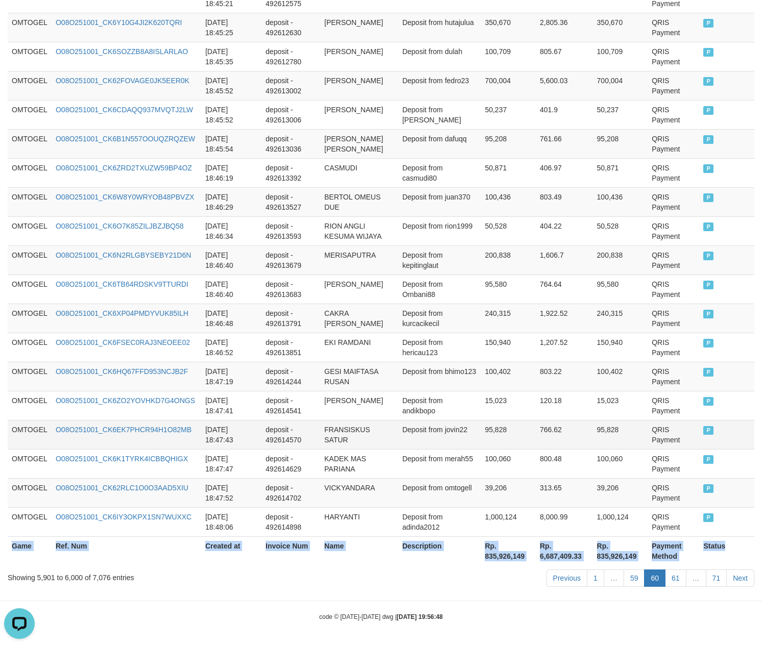
copy table "Game Ref. Num Created at Invoice Num Name Description Net Amount Total Fee Amou…"
click at [669, 574] on link "61" at bounding box center [675, 578] width 21 height 17
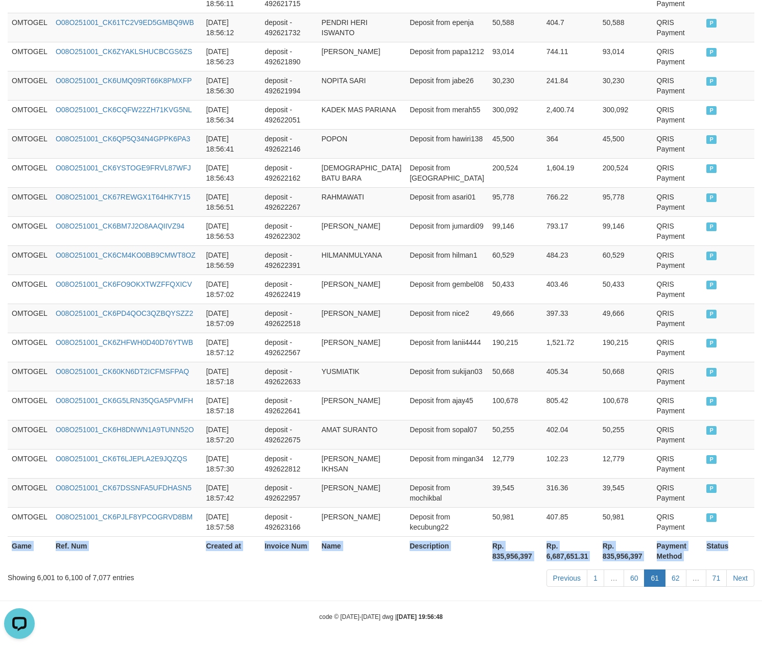
copy table "Game Ref. Num Created at Invoice Num Name Description Net Amount Total Fee Amou…"
click at [674, 582] on link "62" at bounding box center [675, 578] width 21 height 17
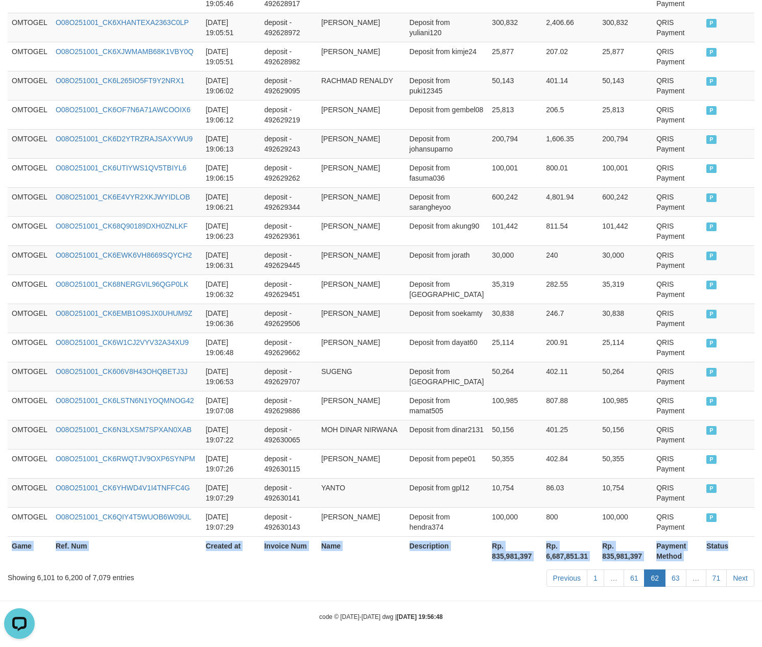
scroll to position [2800, 0]
click at [669, 575] on link "63" at bounding box center [675, 578] width 21 height 17
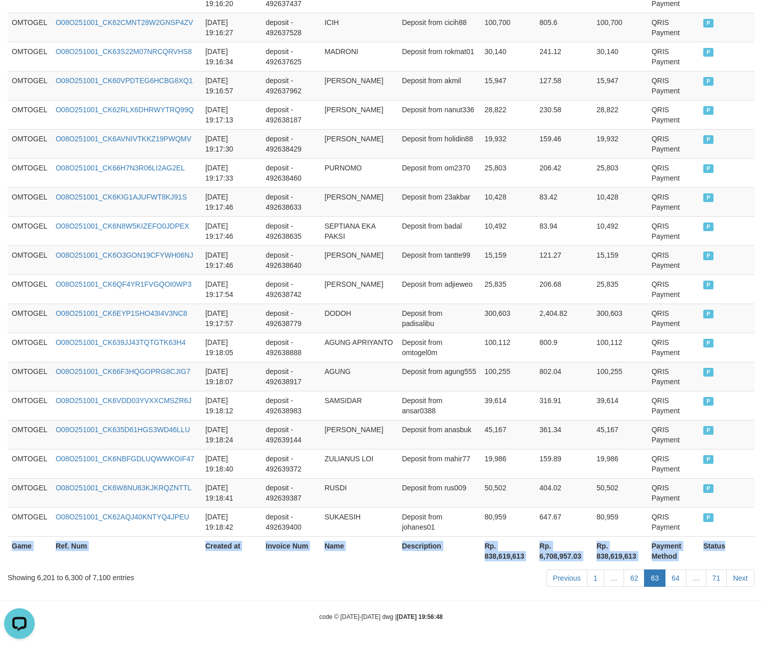
scroll to position [2790, 0]
click at [676, 583] on link "64" at bounding box center [675, 578] width 21 height 17
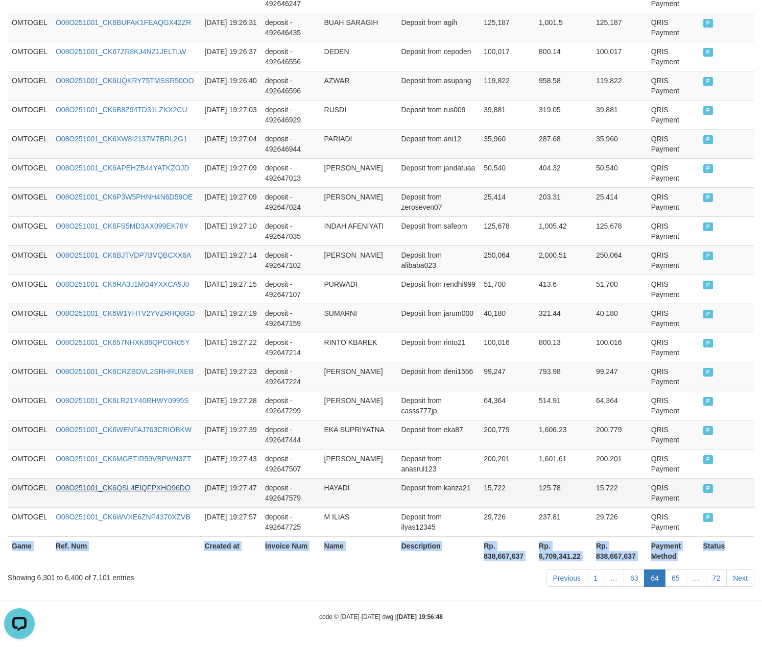
scroll to position [2800, 0]
click at [677, 574] on link "65" at bounding box center [675, 578] width 21 height 17
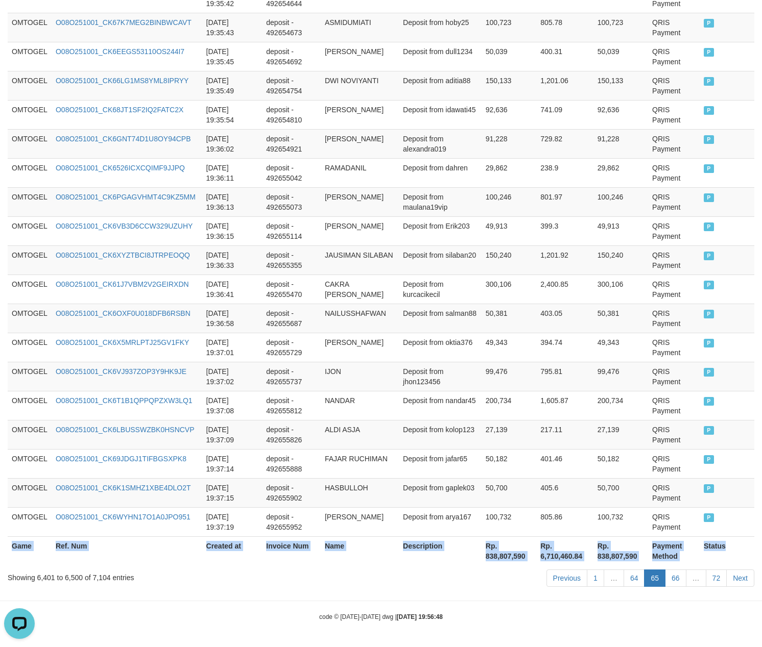
scroll to position [2790, 0]
click at [670, 572] on link "66" at bounding box center [675, 578] width 21 height 17
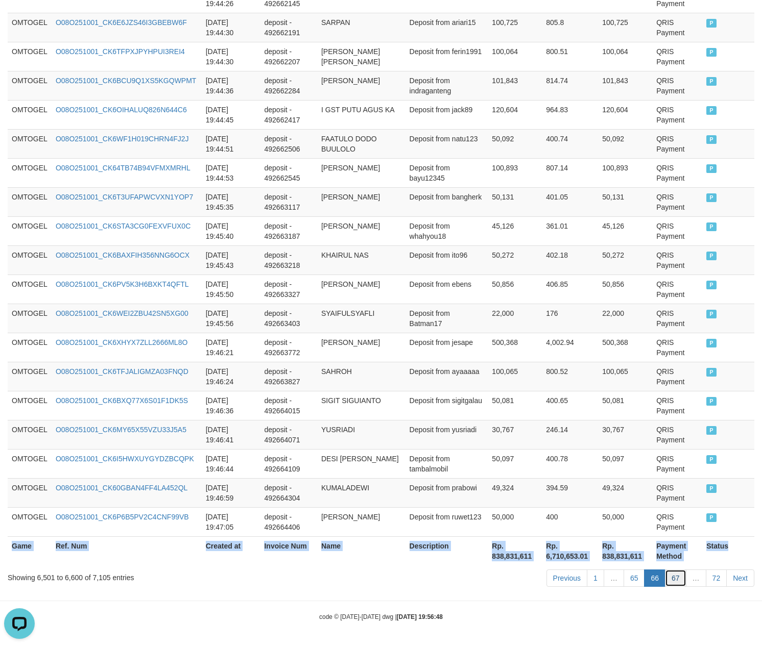
click at [674, 575] on link "67" at bounding box center [675, 578] width 21 height 17
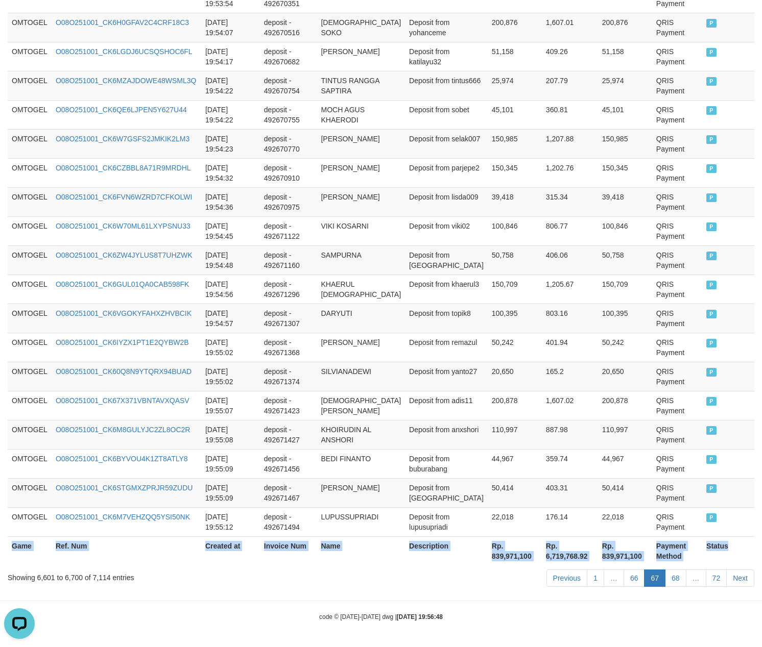
scroll to position [2800, 0]
click at [676, 578] on link "68" at bounding box center [675, 578] width 21 height 17
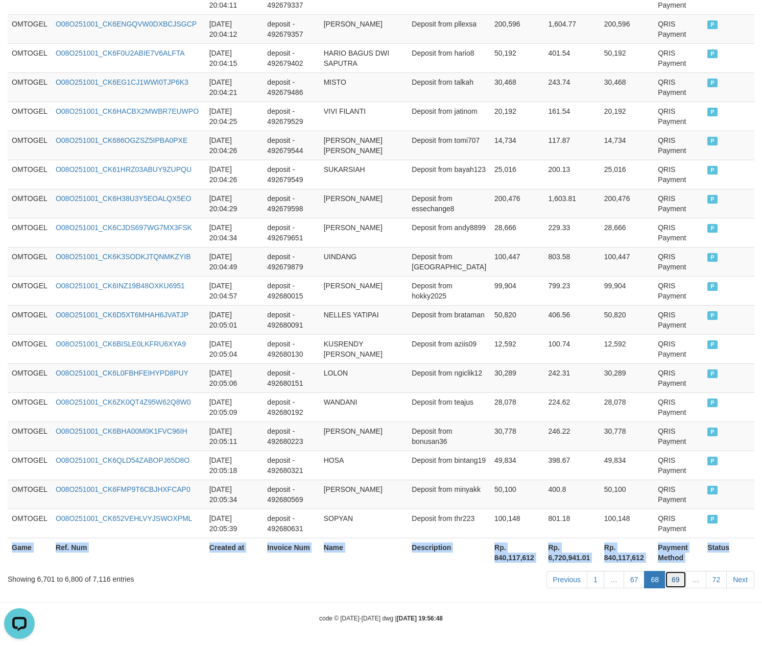
click at [678, 579] on link "69" at bounding box center [675, 579] width 21 height 17
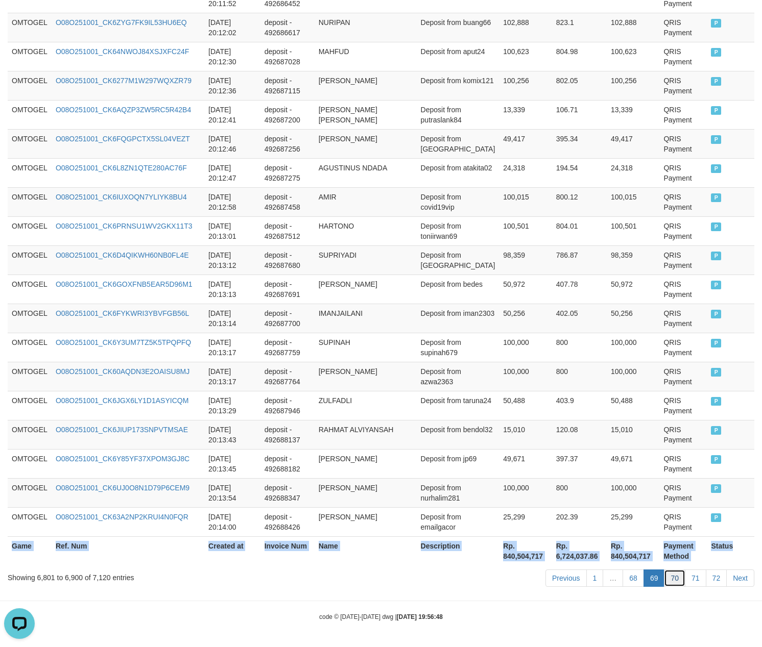
click at [680, 580] on link "70" at bounding box center [674, 578] width 21 height 17
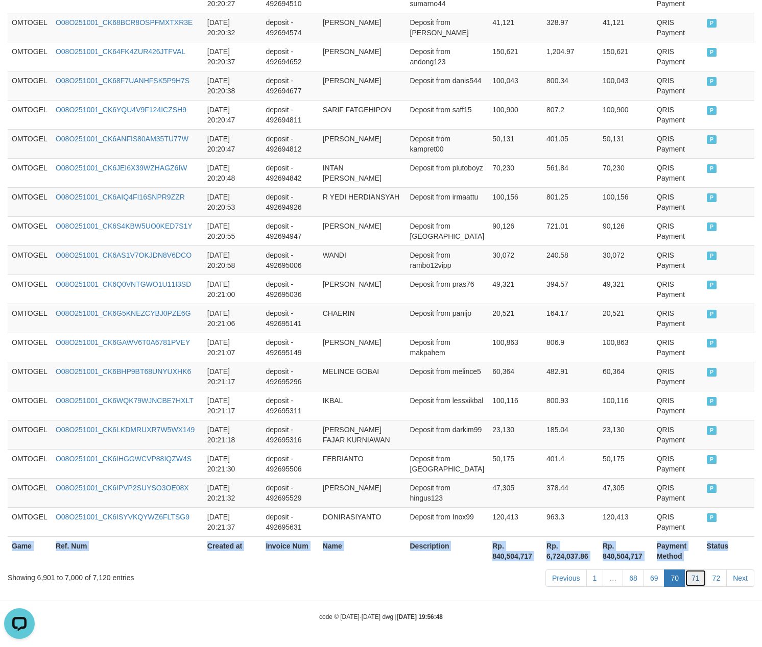
click at [691, 580] on link "71" at bounding box center [694, 578] width 21 height 17
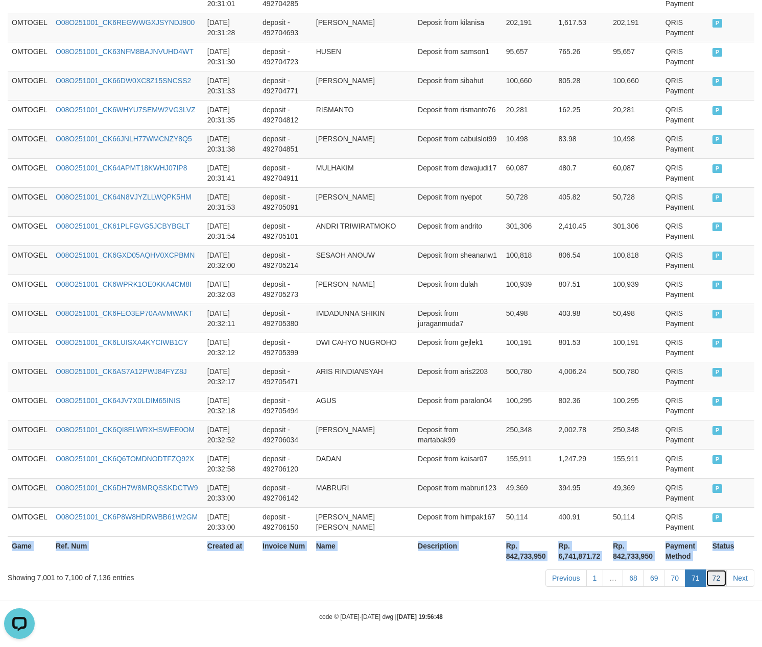
click at [716, 574] on link "72" at bounding box center [715, 578] width 21 height 17
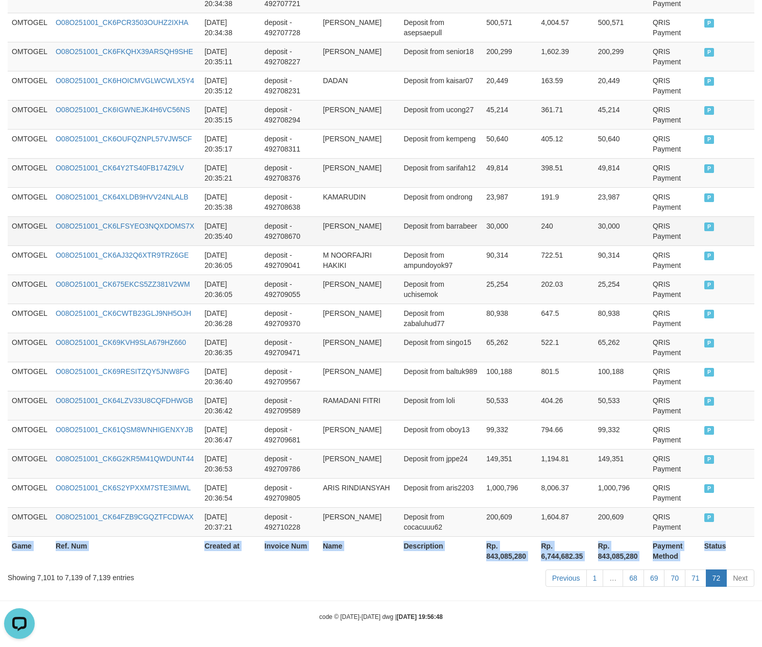
click at [507, 236] on td "30,000" at bounding box center [509, 230] width 55 height 29
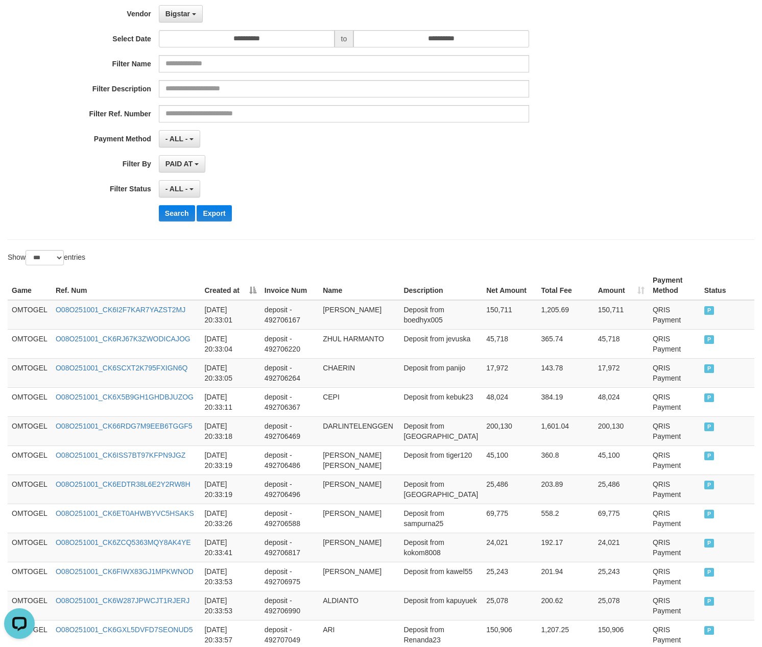
scroll to position [0, 0]
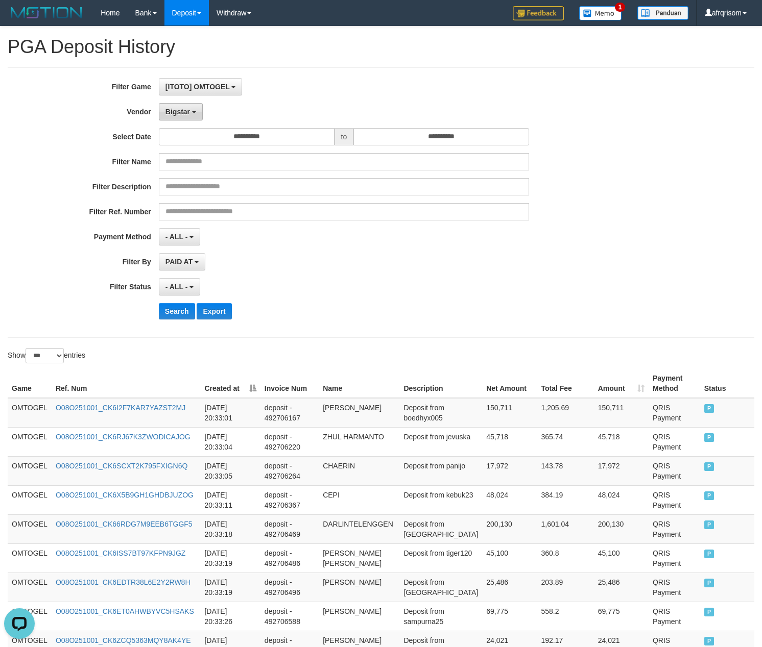
click at [178, 116] on button "Bigstar" at bounding box center [181, 111] width 44 height 17
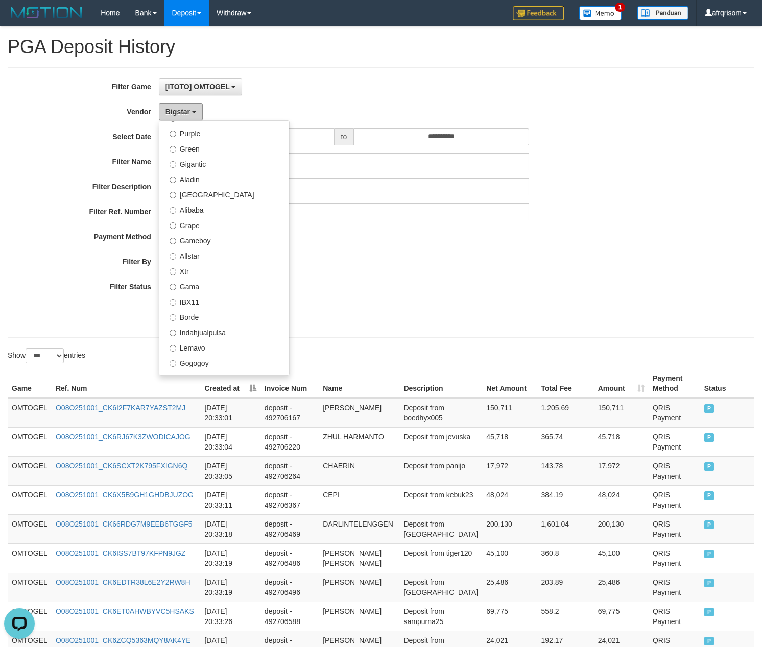
scroll to position [109, 0]
click at [199, 192] on label "[GEOGRAPHIC_DATA]" at bounding box center [224, 194] width 130 height 15
select select "**********"
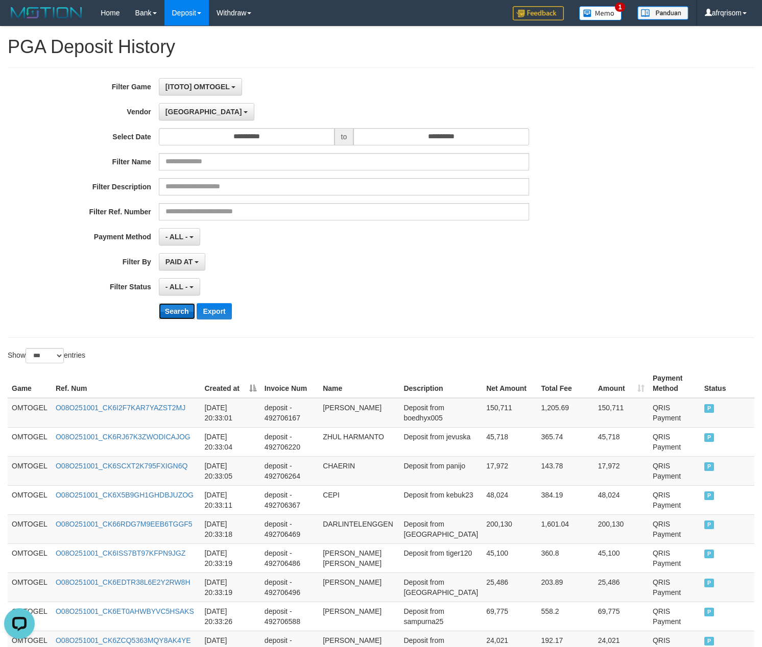
click at [174, 316] on button "Search" at bounding box center [177, 311] width 36 height 16
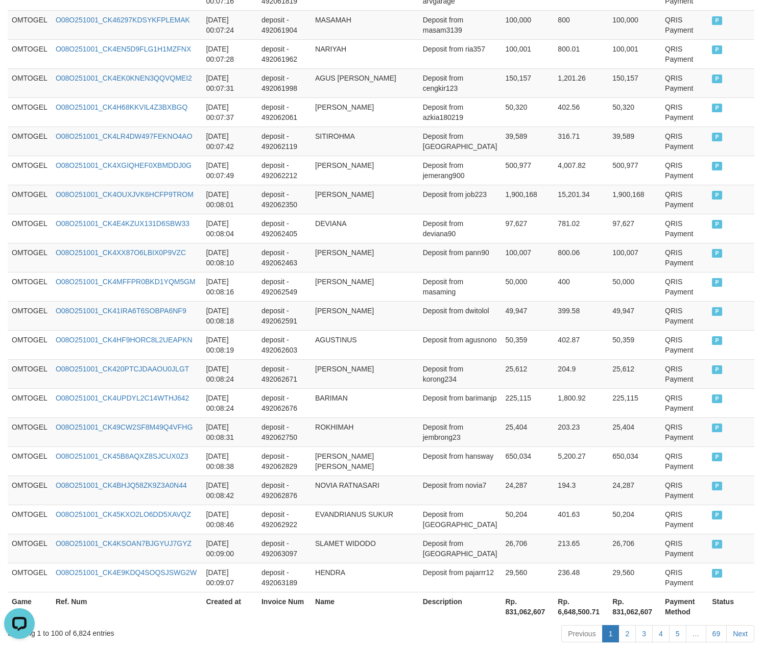
scroll to position [2790, 0]
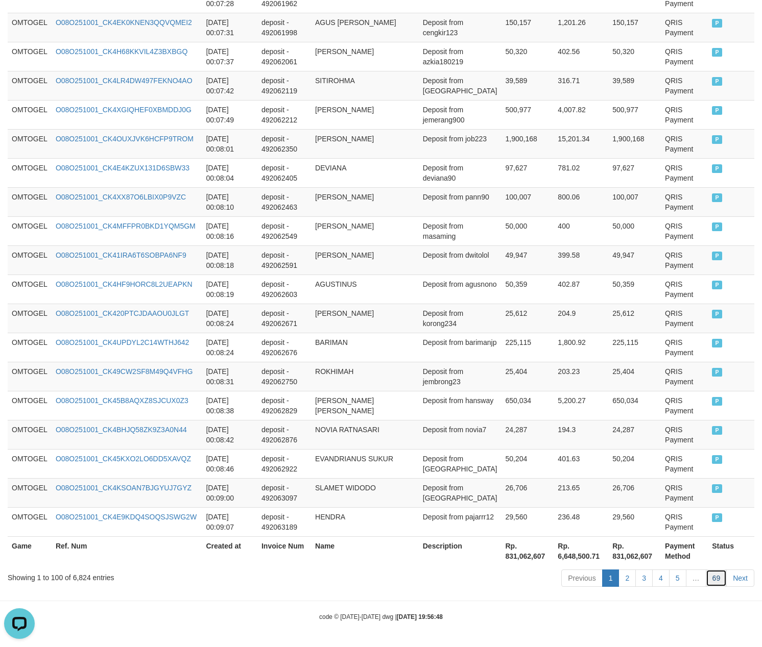
click at [719, 581] on link "69" at bounding box center [715, 578] width 21 height 17
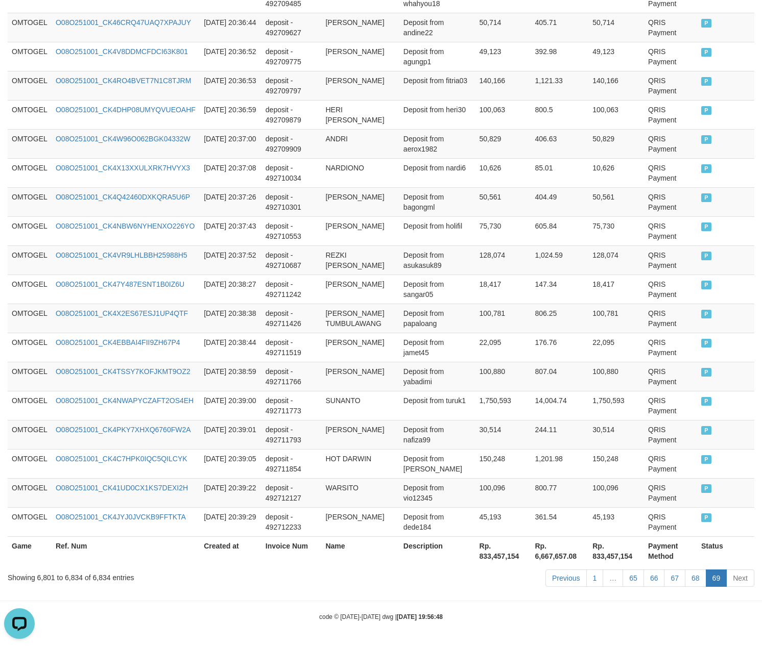
scroll to position [869, 0]
click at [634, 578] on link "65" at bounding box center [632, 578] width 21 height 17
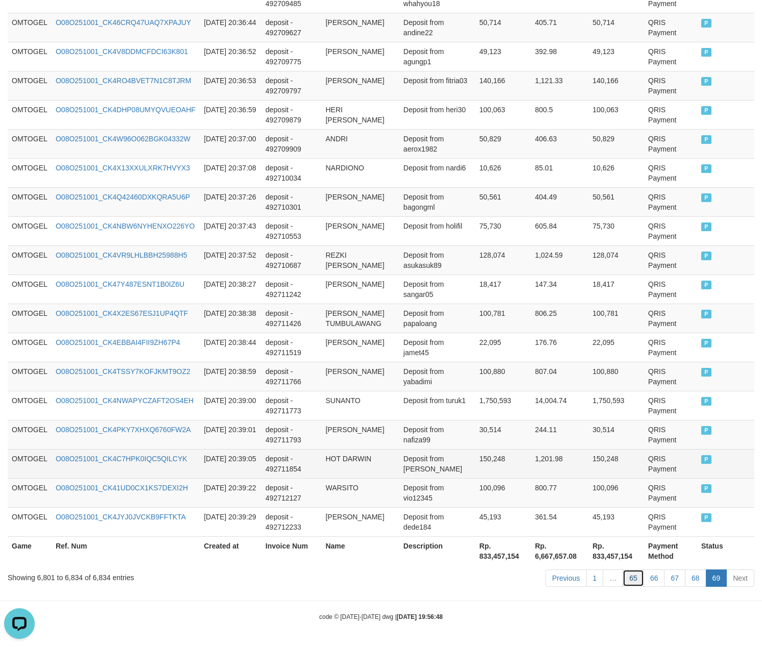
click at [622, 570] on link "65" at bounding box center [632, 578] width 21 height 17
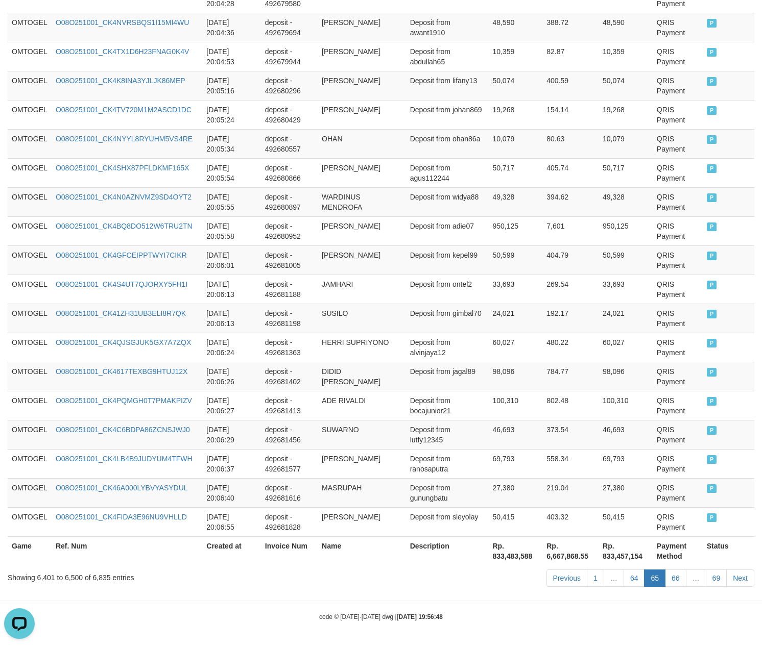
click at [623, 570] on link "64" at bounding box center [633, 578] width 21 height 17
click link "64" at bounding box center [633, 578] width 21 height 17
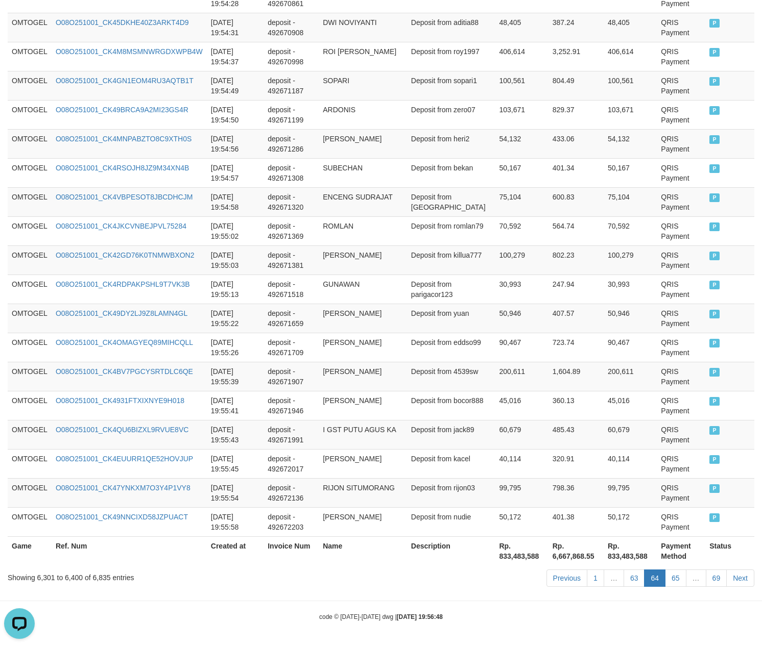
click at [623, 570] on link "63" at bounding box center [633, 578] width 21 height 17
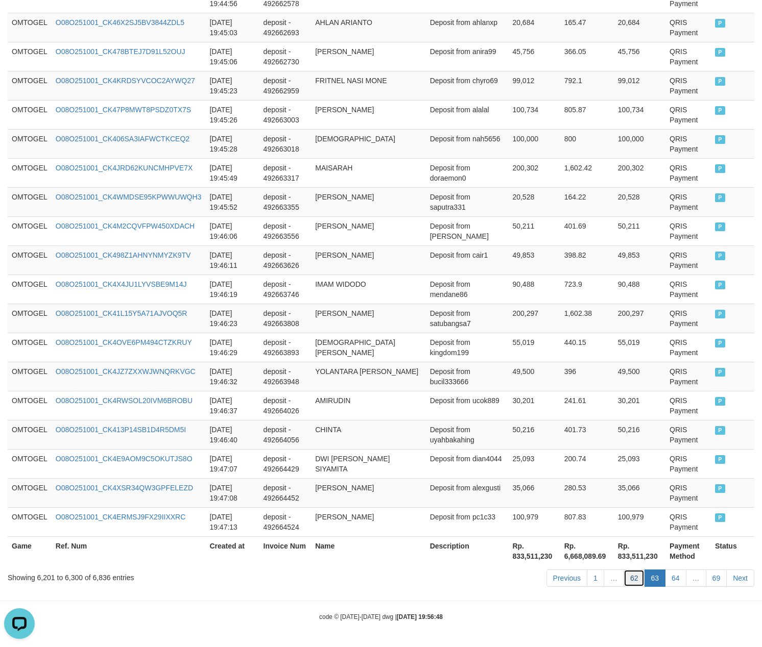
click at [638, 577] on link "62" at bounding box center [633, 578] width 21 height 17
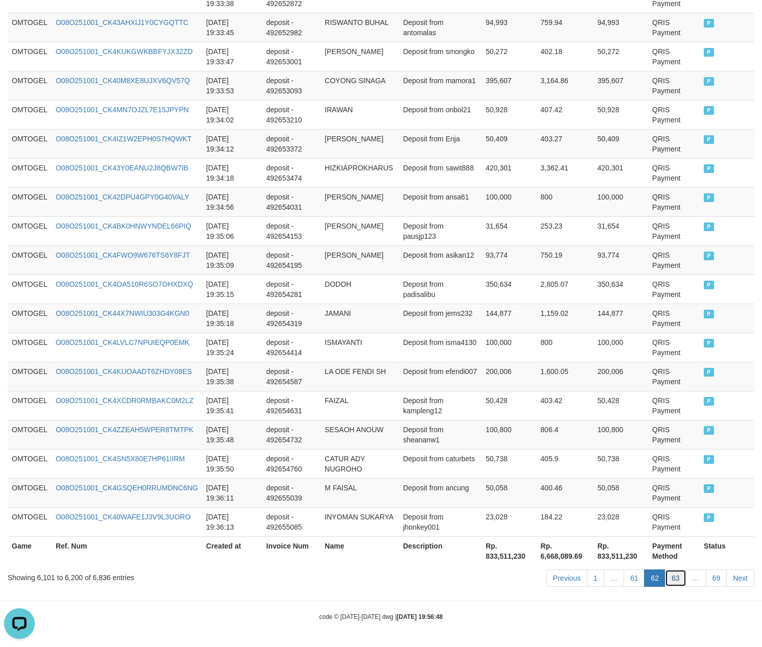
click at [681, 577] on link "63" at bounding box center [675, 578] width 21 height 17
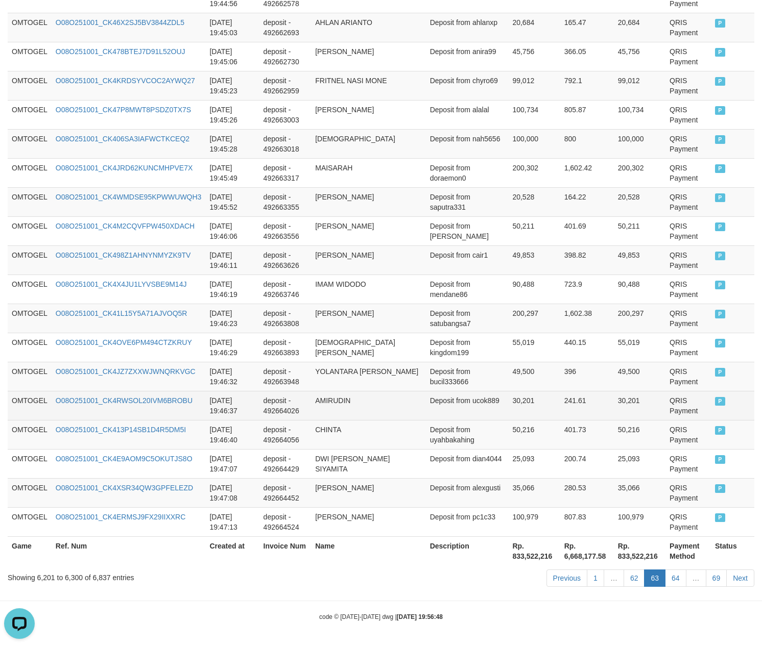
click at [674, 400] on td "QRIS Payment" at bounding box center [687, 405] width 45 height 29
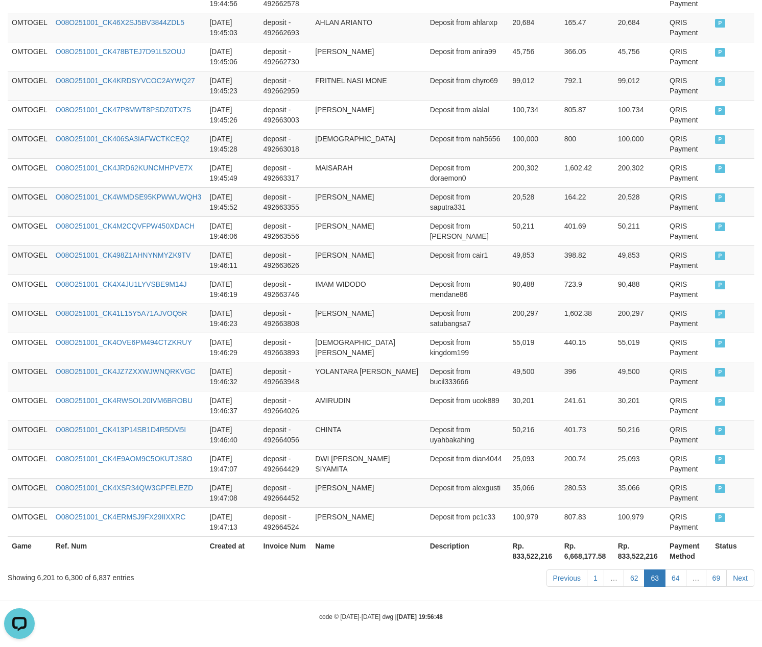
scroll to position [1266, 0]
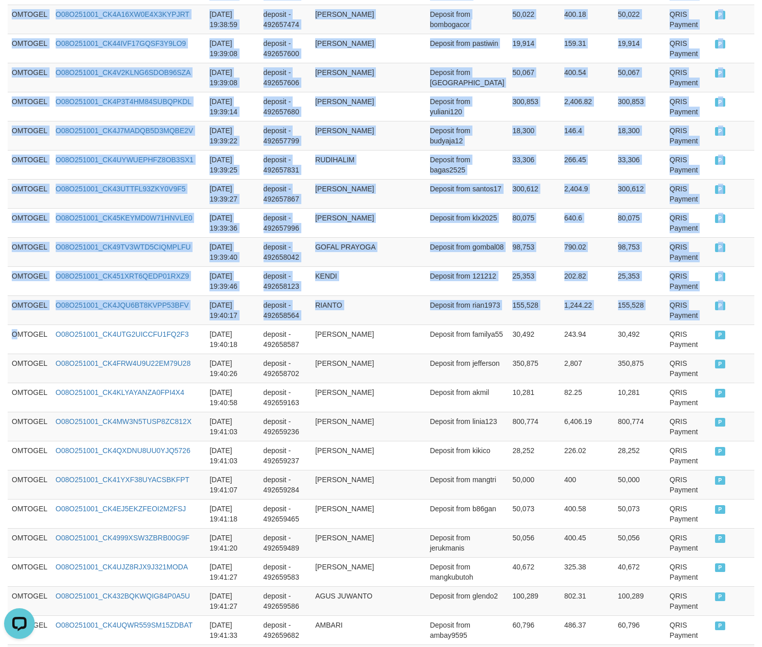
drag, startPoint x: 17, startPoint y: 340, endPoint x: 776, endPoint y: 405, distance: 761.8
click at [762, 405] on html "Toggle navigation Home Bank Account List Load By Website Group [ITOTO] OMTOGEL …" at bounding box center [381, 443] width 762 height 3418
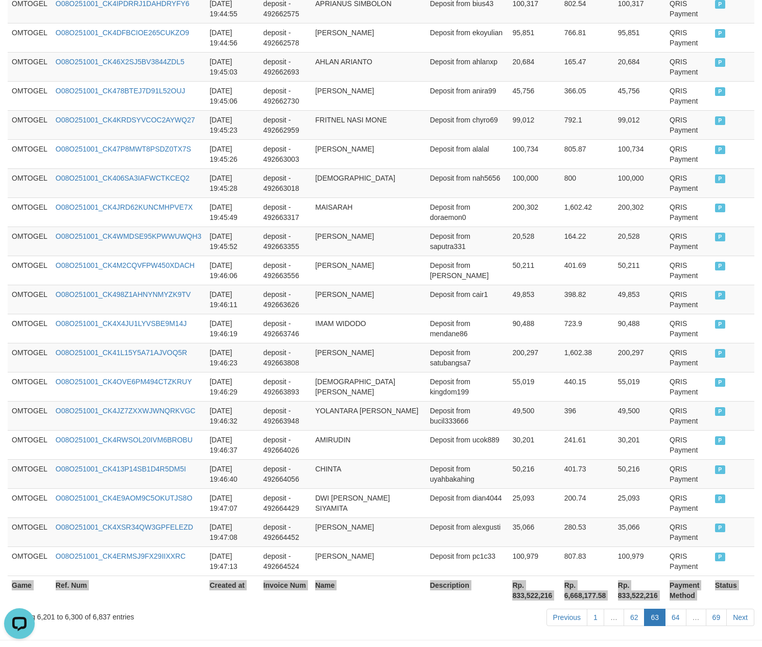
scroll to position [2790, 0]
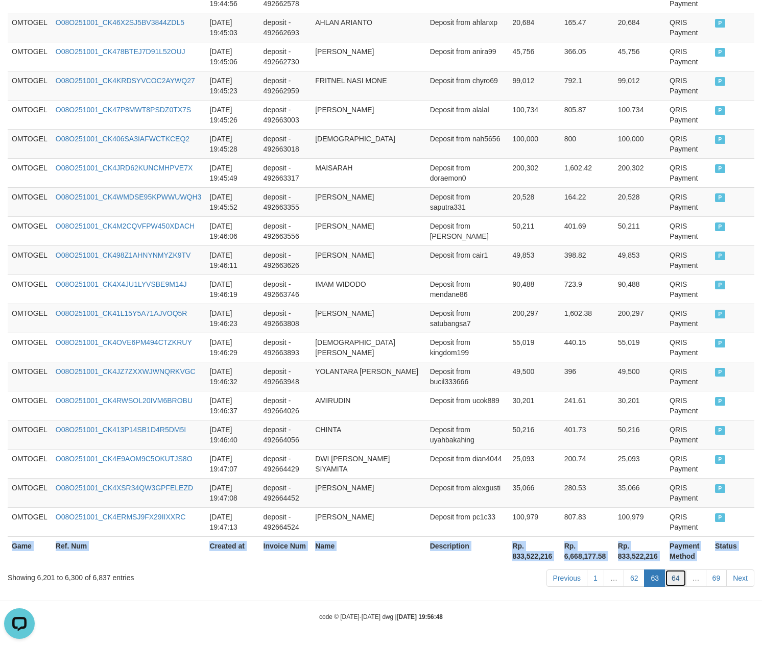
click at [668, 577] on link "64" at bounding box center [675, 578] width 21 height 17
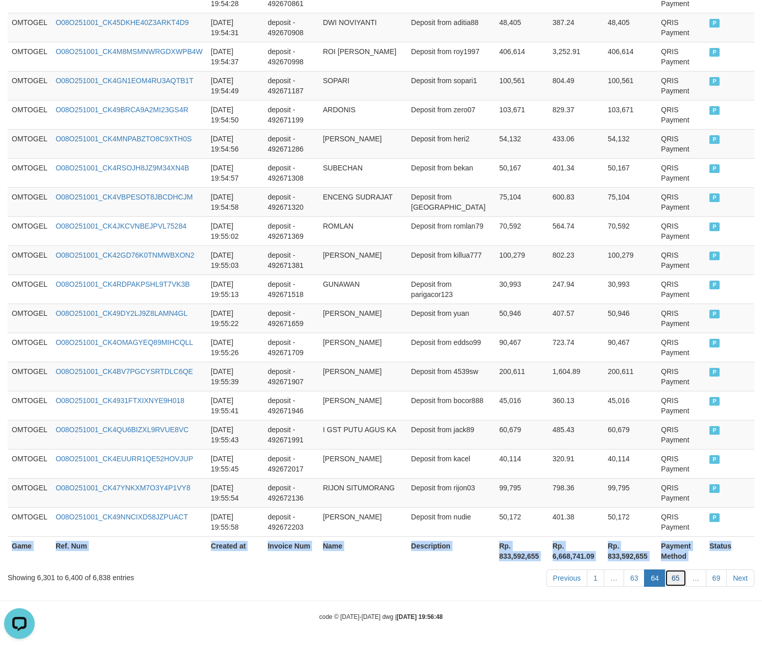
click at [672, 579] on link "65" at bounding box center [675, 578] width 21 height 17
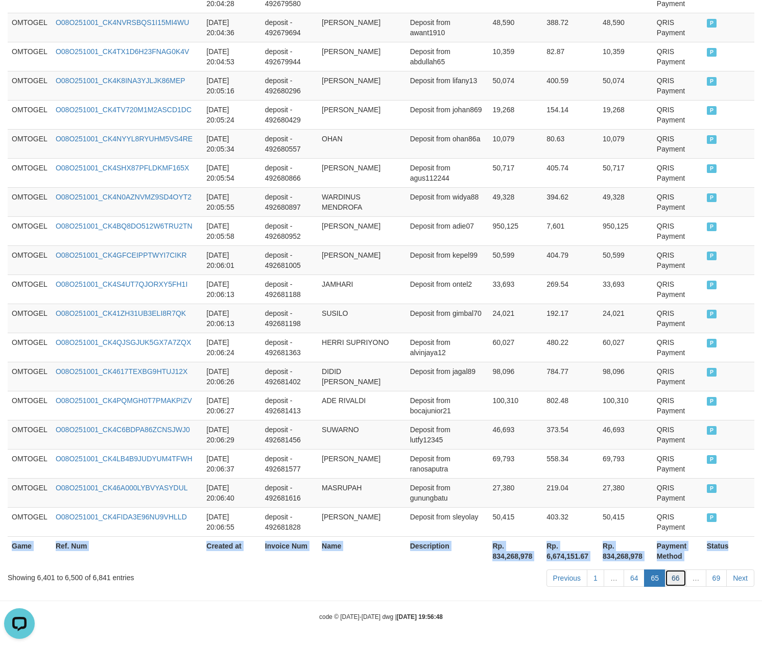
click at [672, 574] on link "66" at bounding box center [675, 578] width 21 height 17
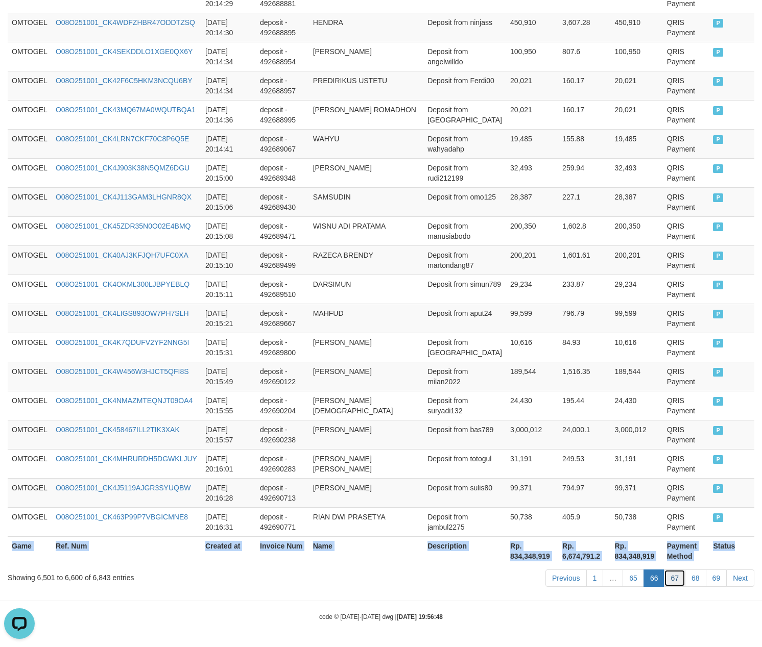
click at [677, 578] on link "67" at bounding box center [674, 578] width 21 height 17
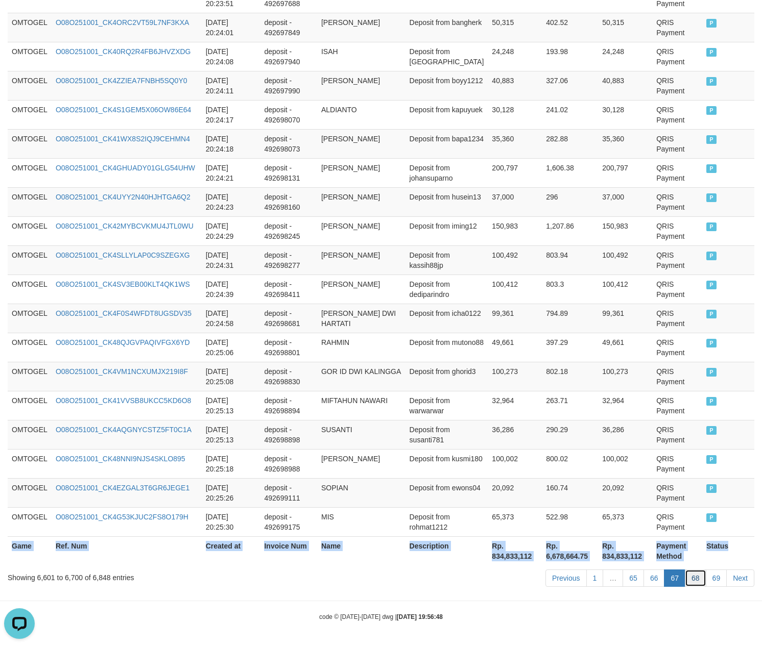
click at [695, 576] on link "68" at bounding box center [694, 578] width 21 height 17
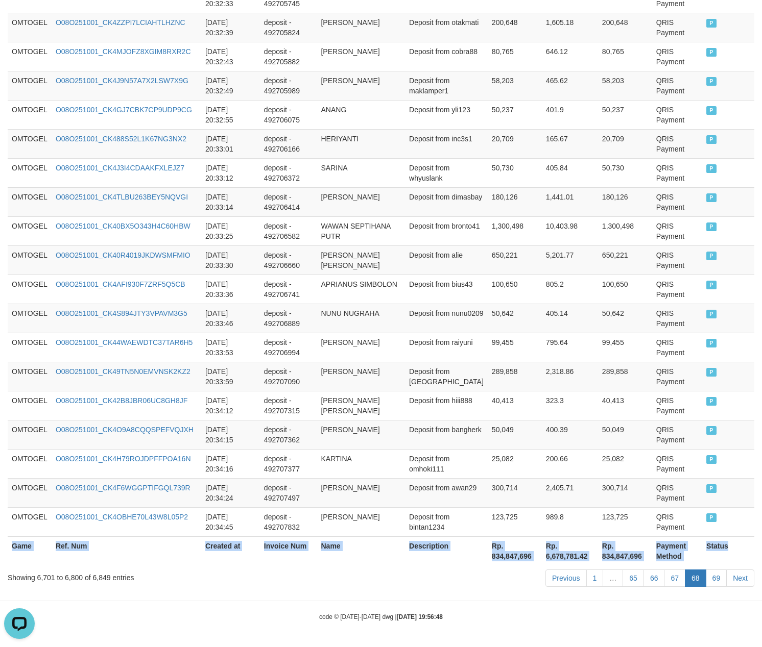
scroll to position [2800, 0]
click at [711, 572] on link "69" at bounding box center [715, 578] width 21 height 17
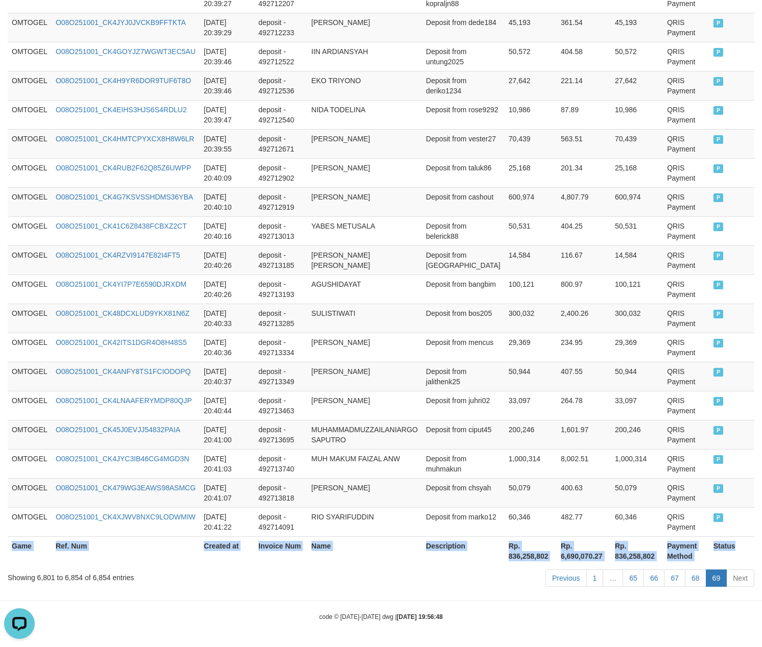
scroll to position [1444, 0]
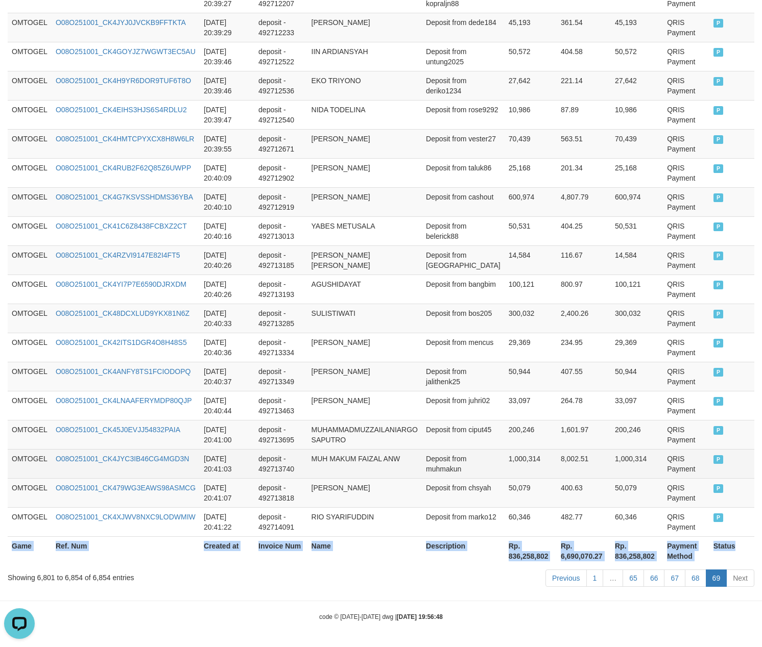
click at [610, 474] on td "1,000,314" at bounding box center [636, 463] width 52 height 29
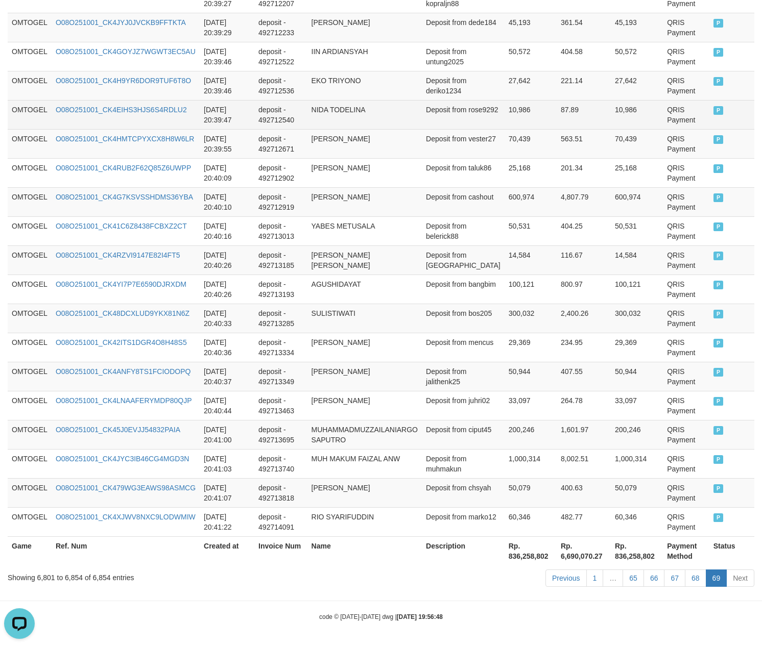
drag, startPoint x: 553, startPoint y: 94, endPoint x: 519, endPoint y: 97, distance: 34.8
click at [556, 94] on td "221.14" at bounding box center [583, 85] width 54 height 29
